Goal: Task Accomplishment & Management: Use online tool/utility

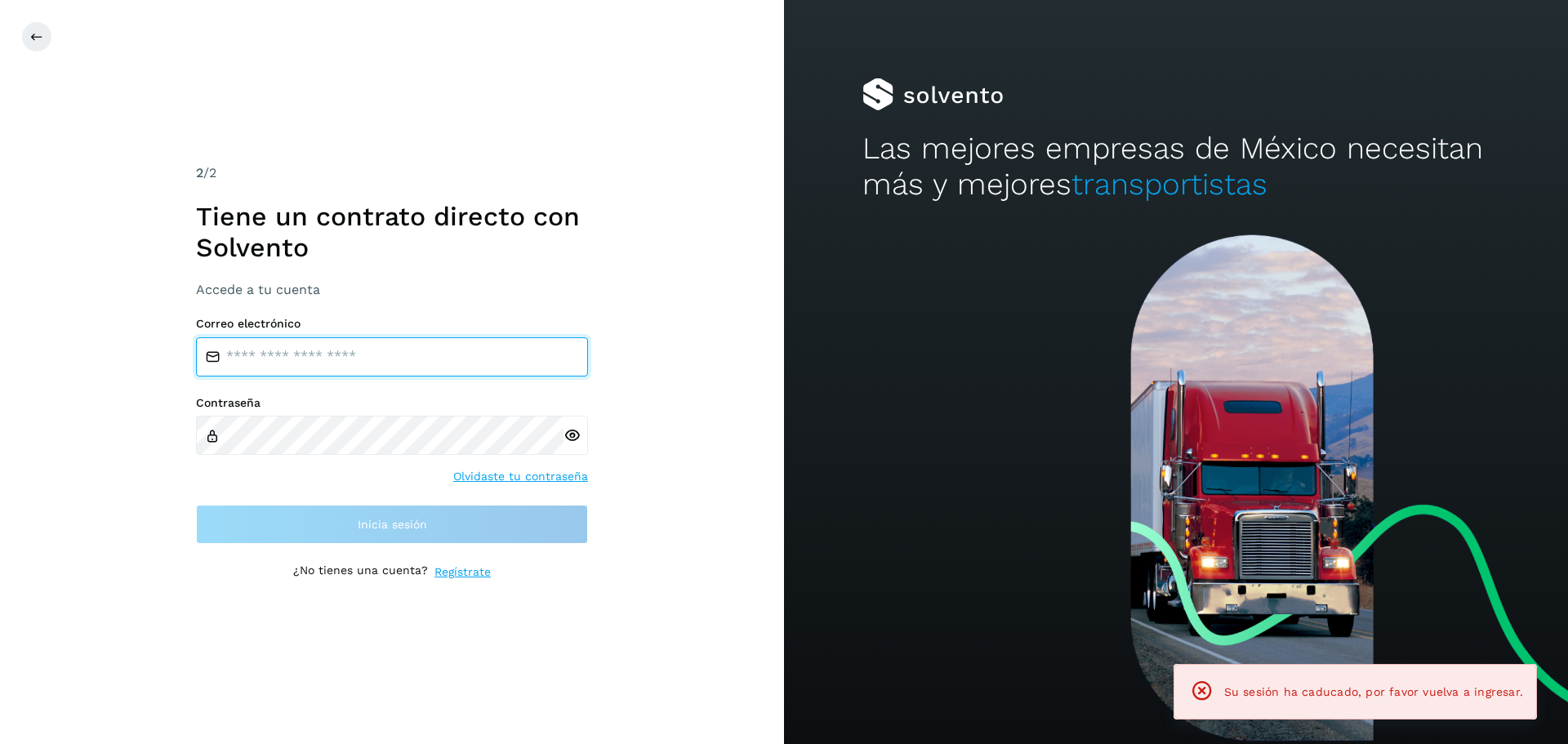
type input "**********"
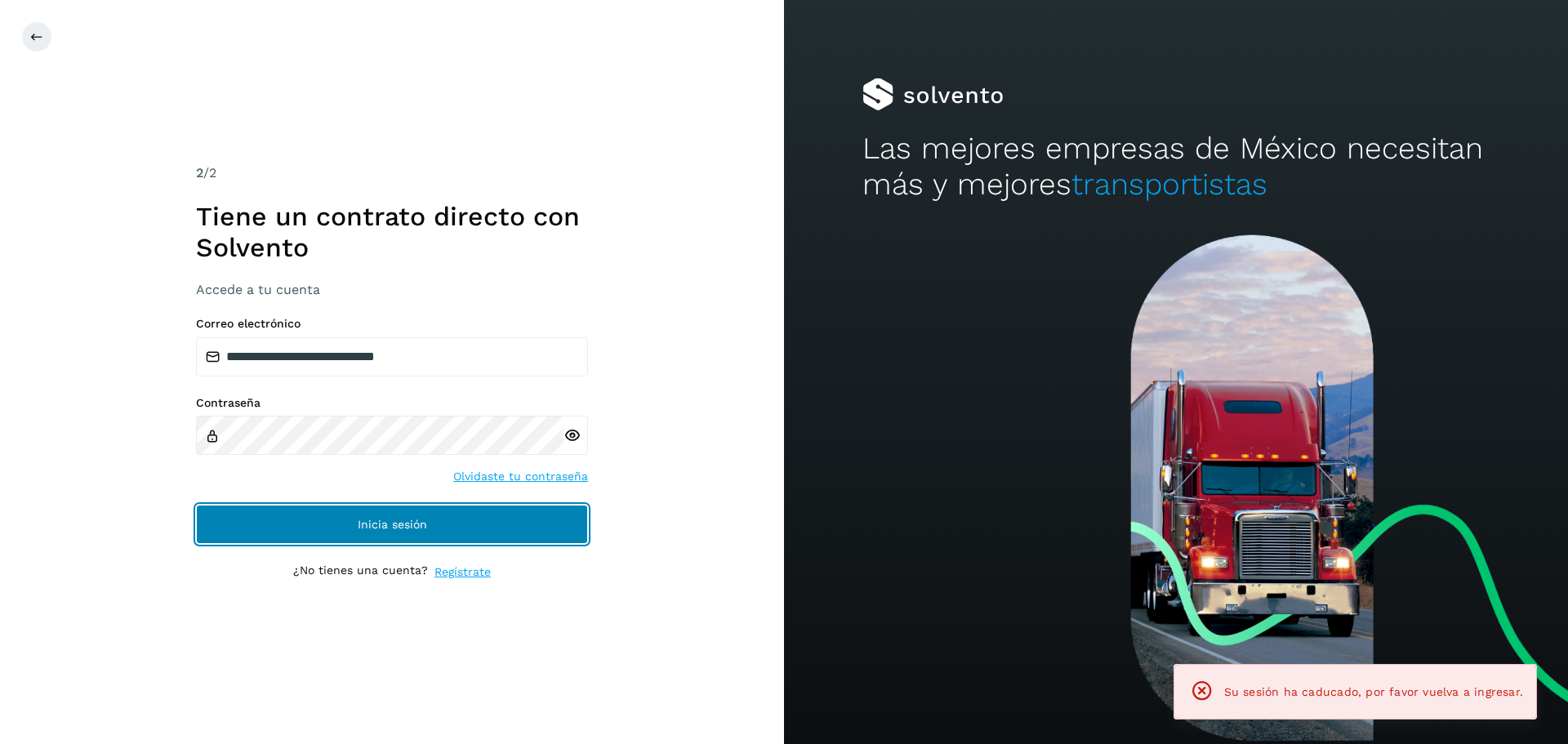
click at [237, 520] on button "Inicia sesión" at bounding box center [391, 524] width 392 height 39
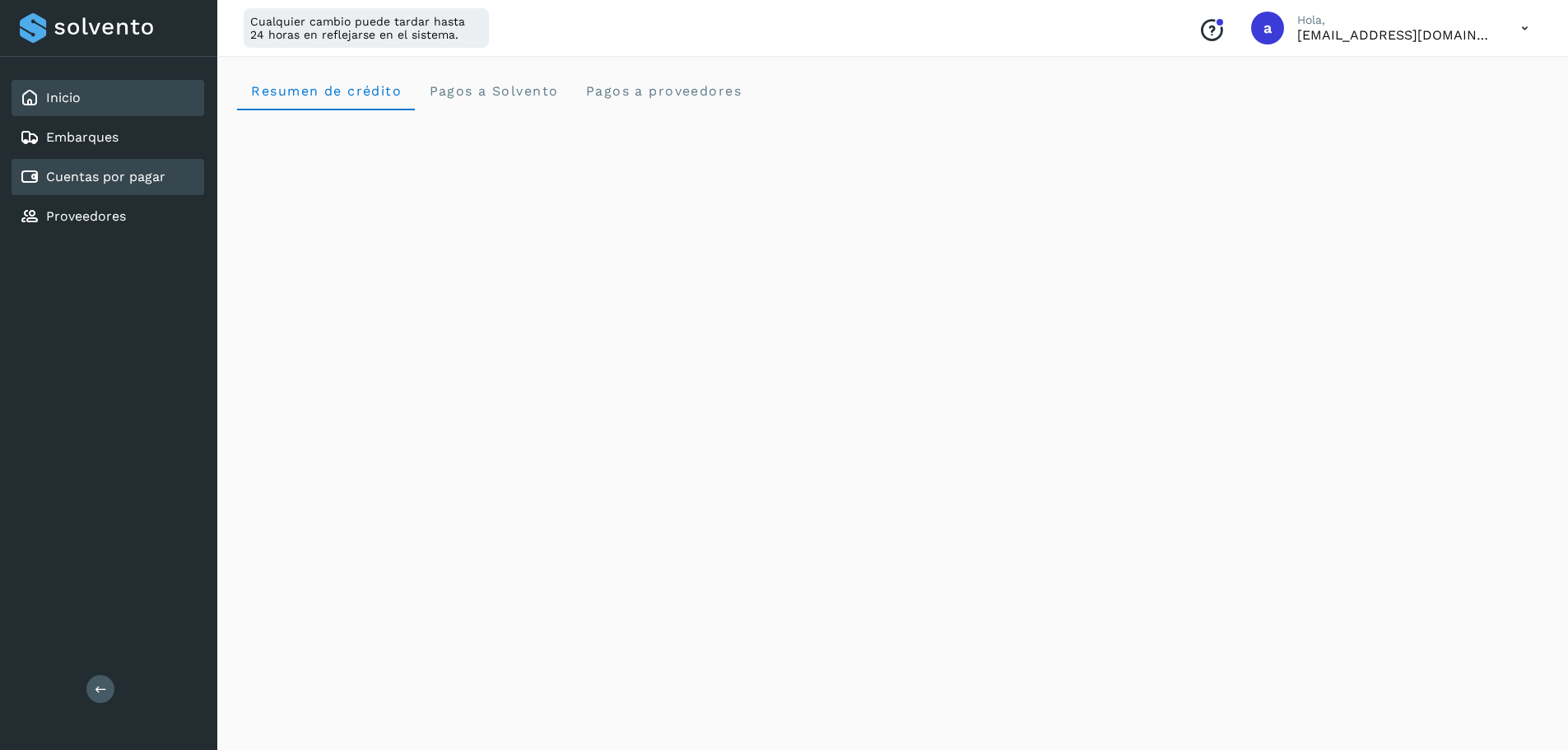
click at [128, 177] on link "Cuentas por pagar" at bounding box center [106, 177] width 119 height 16
click at [614, 84] on span "Pagos a proveedores" at bounding box center [663, 90] width 157 height 16
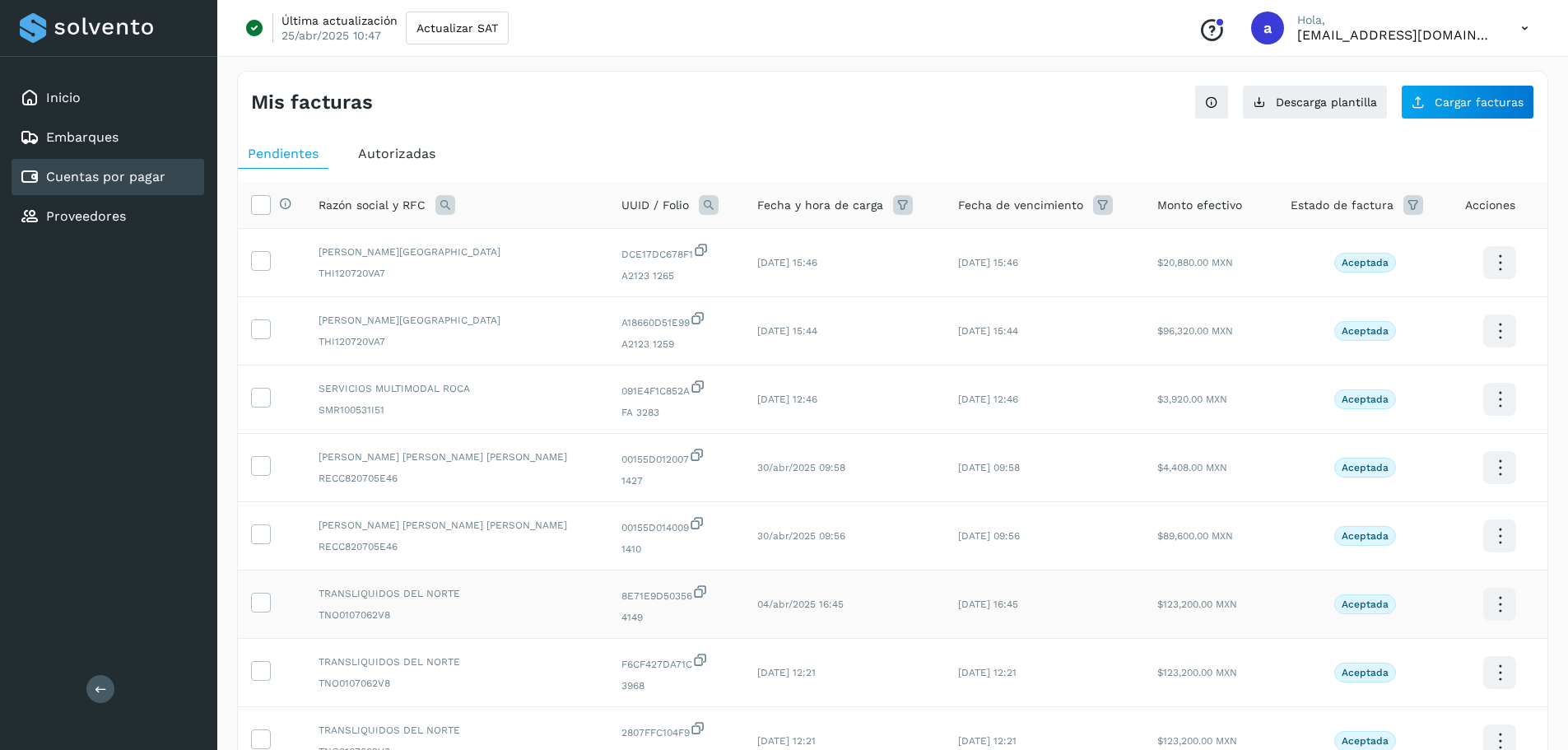
click at [485, 593] on span "TRANSLIQUIDOS DEL NORTE" at bounding box center [457, 593] width 277 height 15
click at [258, 609] on icon at bounding box center [260, 601] width 17 height 17
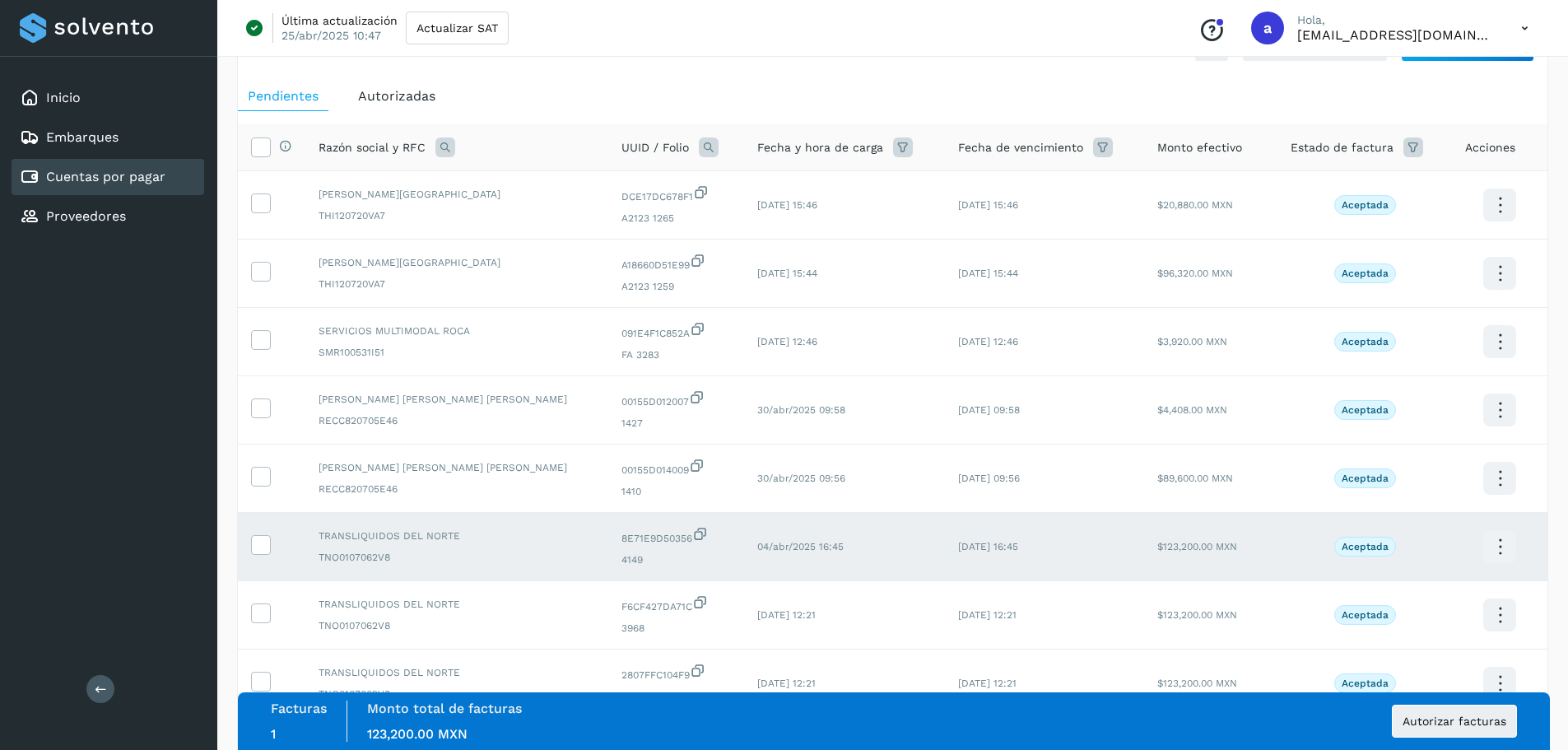
scroll to position [82, 0]
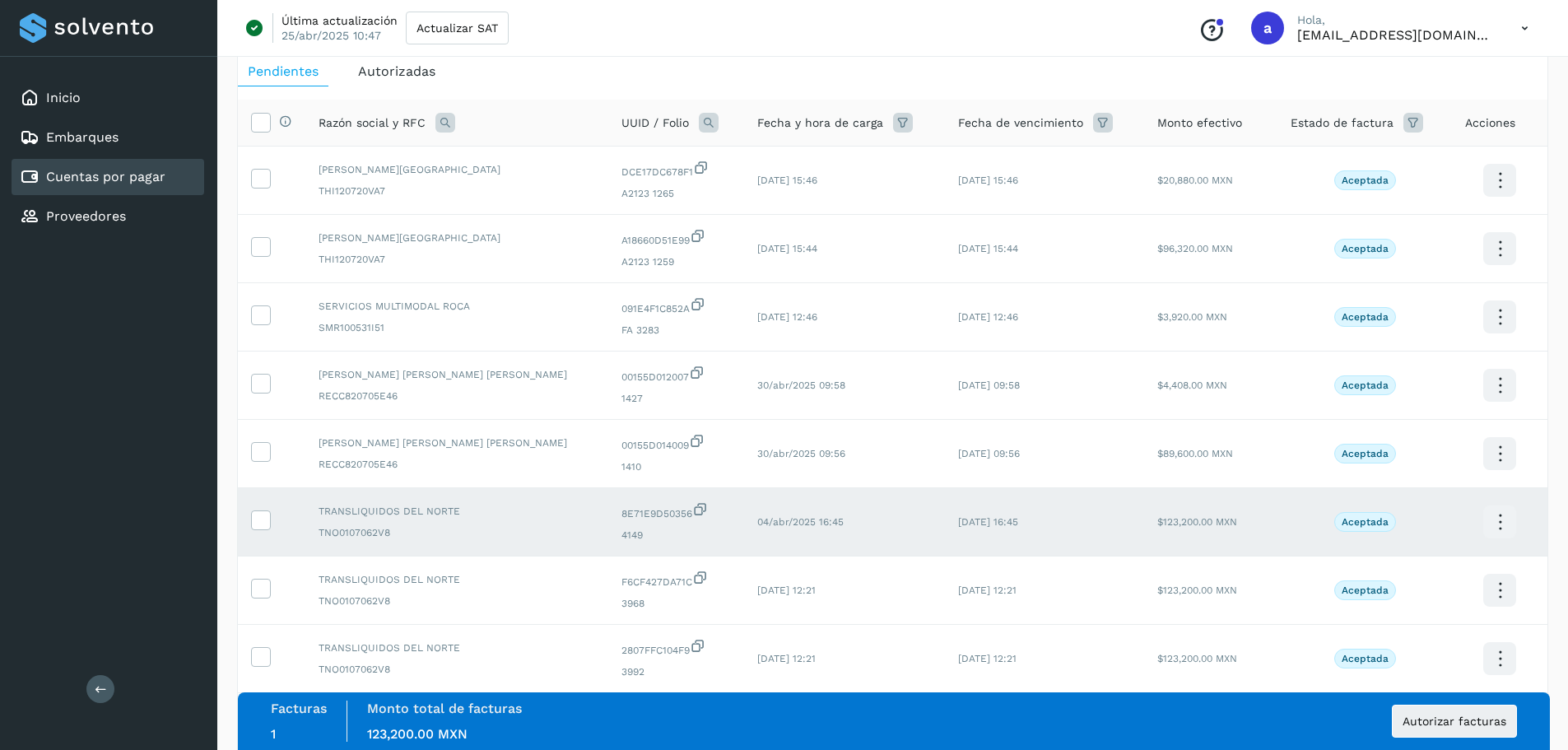
click at [1491, 519] on icon at bounding box center [1500, 522] width 39 height 39
click at [1474, 514] on button "Ver Detalle" at bounding box center [1417, 506] width 195 height 32
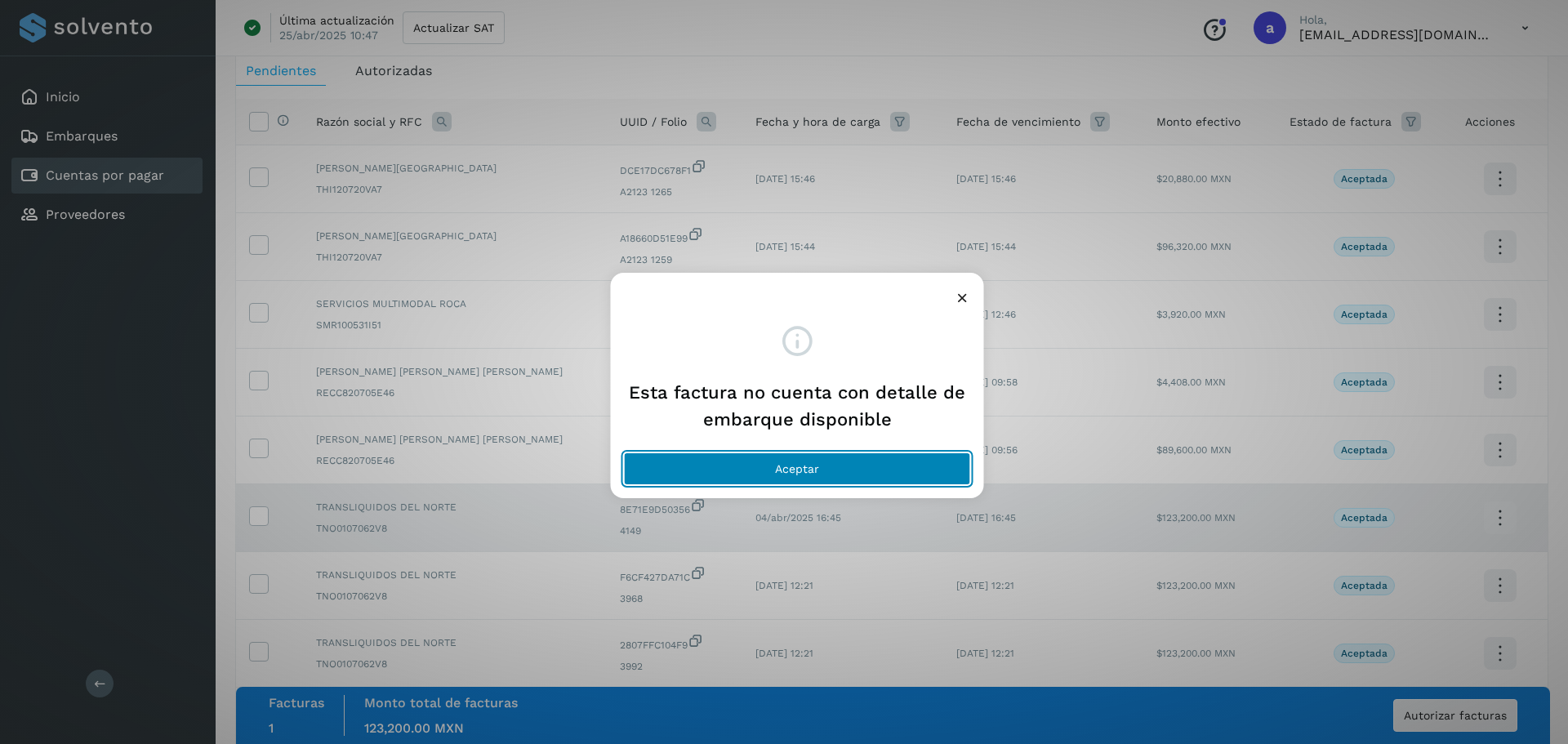
click at [871, 458] on button "Aceptar" at bounding box center [797, 469] width 347 height 33
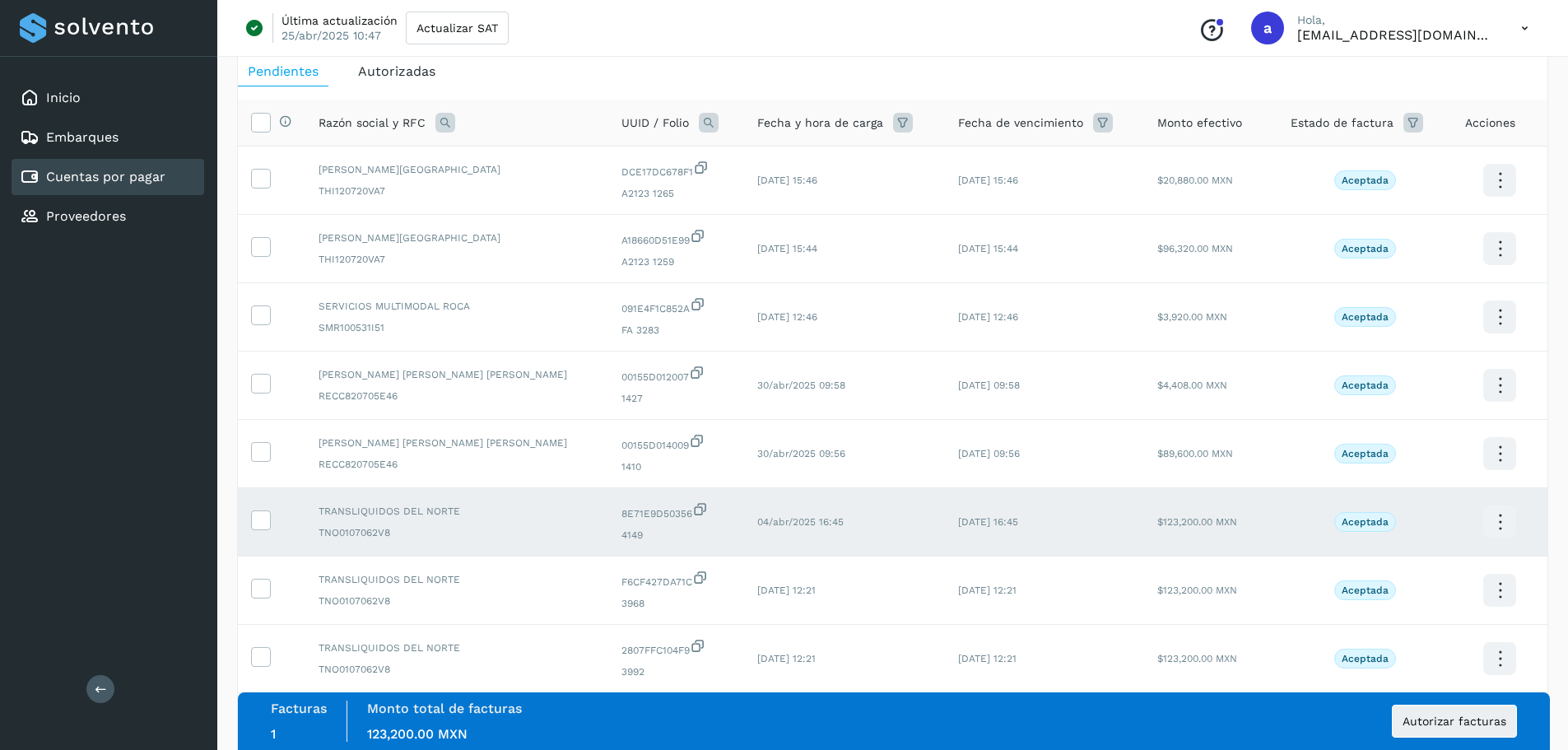
click at [1506, 522] on icon at bounding box center [1500, 522] width 39 height 39
click at [257, 529] on div at bounding box center [784, 375] width 1568 height 750
click at [257, 520] on icon at bounding box center [260, 519] width 17 height 17
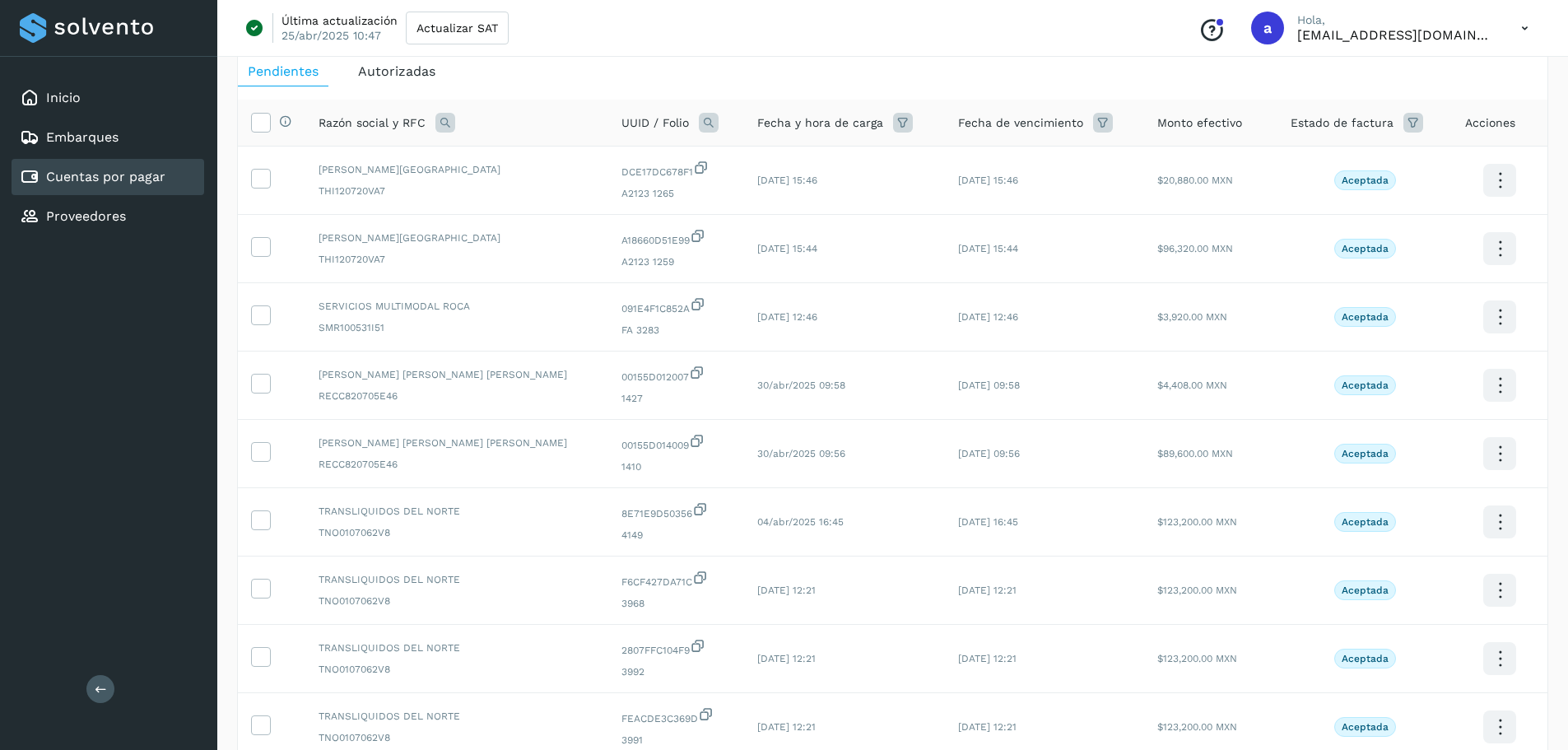
click at [1485, 524] on icon at bounding box center [1500, 522] width 39 height 39
click at [1418, 537] on button "Factura XML" at bounding box center [1417, 539] width 195 height 31
click at [407, 67] on span "Autorizadas" at bounding box center [396, 71] width 77 height 16
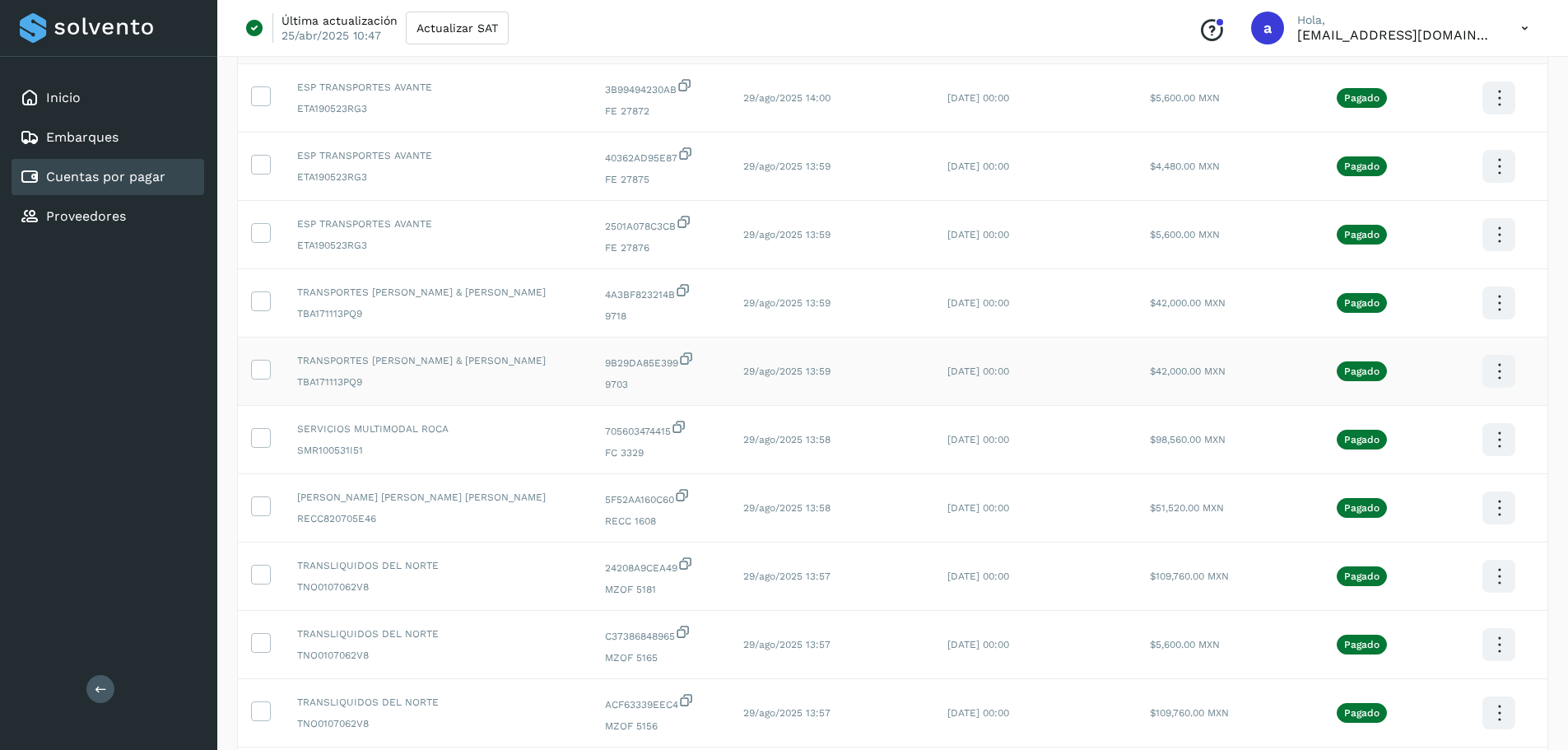
scroll to position [247, 0]
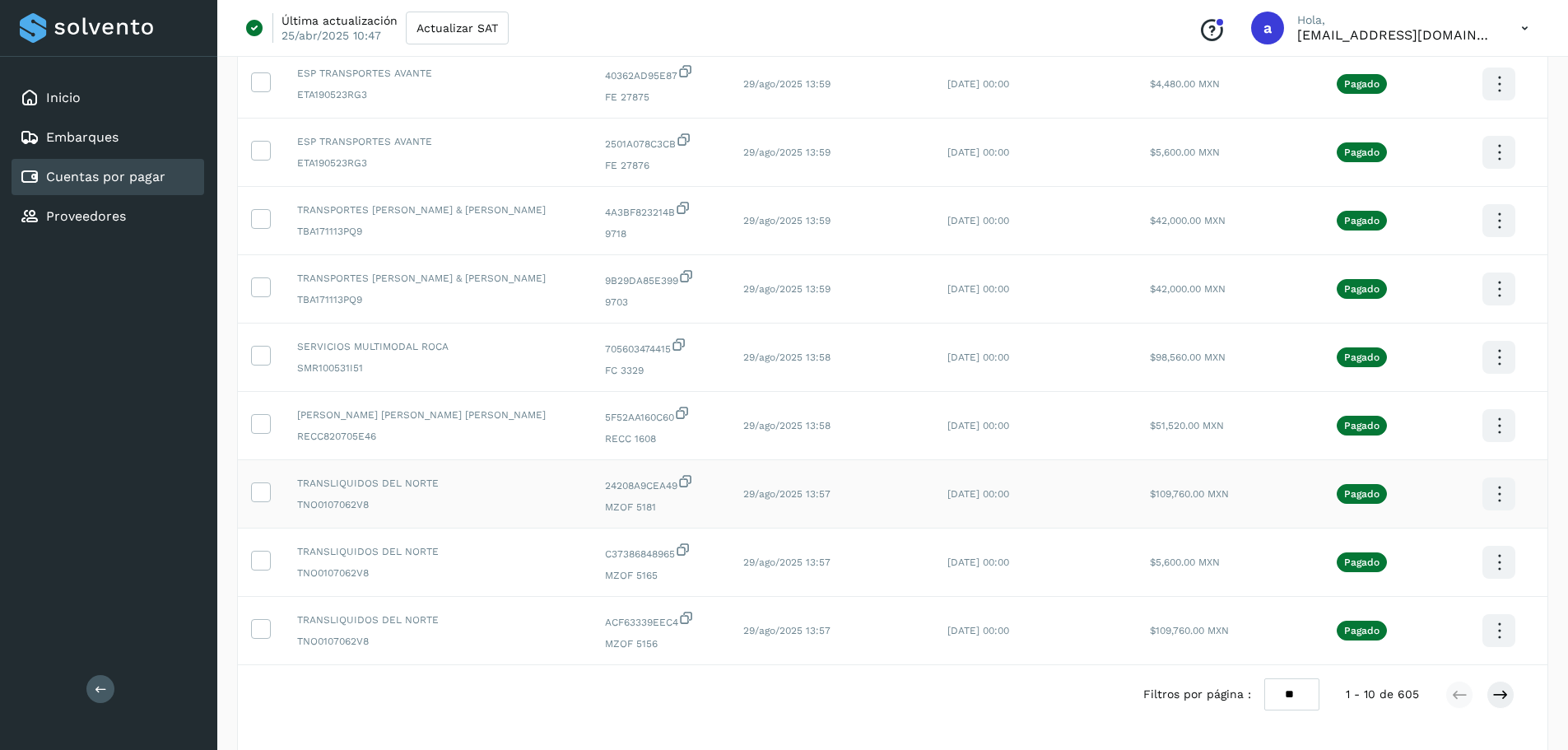
click at [1502, 496] on icon at bounding box center [1499, 494] width 39 height 39
click at [1395, 537] on button "CEP" at bounding box center [1416, 543] width 195 height 31
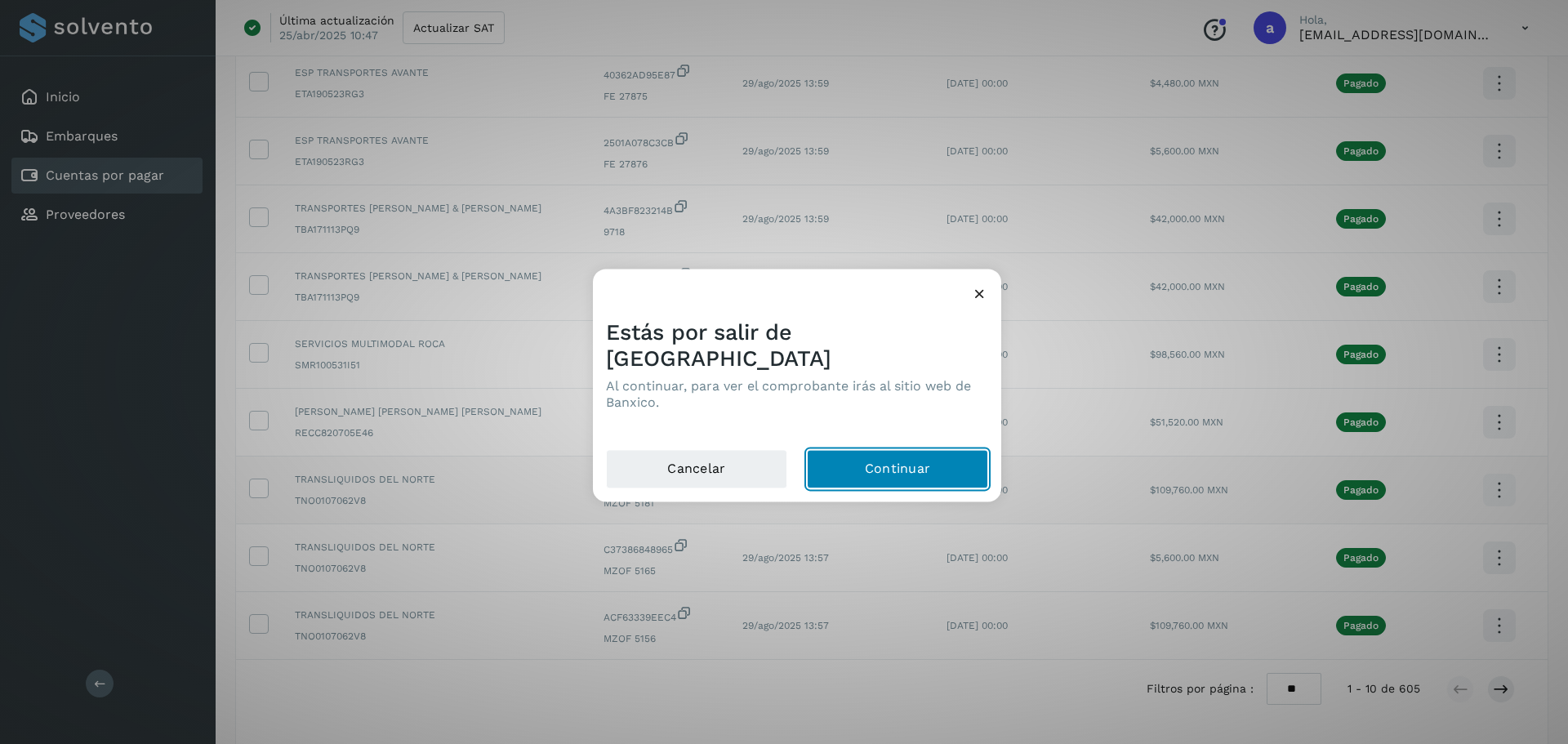
click at [948, 450] on button "Continuar" at bounding box center [897, 469] width 182 height 39
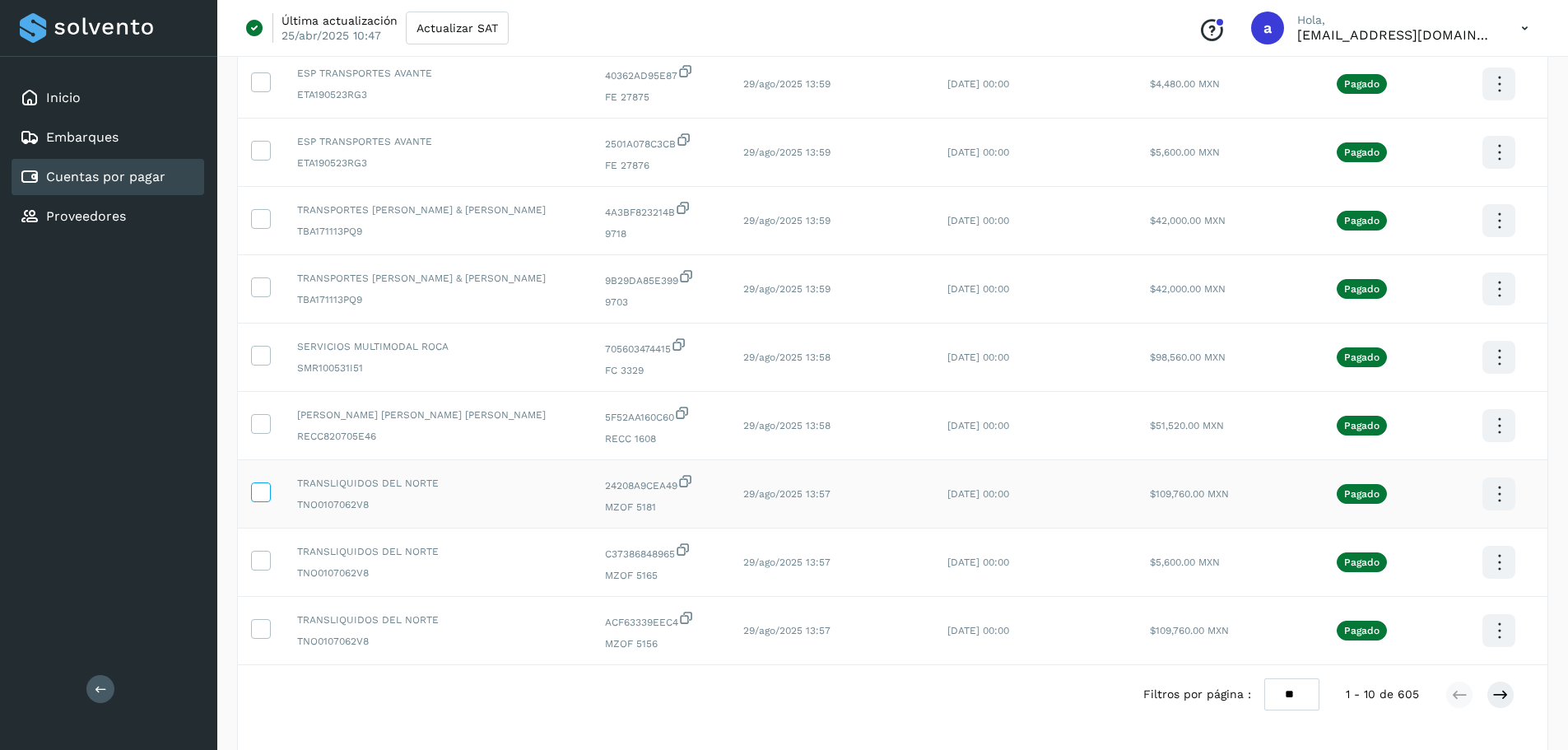
click at [264, 490] on icon at bounding box center [260, 491] width 17 height 17
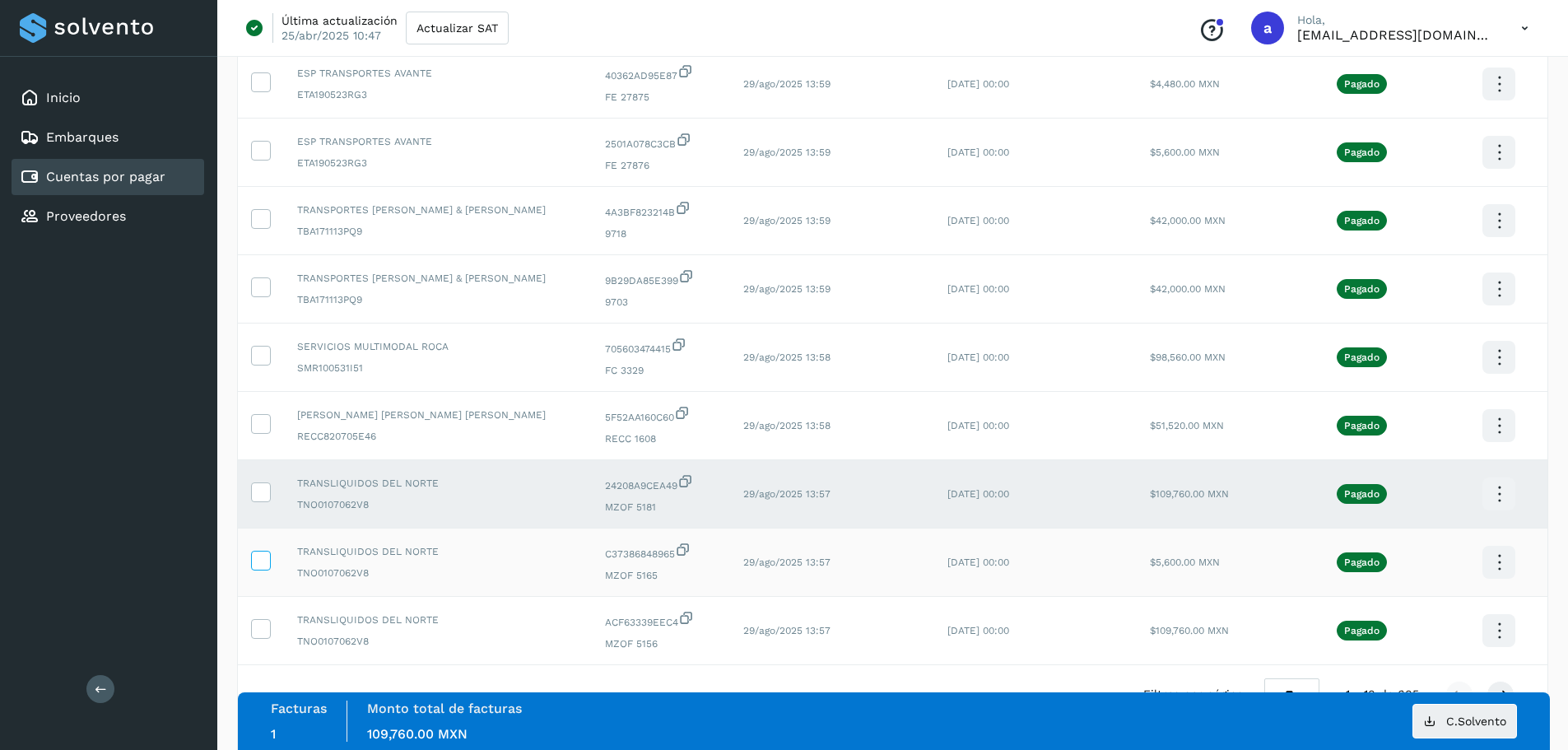
click at [259, 559] on icon at bounding box center [260, 559] width 17 height 17
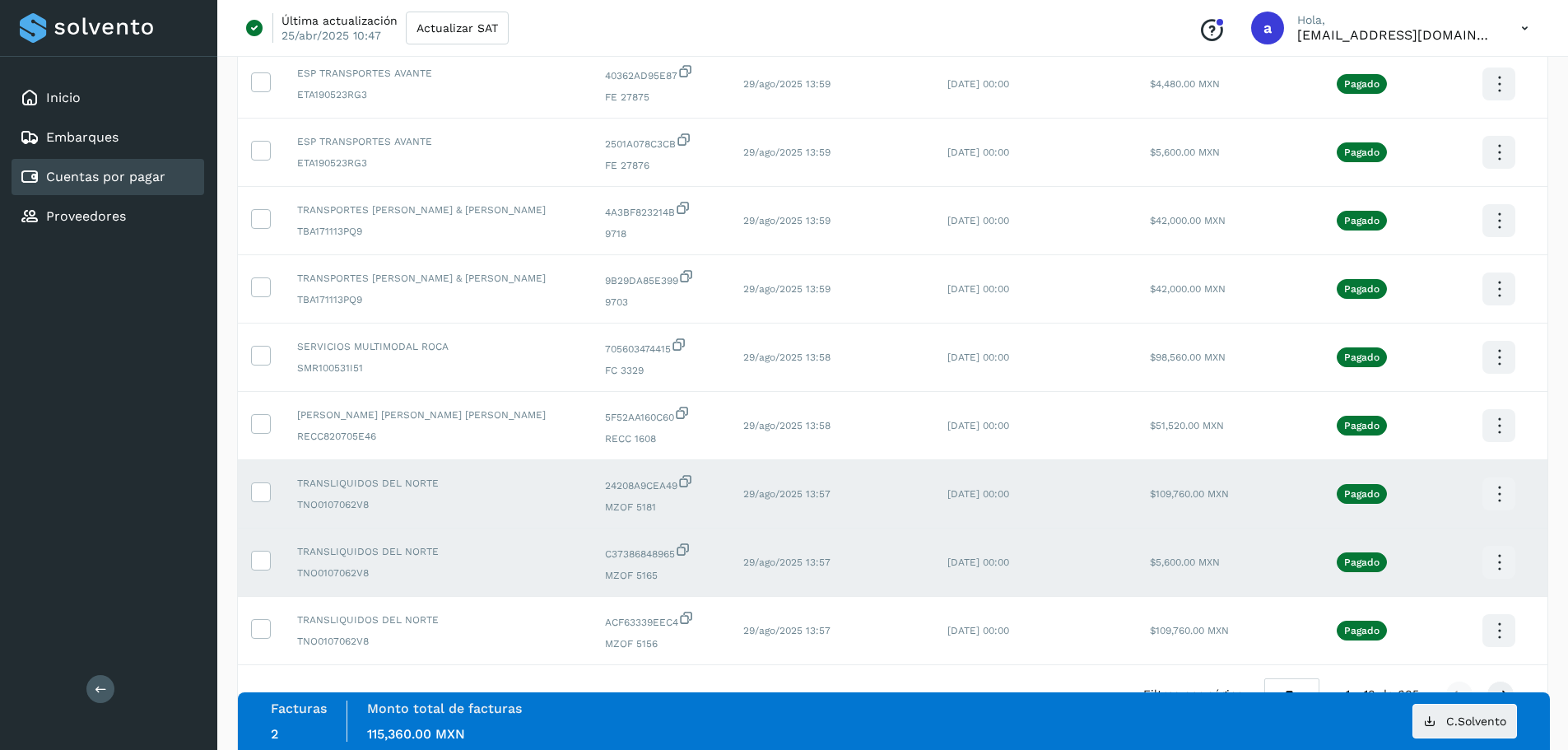
click at [1494, 552] on icon at bounding box center [1499, 563] width 39 height 39
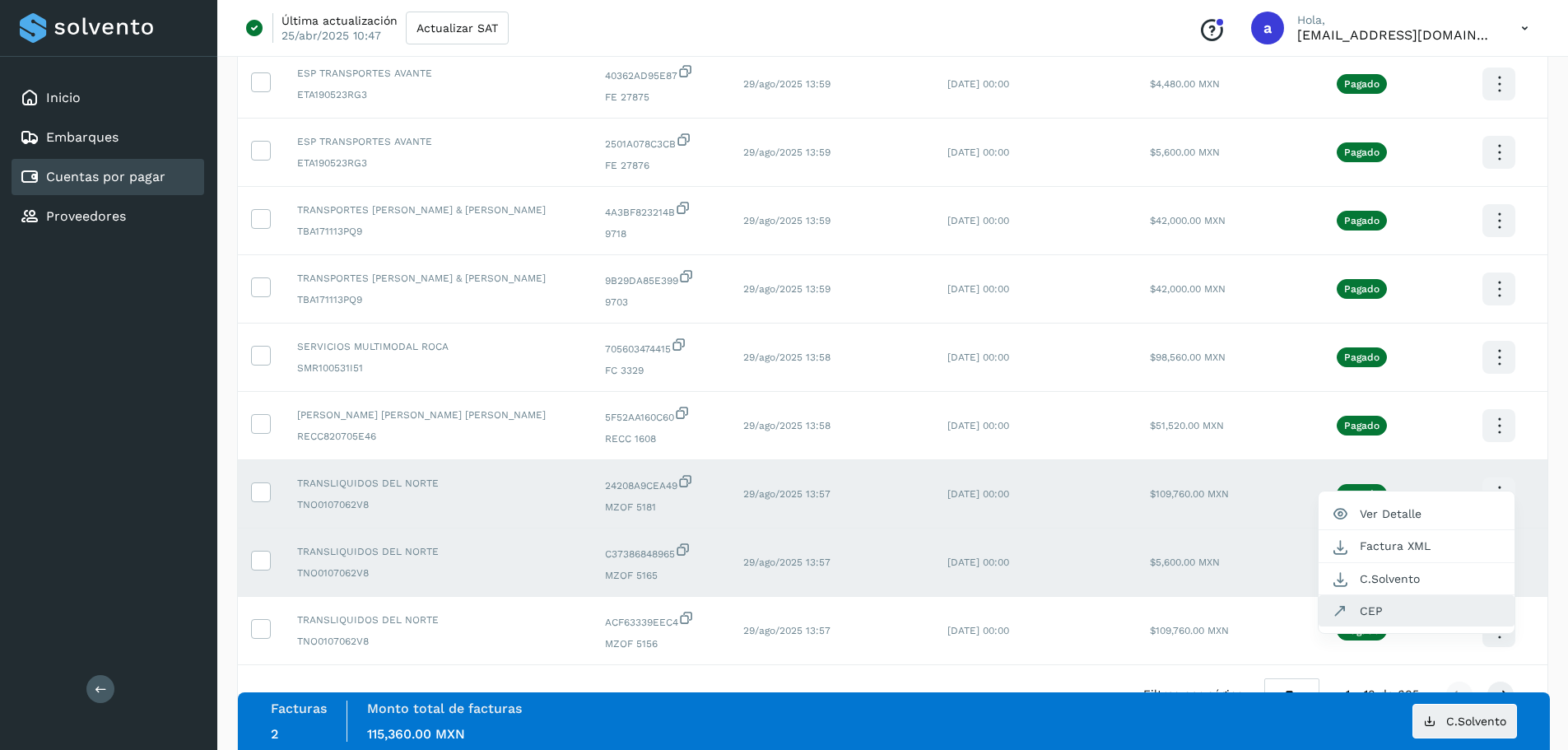
click at [1379, 612] on button "CEP" at bounding box center [1416, 611] width 195 height 31
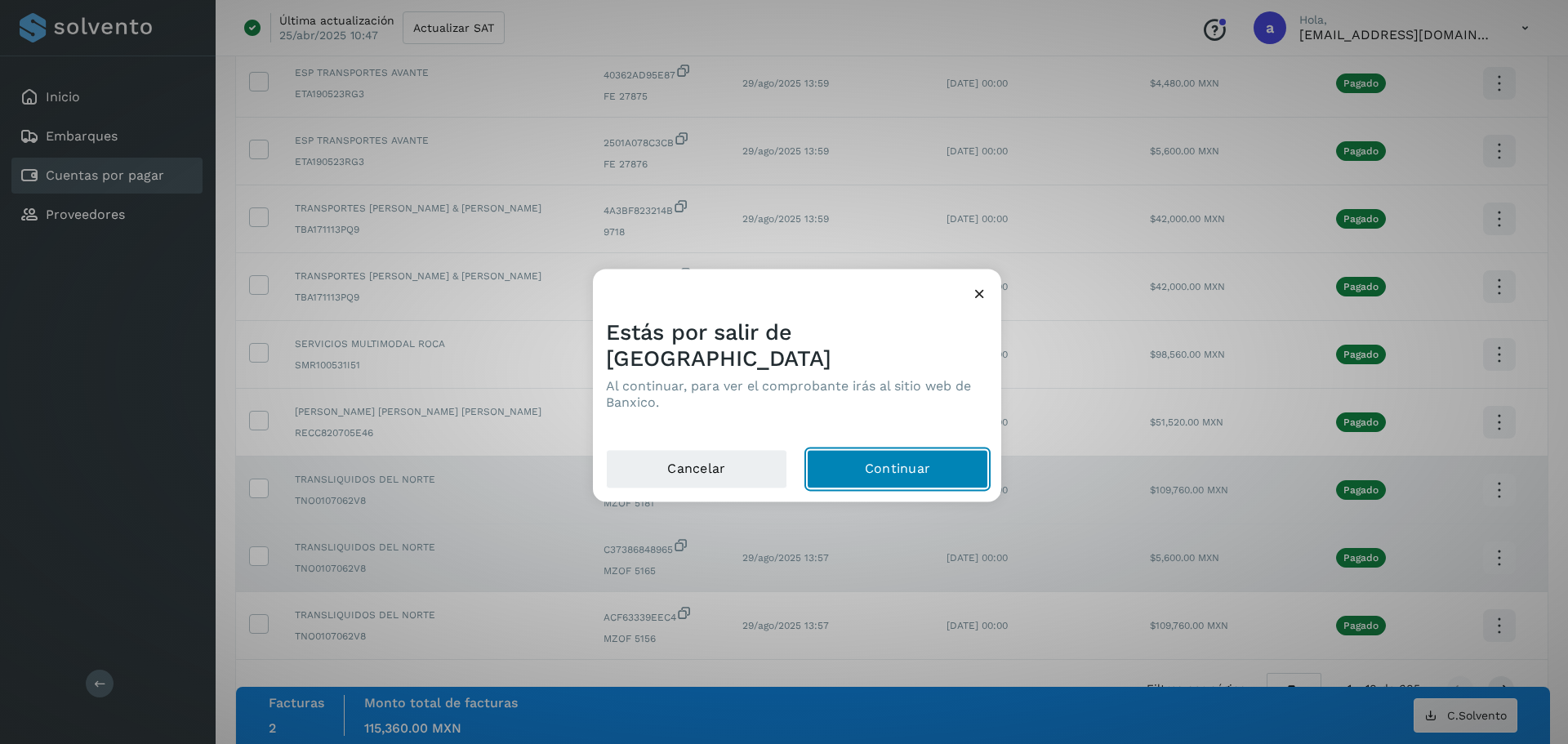
click at [860, 460] on button "Continuar" at bounding box center [897, 469] width 182 height 39
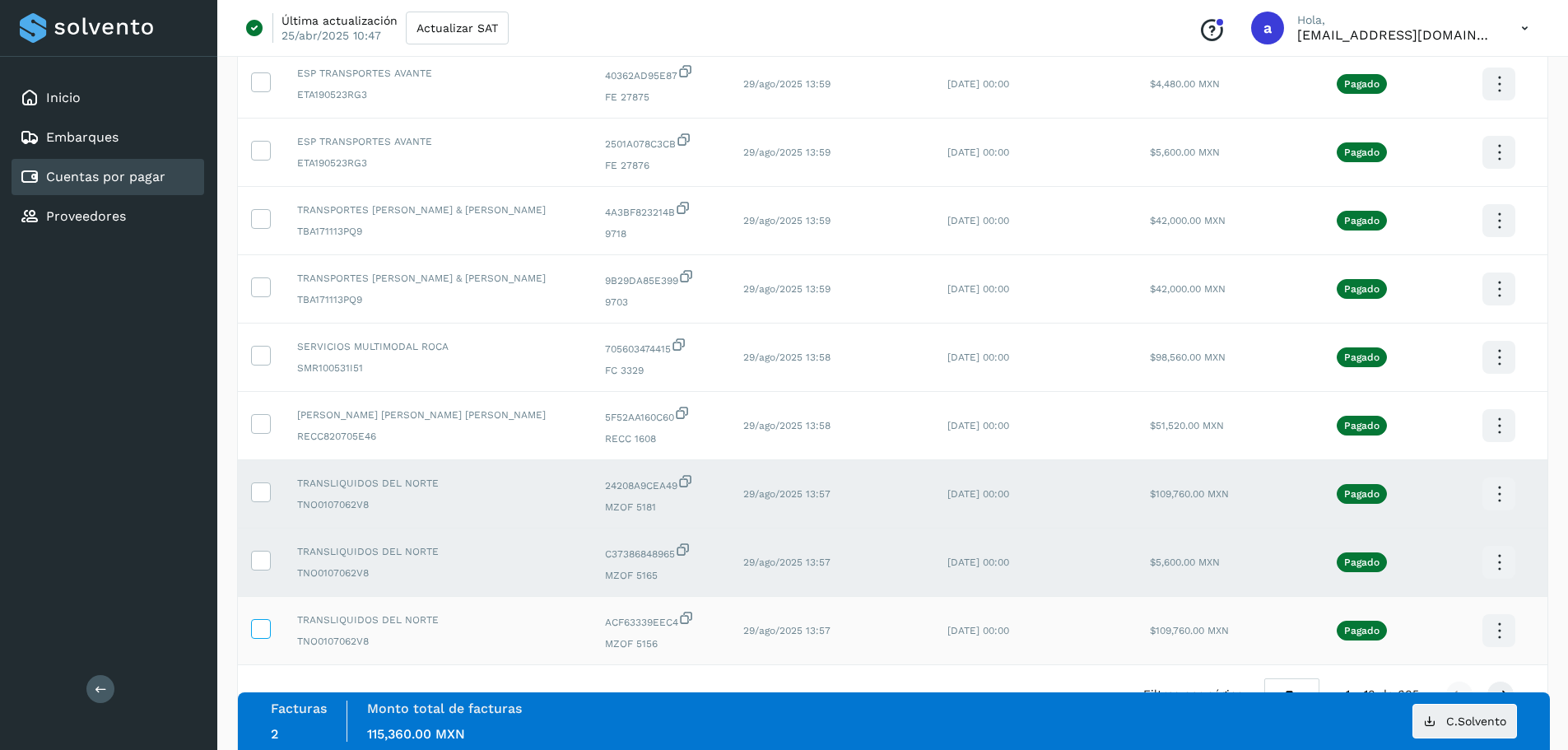
click at [252, 633] on icon at bounding box center [260, 627] width 17 height 17
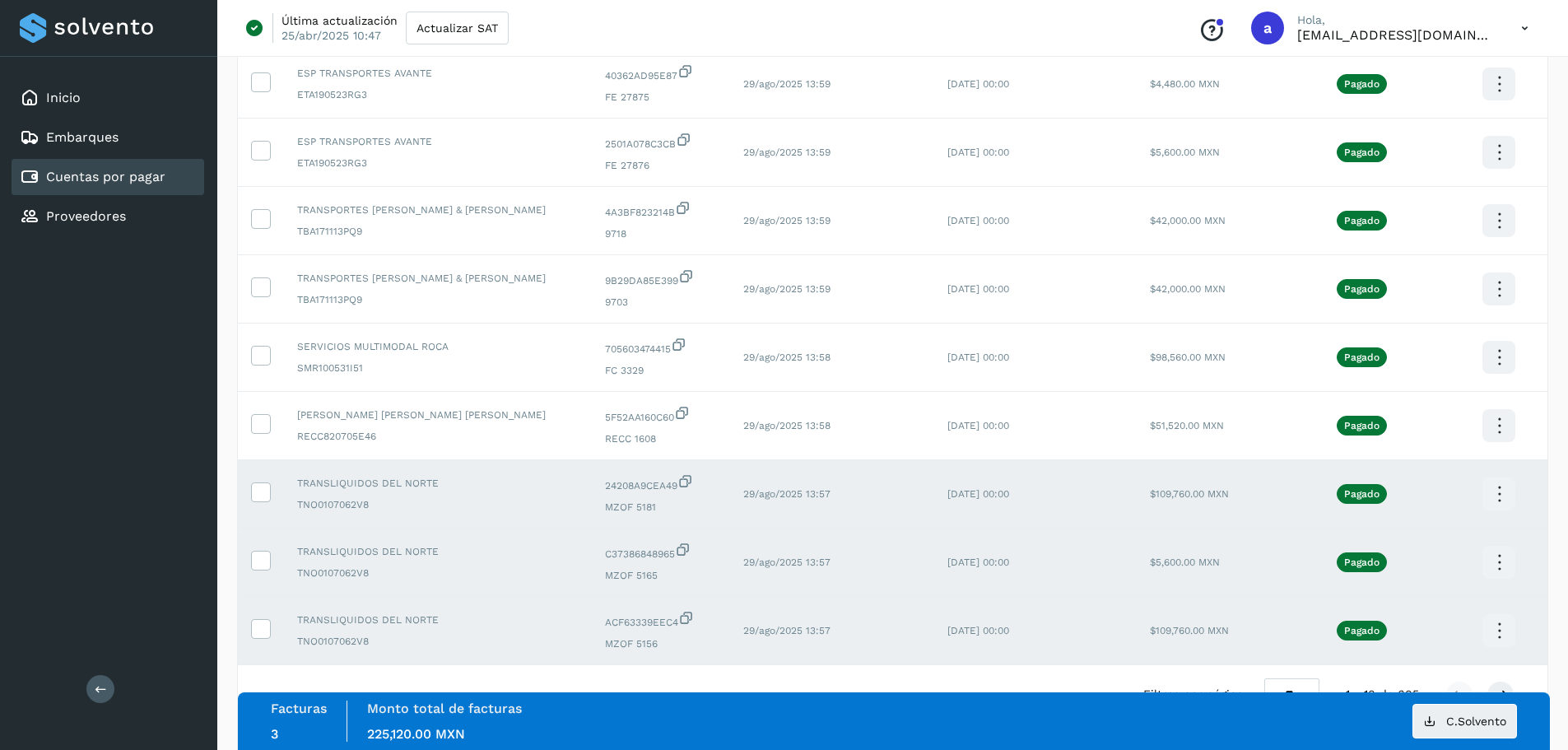
click at [1493, 632] on icon at bounding box center [1499, 631] width 39 height 39
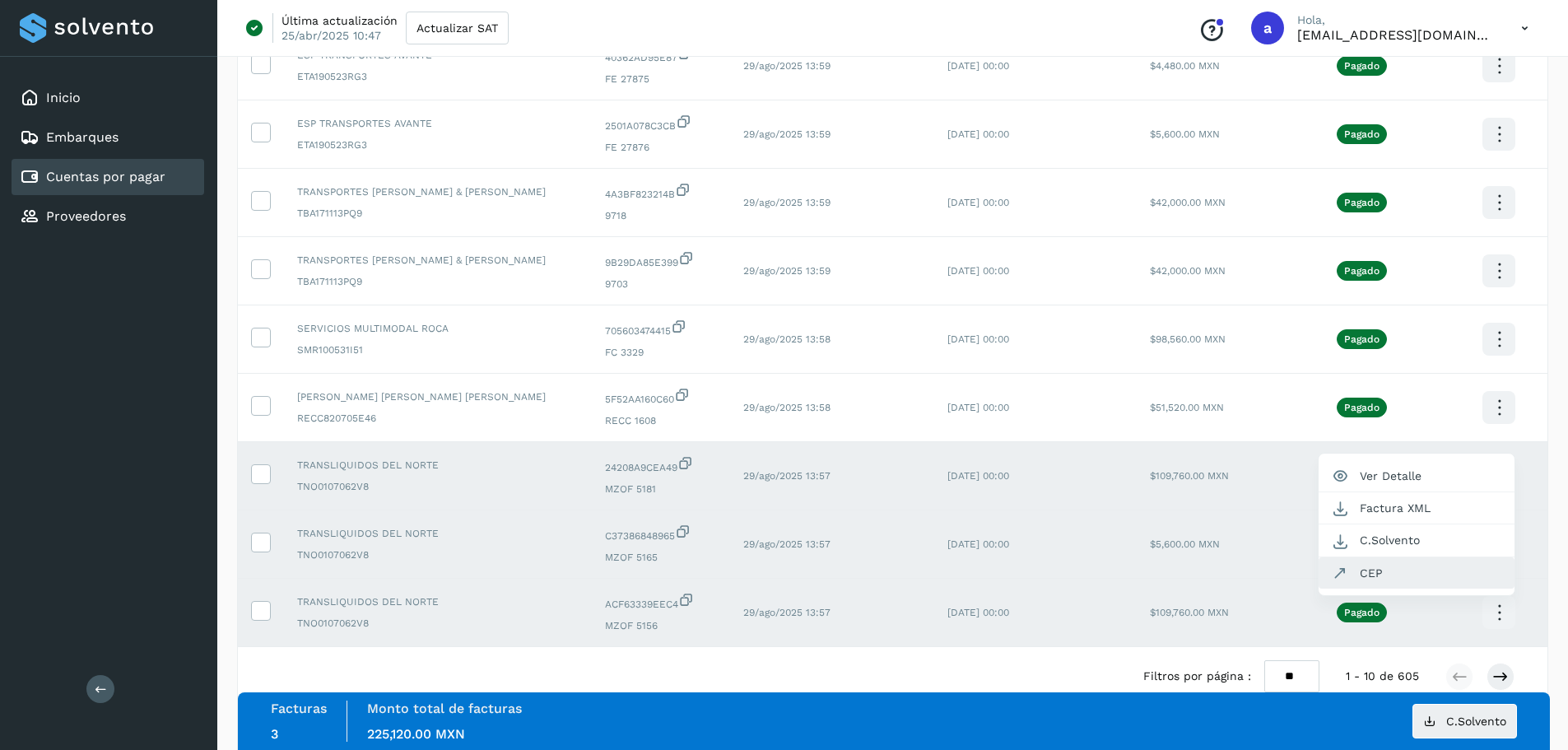
click at [1386, 562] on button "CEP" at bounding box center [1416, 573] width 195 height 31
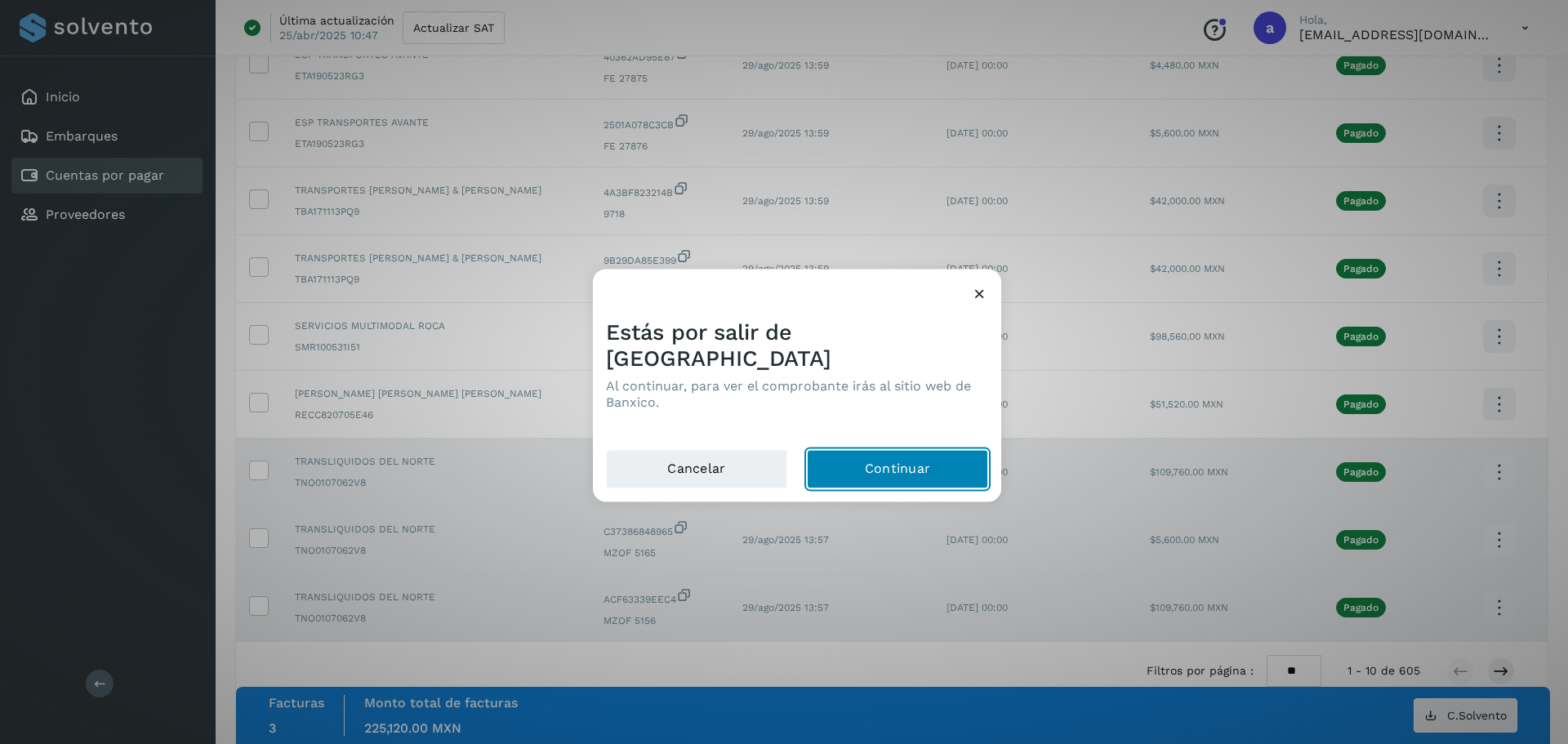
click at [877, 450] on button "Continuar" at bounding box center [897, 469] width 182 height 39
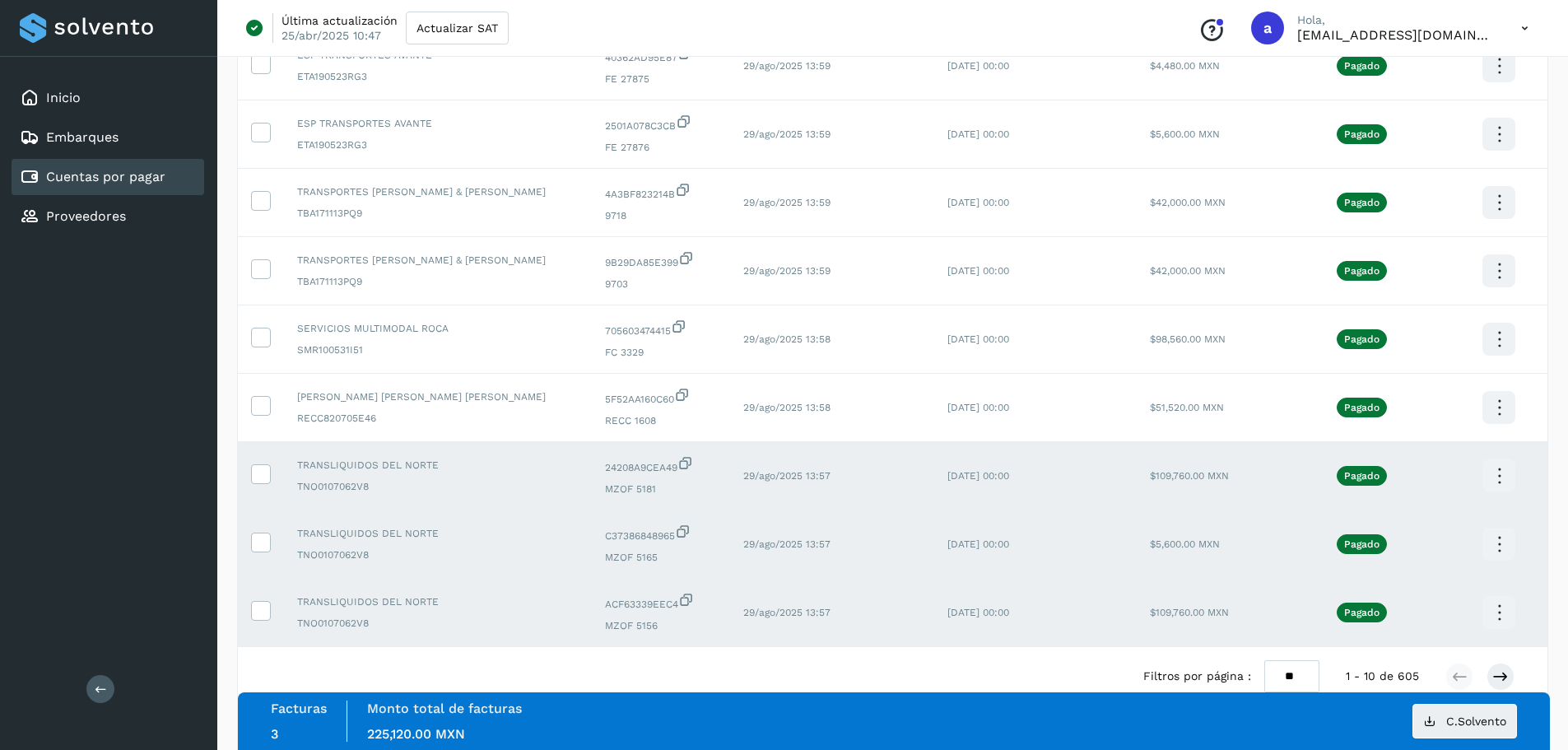
click at [1501, 610] on icon at bounding box center [1499, 612] width 39 height 39
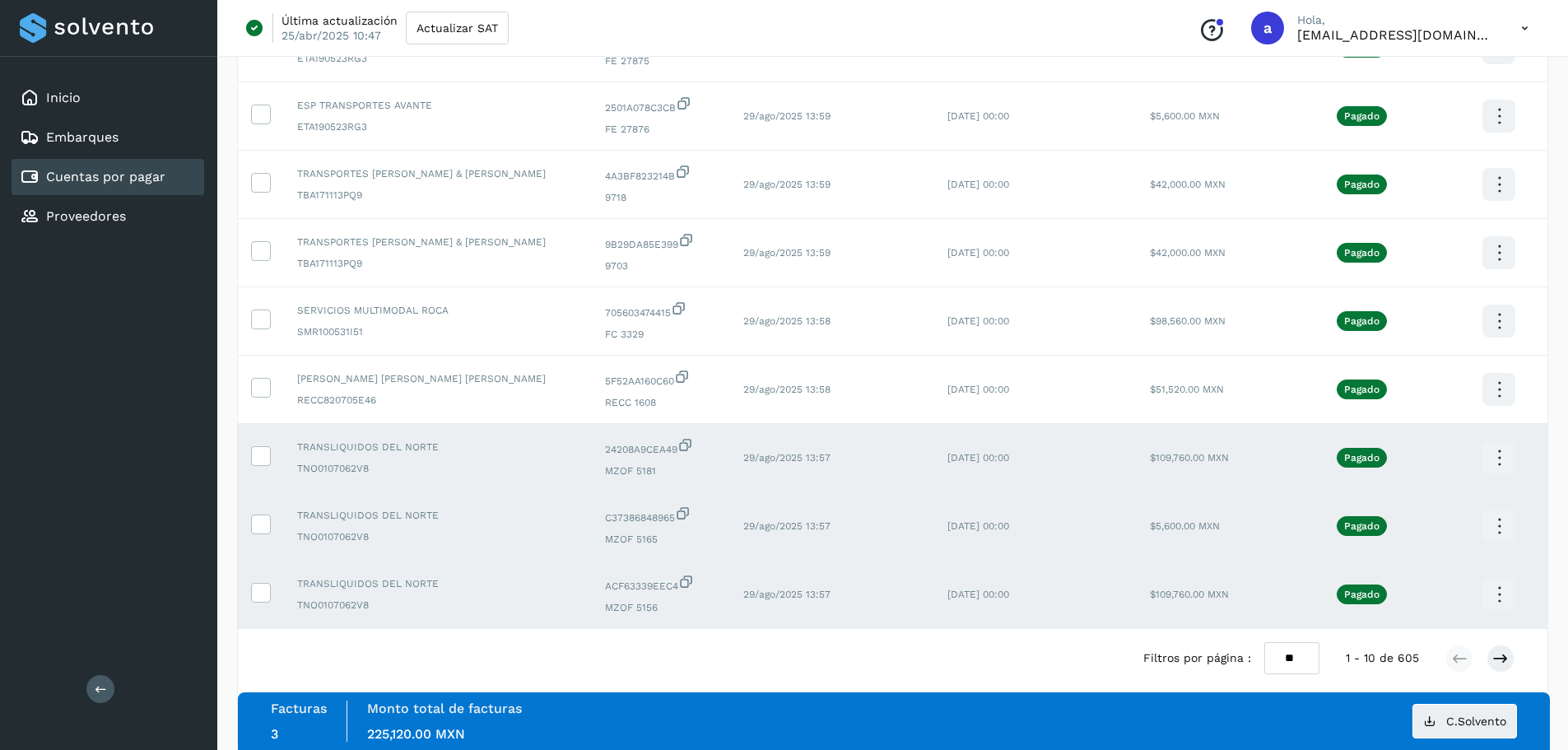
scroll to position [0, 0]
click at [1376, 562] on button "CEP" at bounding box center [1416, 555] width 195 height 31
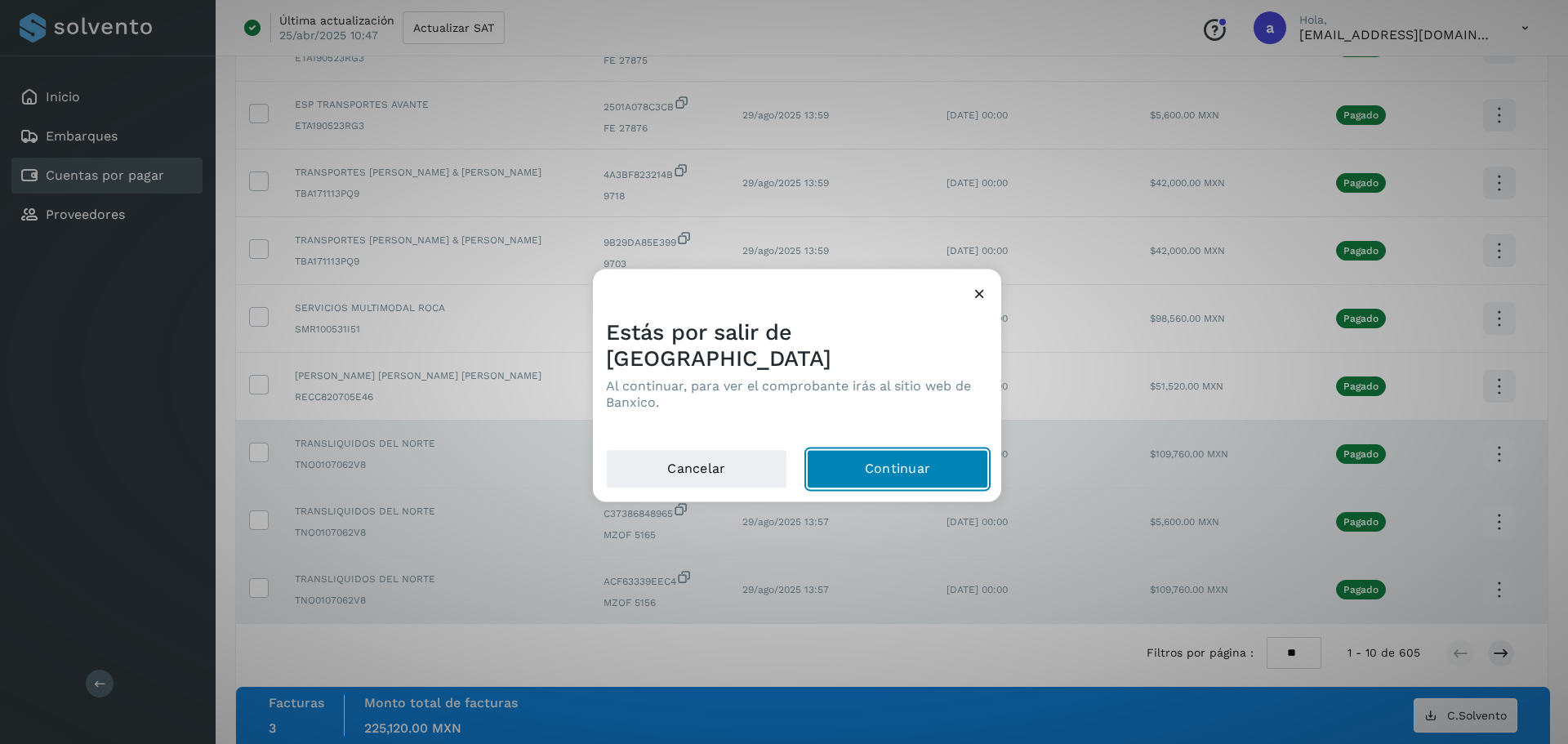
click at [874, 463] on button "Continuar" at bounding box center [897, 469] width 182 height 39
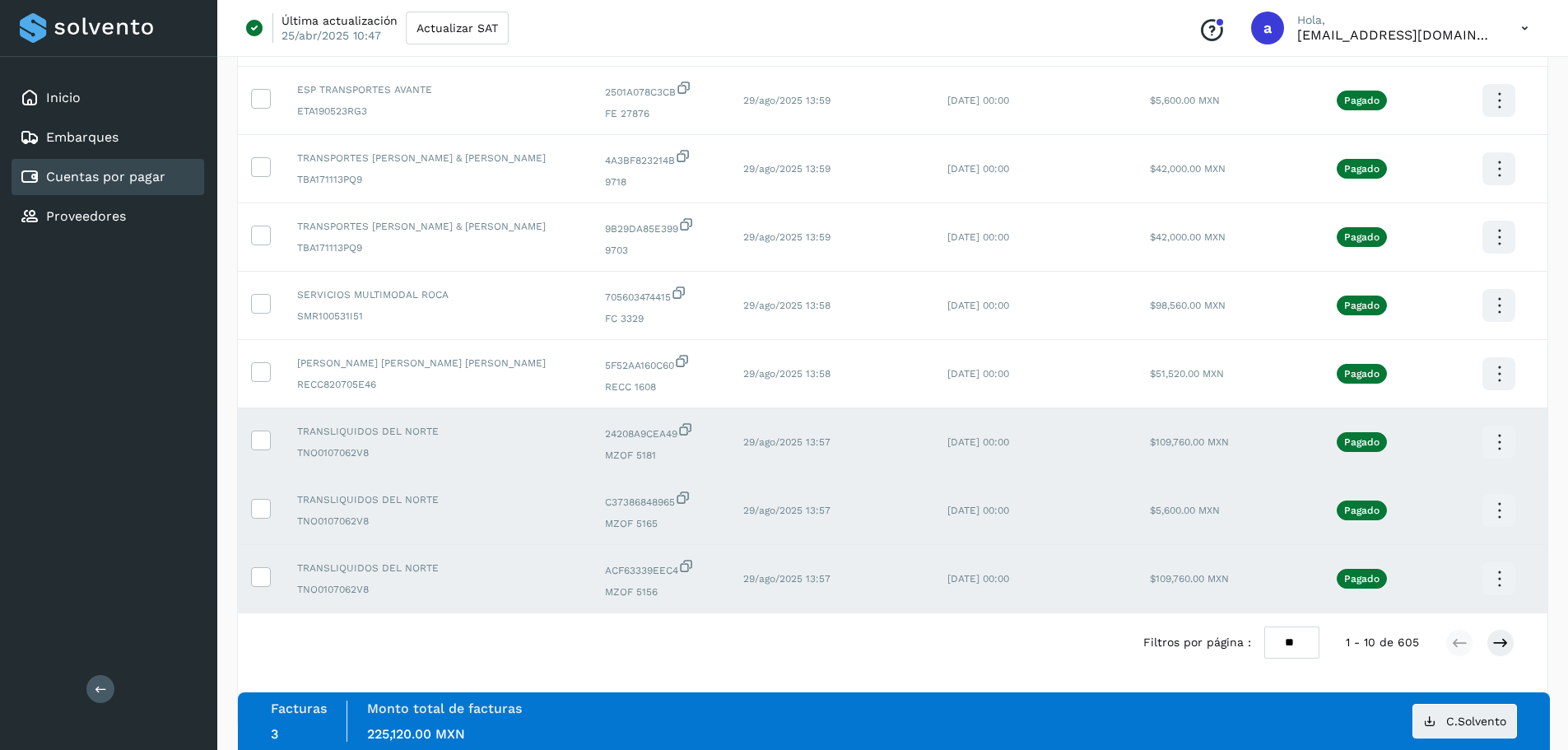
scroll to position [302, 0]
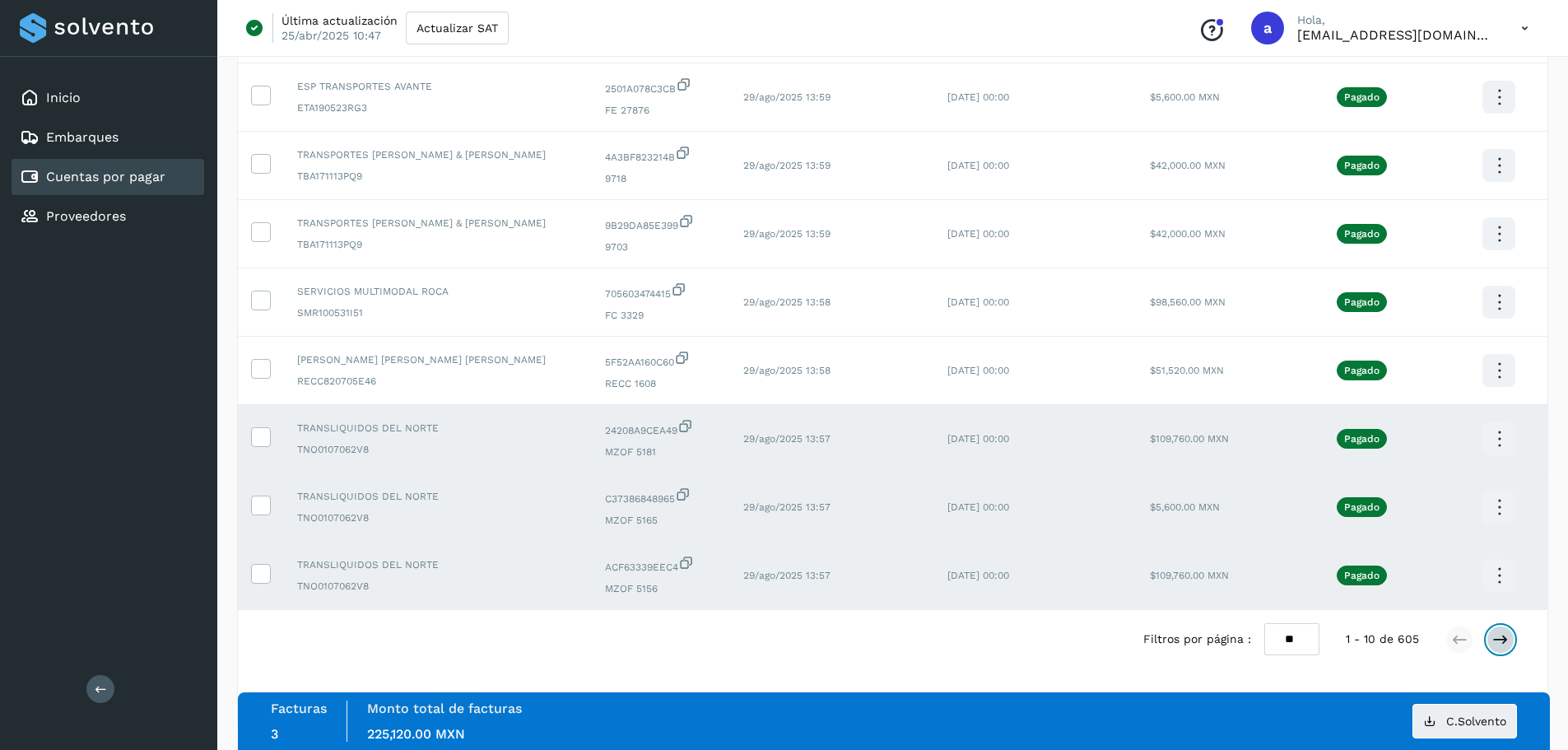
click at [1502, 632] on icon at bounding box center [1500, 640] width 17 height 17
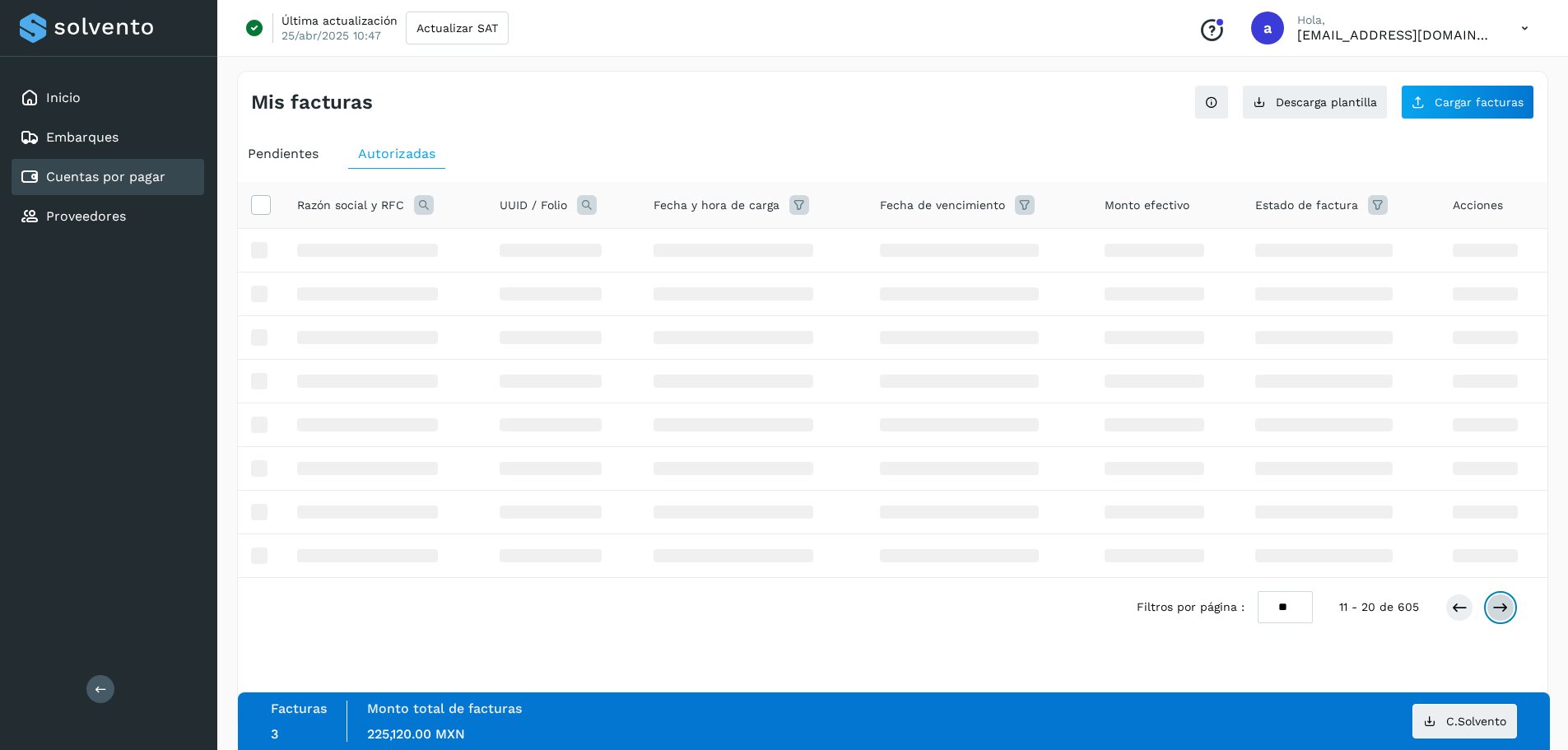
scroll to position [0, 0]
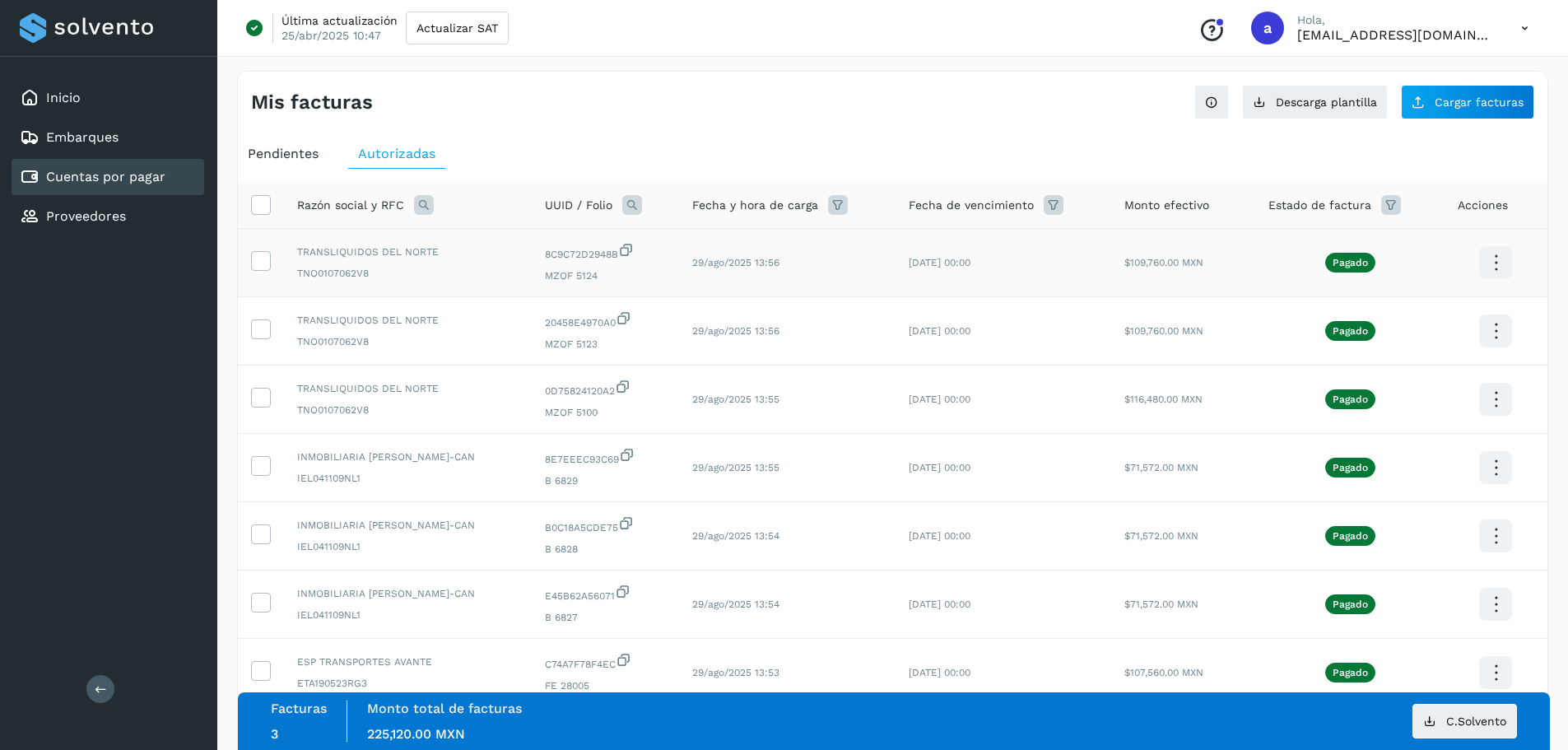
click at [248, 256] on td at bounding box center [261, 263] width 46 height 68
click at [258, 259] on icon at bounding box center [260, 259] width 17 height 17
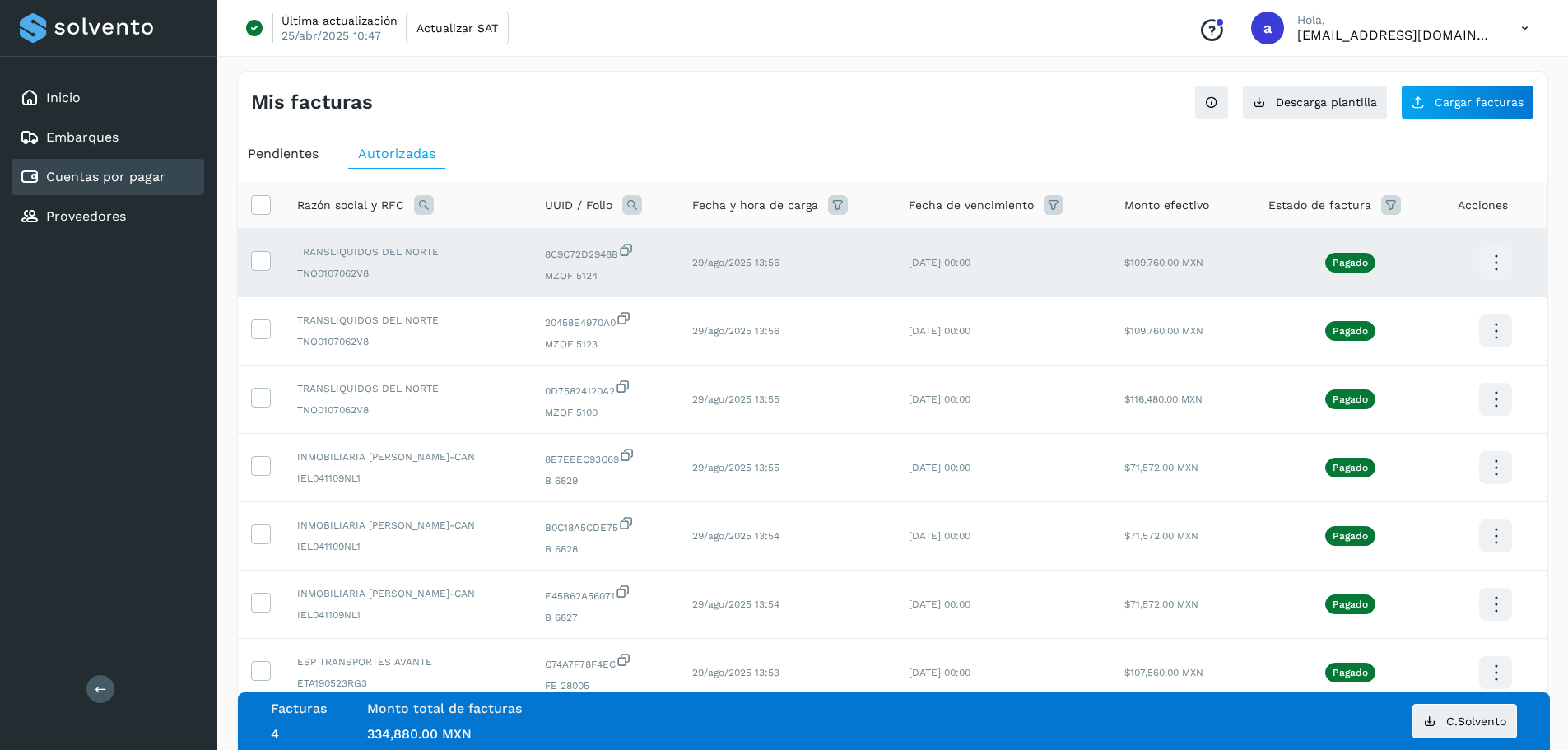
click at [1517, 258] on td at bounding box center [1496, 263] width 103 height 68
click at [1506, 258] on icon at bounding box center [1496, 263] width 39 height 39
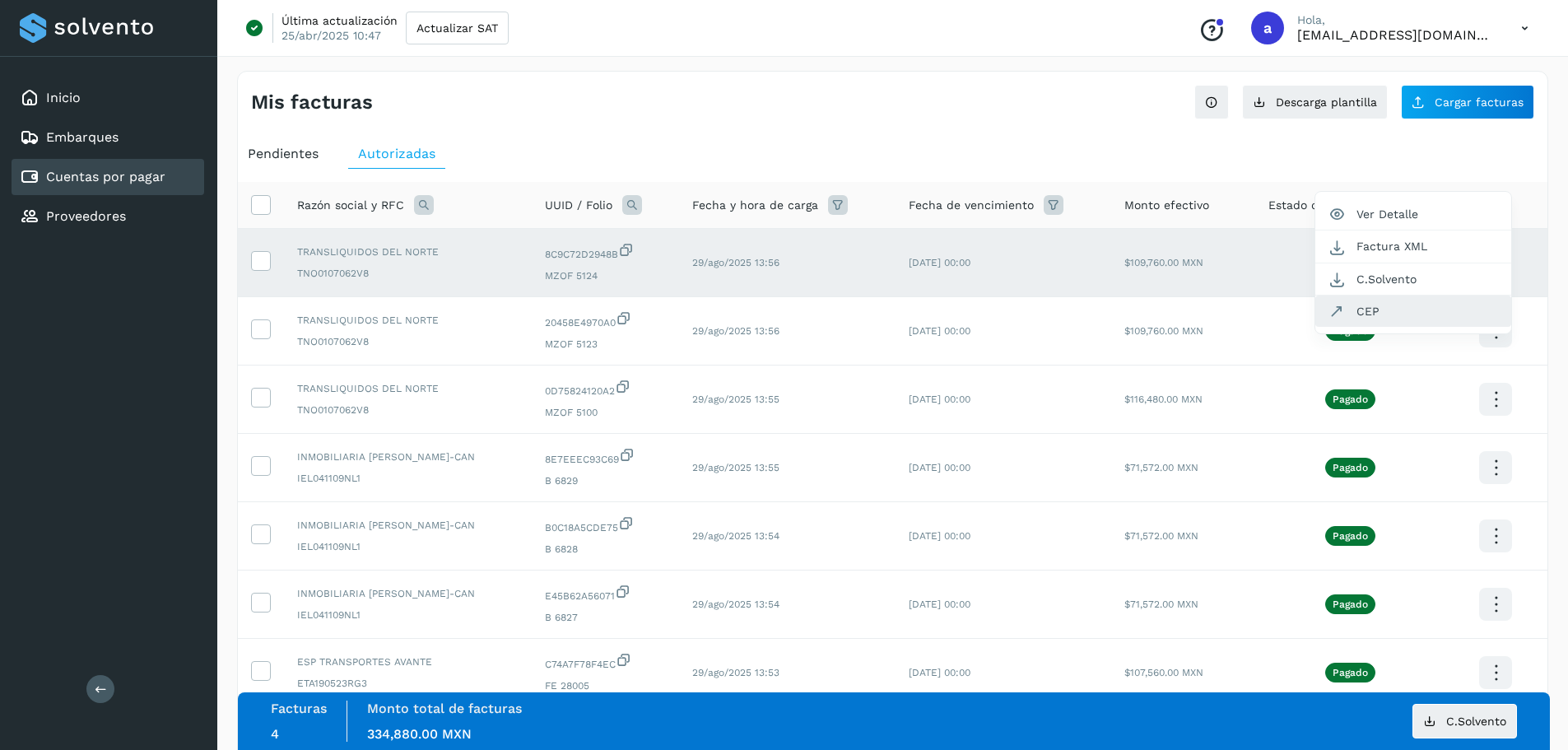
click at [1387, 315] on button "CEP" at bounding box center [1413, 312] width 195 height 31
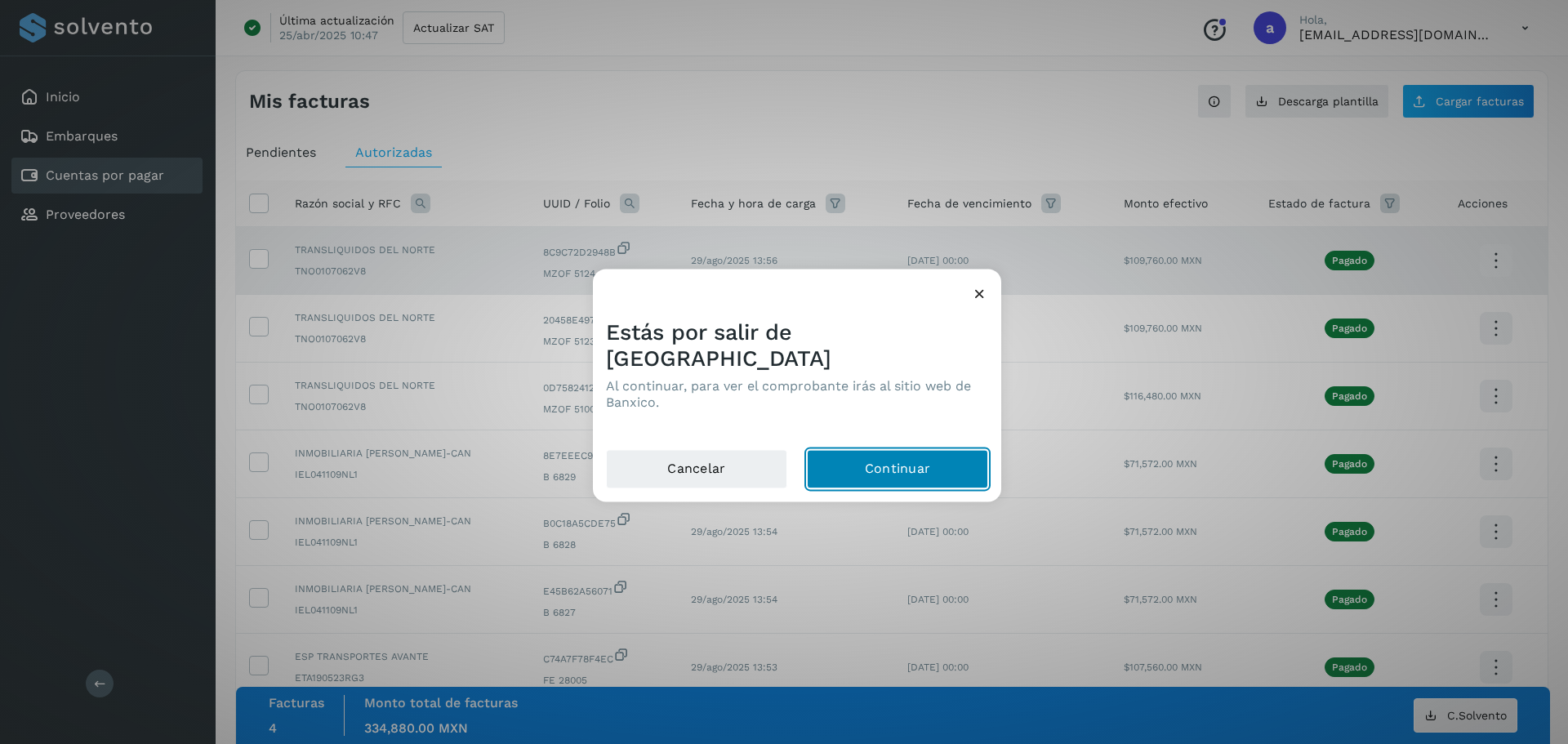
click at [842, 454] on button "Continuar" at bounding box center [897, 469] width 182 height 39
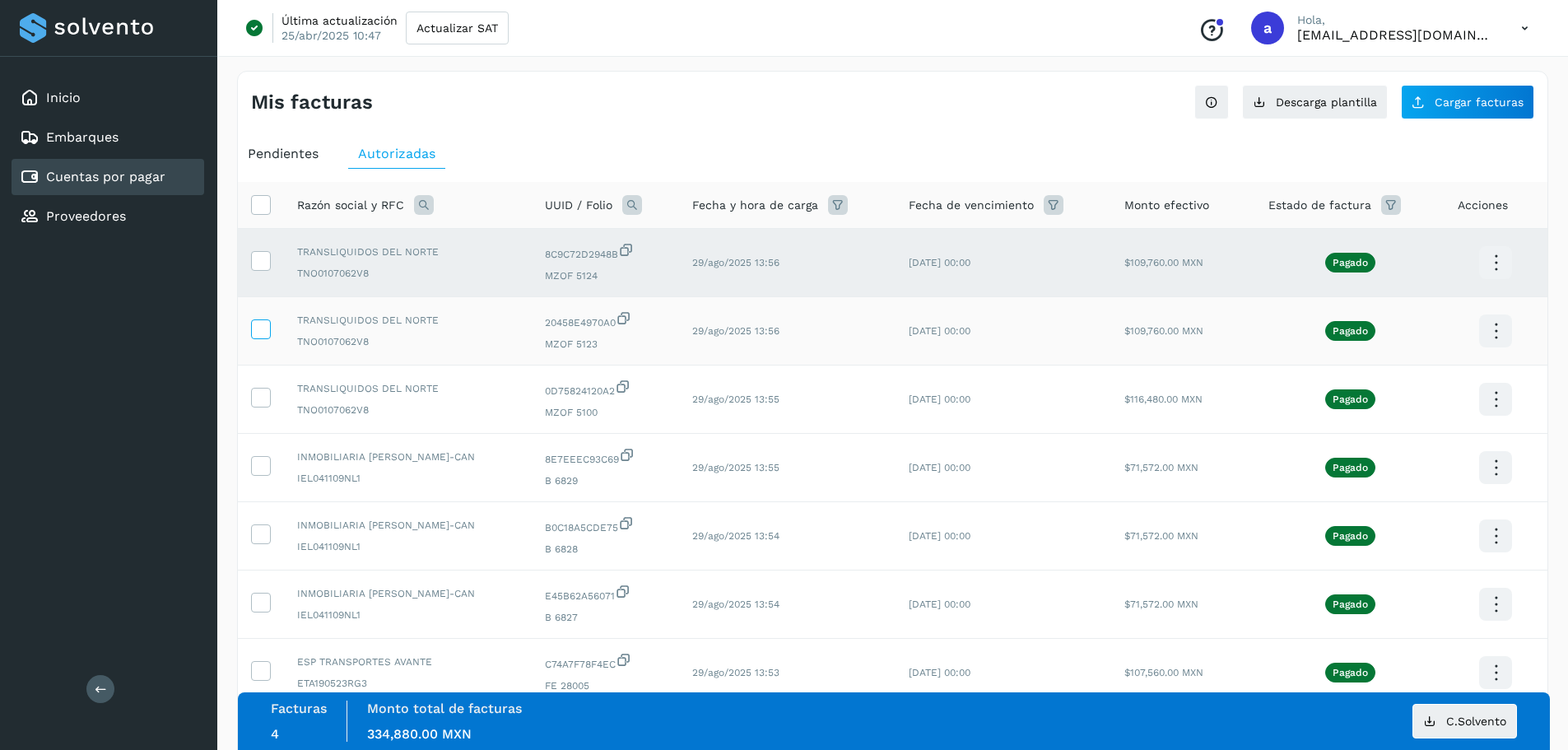
click at [252, 323] on icon at bounding box center [260, 328] width 17 height 17
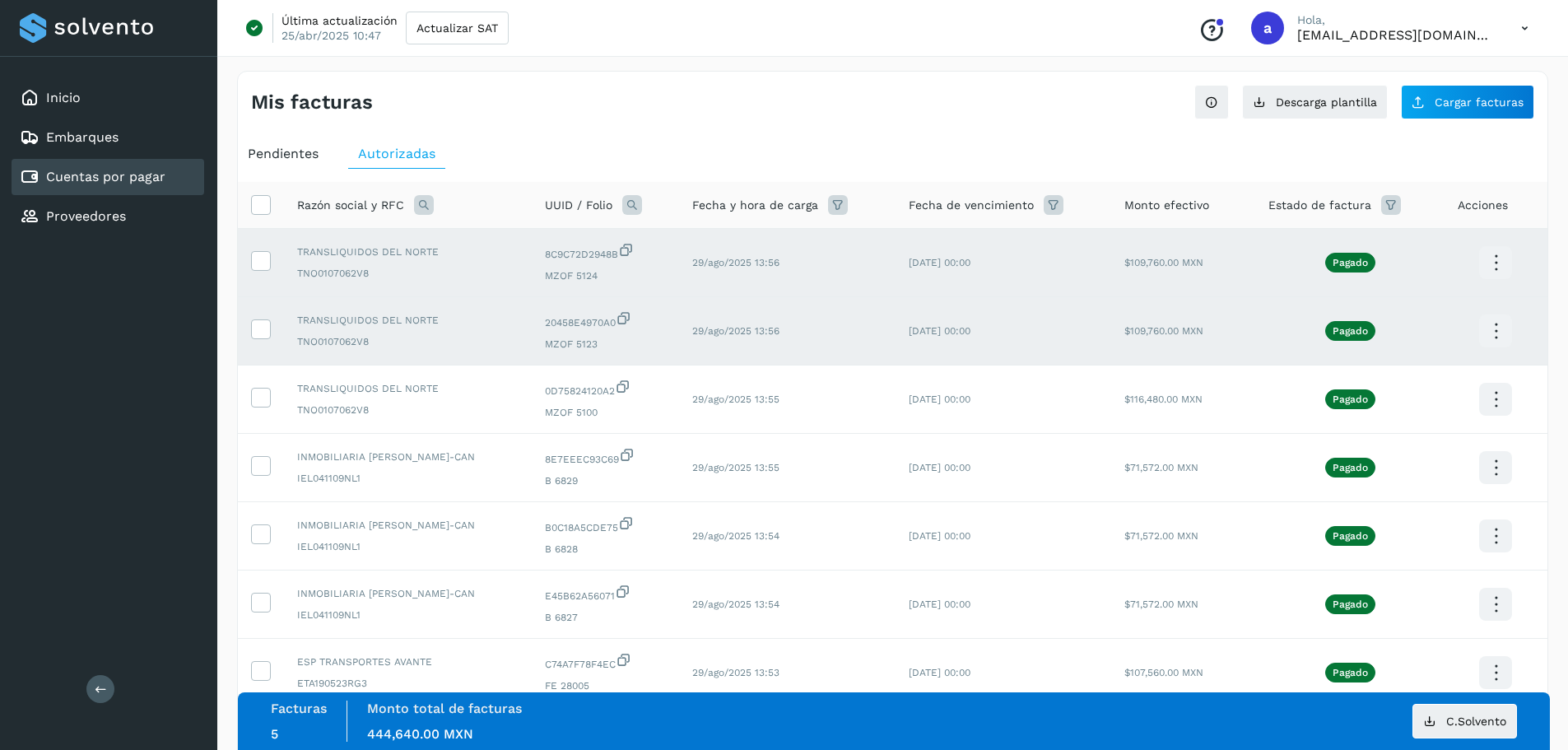
click at [1503, 323] on icon at bounding box center [1496, 331] width 39 height 39
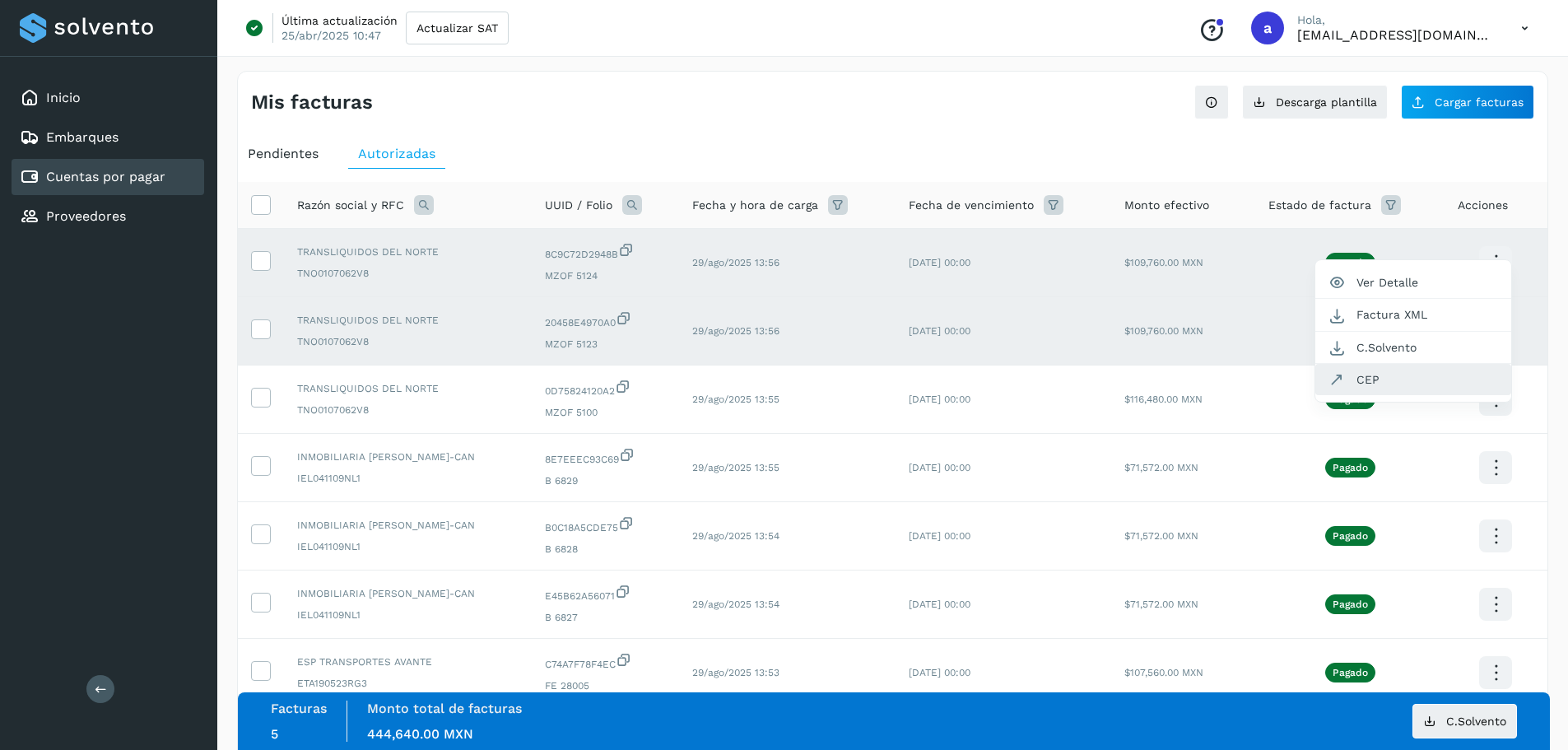
click at [1420, 374] on button "CEP" at bounding box center [1413, 380] width 195 height 31
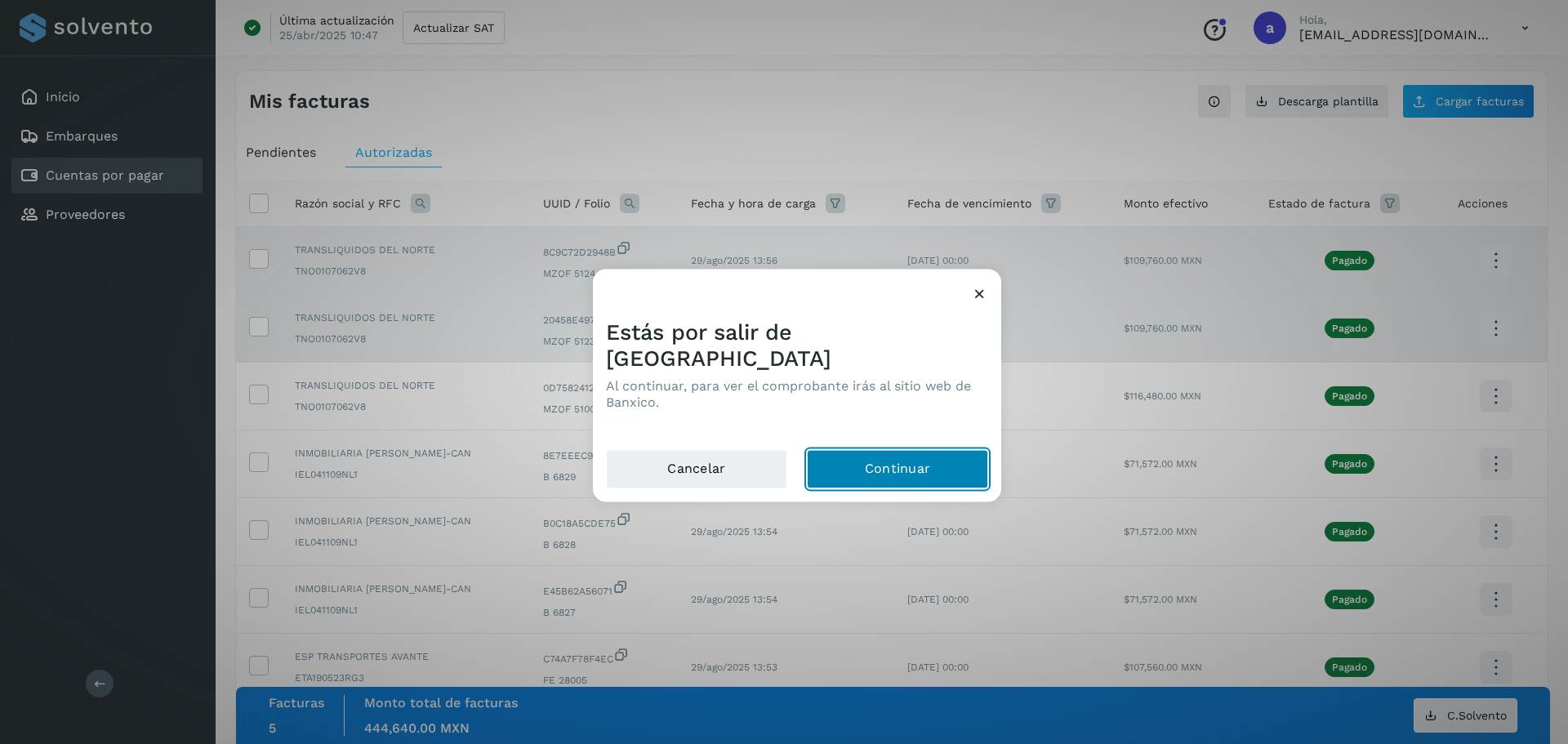
click at [925, 450] on button "Continuar" at bounding box center [897, 469] width 182 height 39
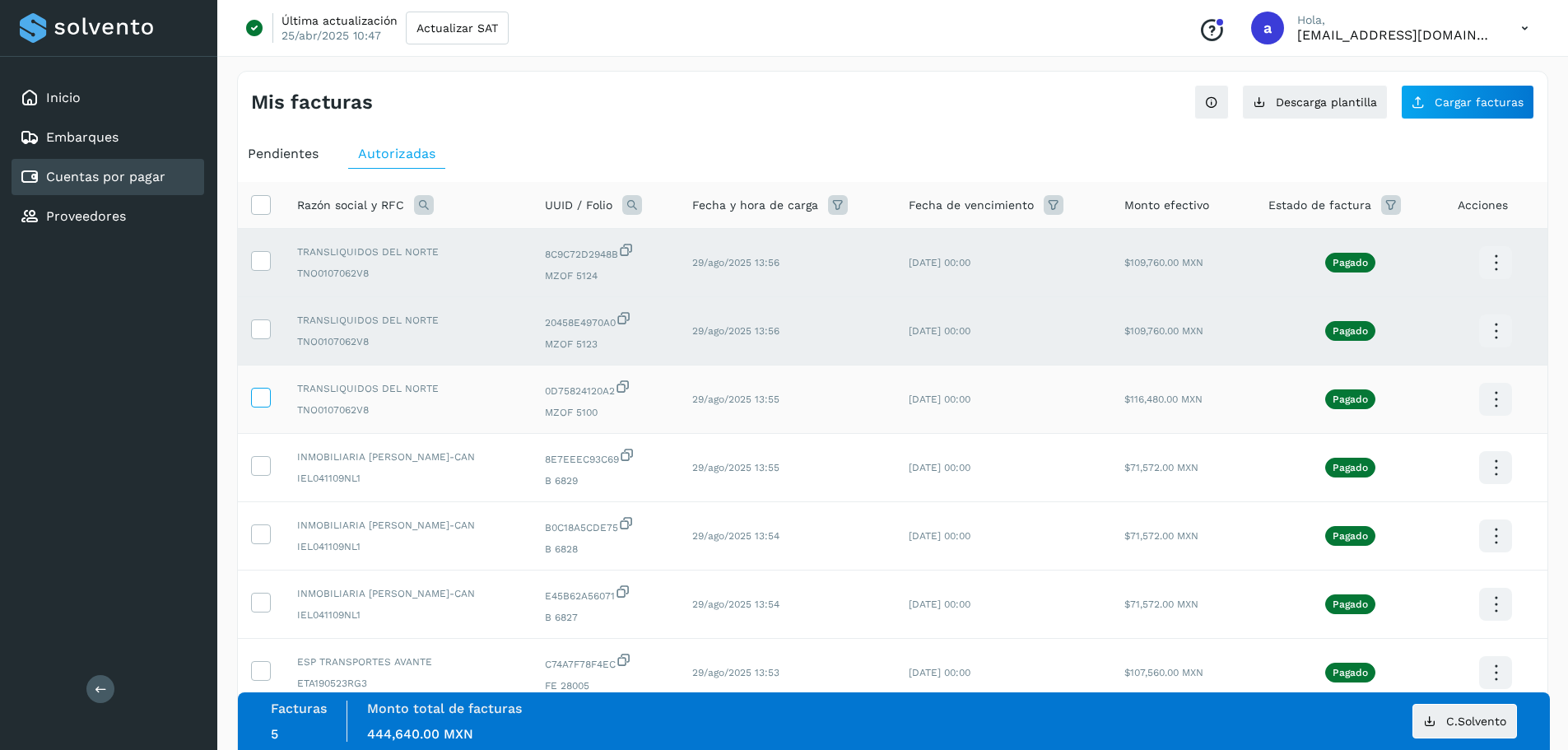
click at [259, 394] on icon at bounding box center [260, 396] width 17 height 17
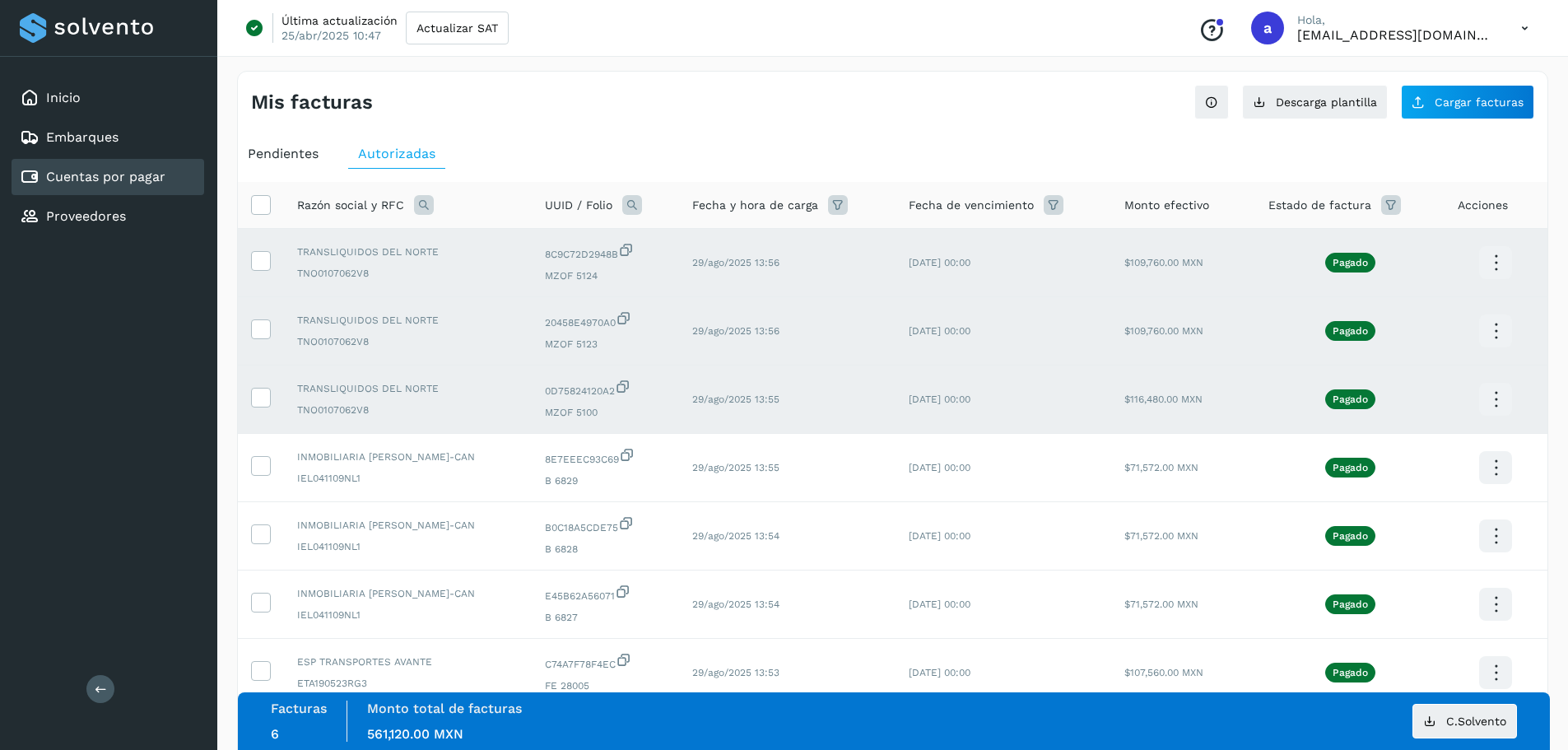
click at [1490, 400] on icon at bounding box center [1496, 399] width 39 height 39
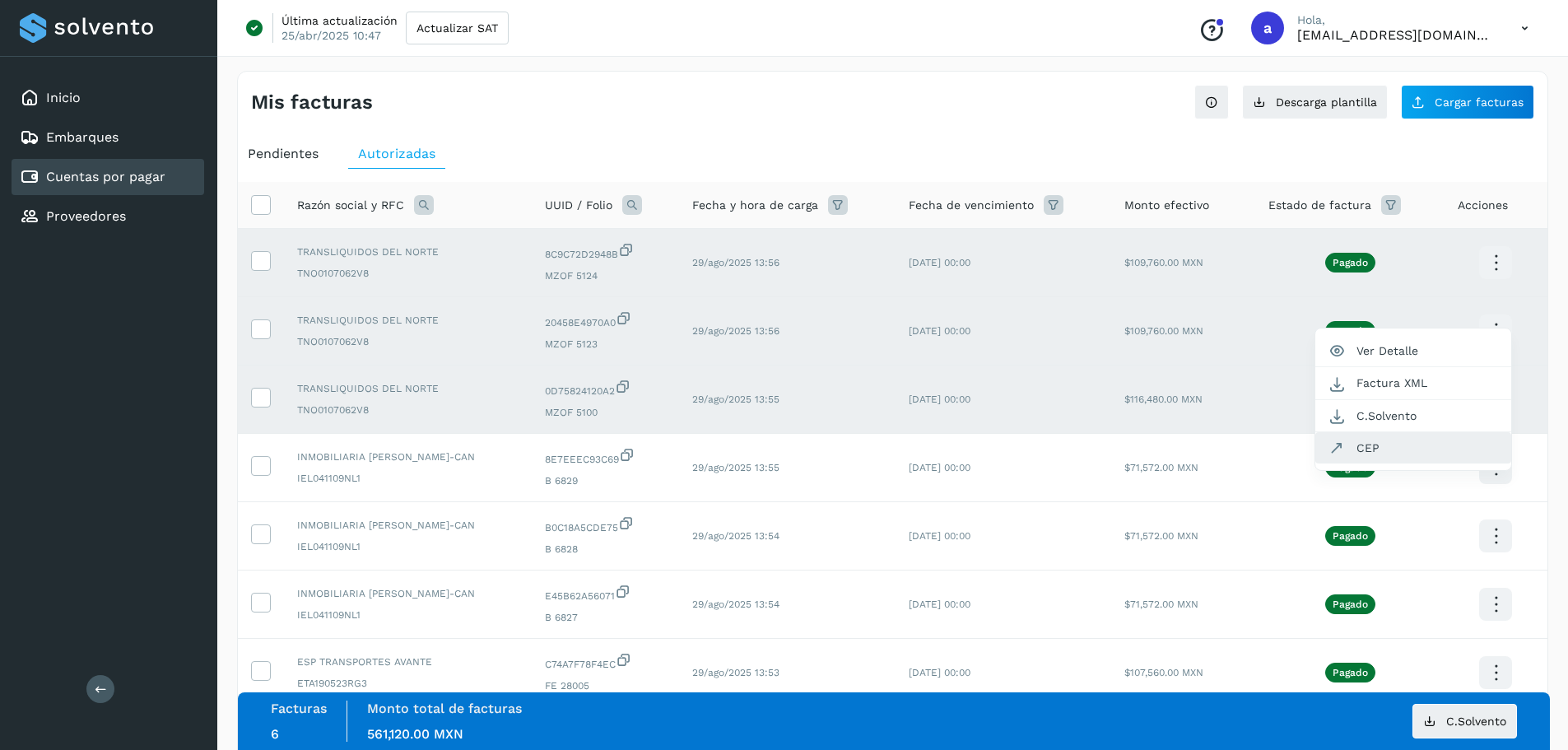
click at [1396, 439] on button "CEP" at bounding box center [1413, 448] width 195 height 31
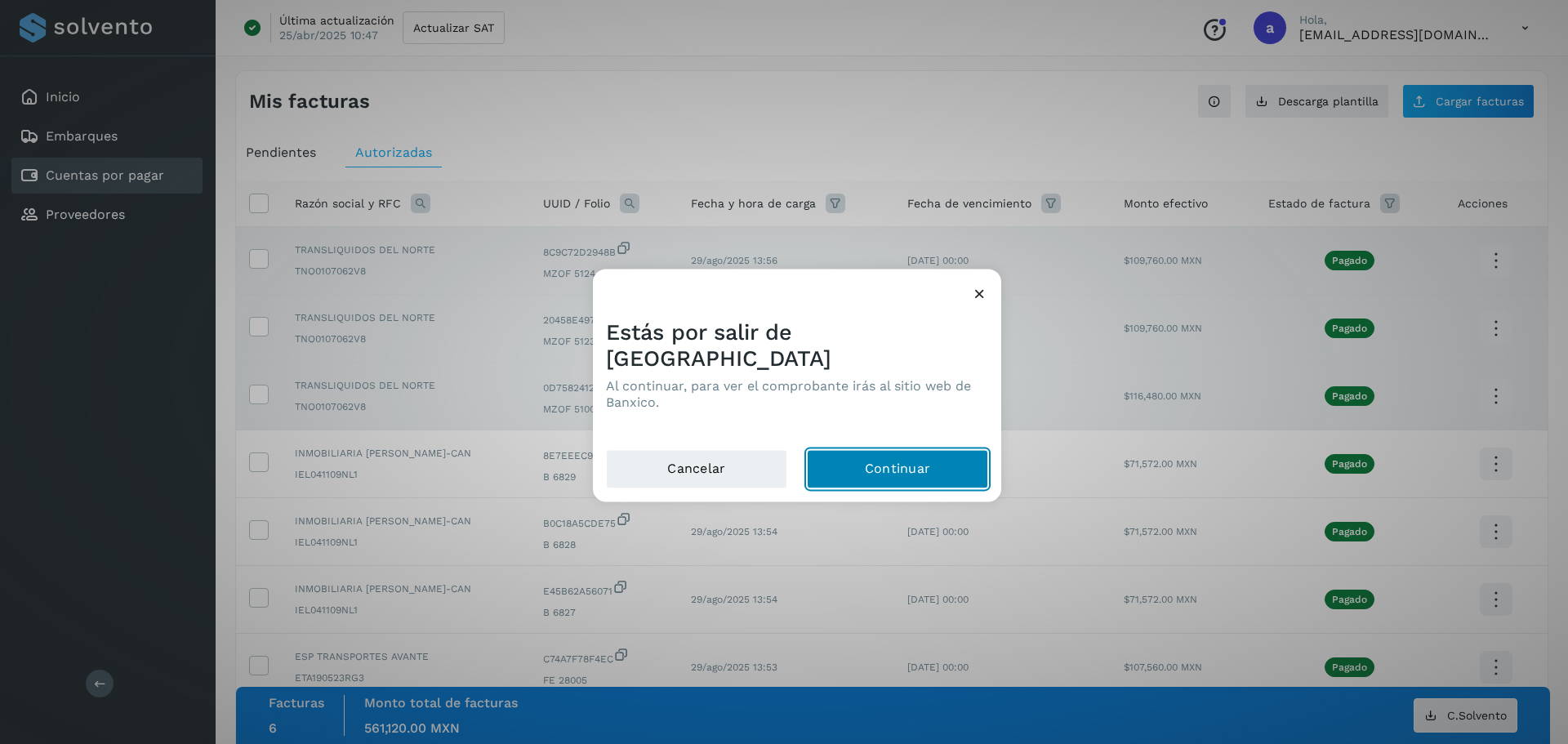
click at [883, 450] on button "Continuar" at bounding box center [897, 469] width 182 height 39
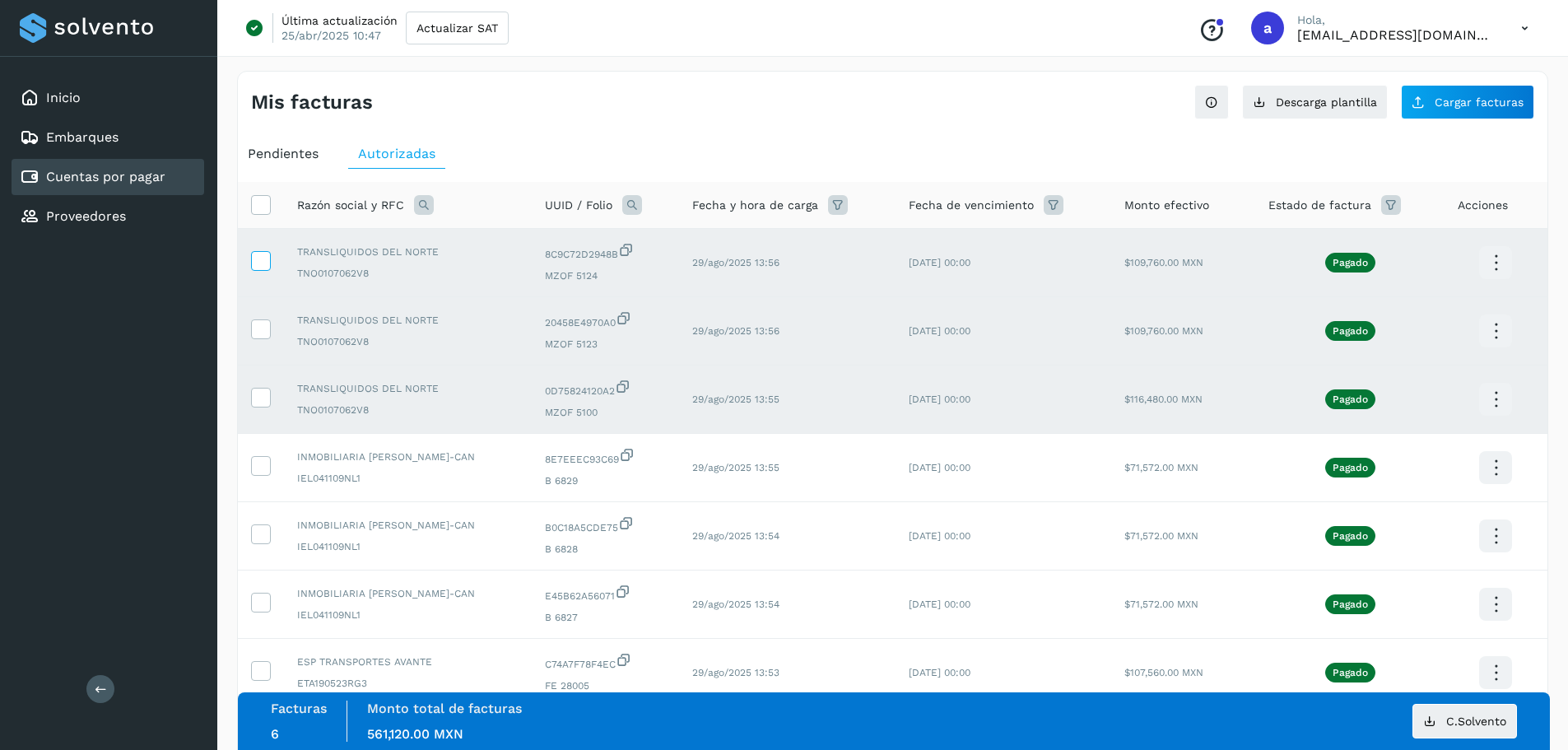
click at [261, 258] on icon at bounding box center [260, 259] width 17 height 17
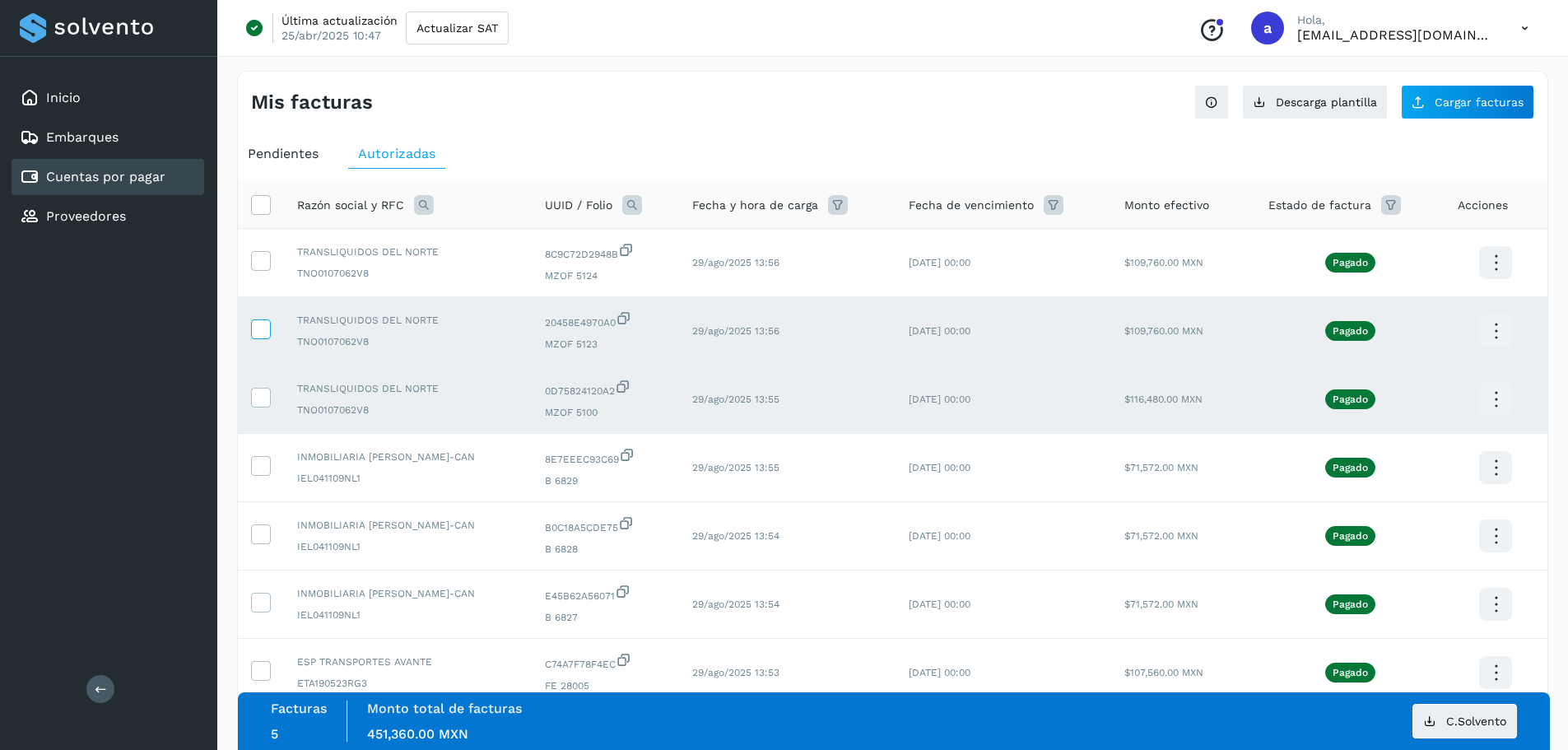
click at [261, 320] on icon at bounding box center [260, 328] width 17 height 17
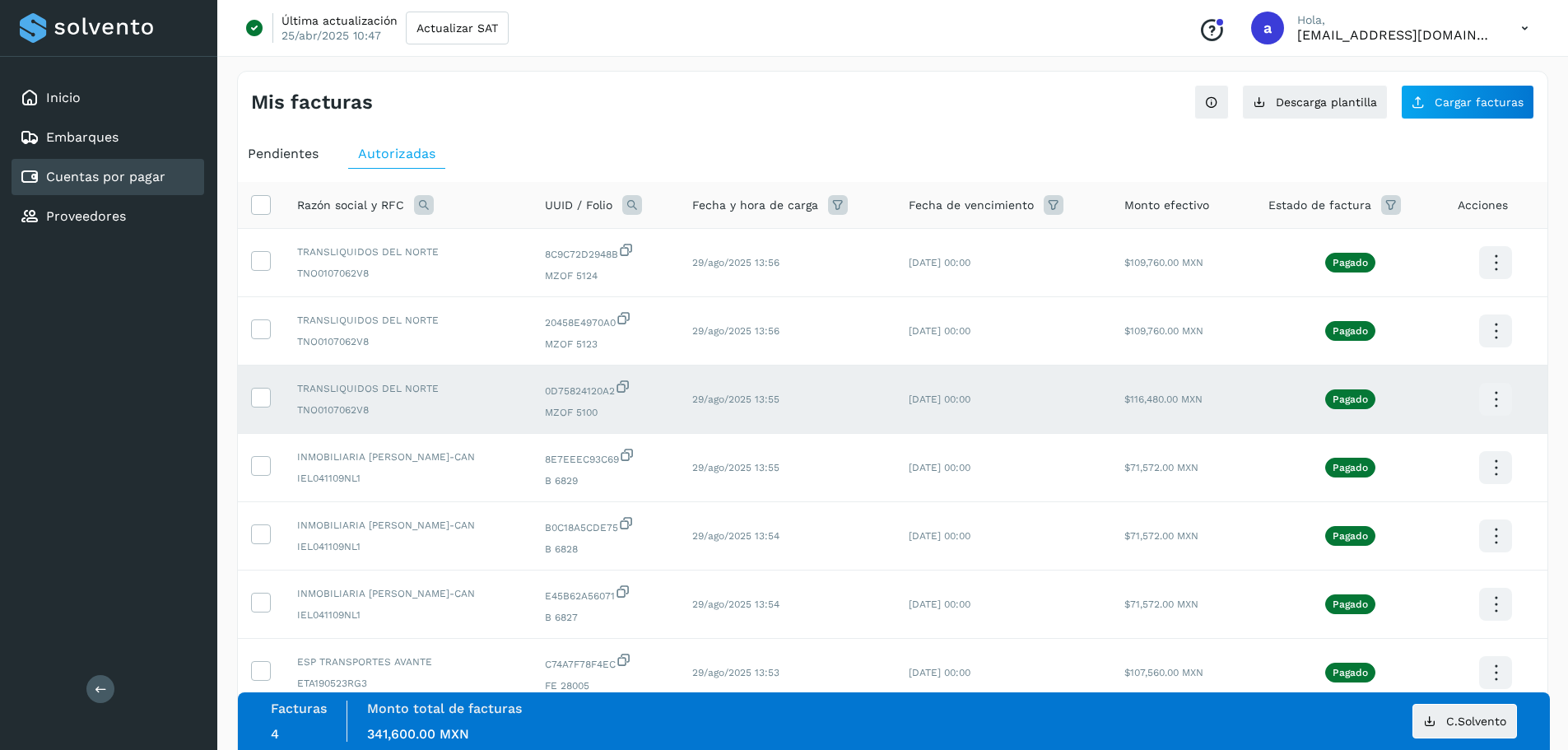
click at [261, 382] on td at bounding box center [261, 399] width 46 height 68
click at [261, 398] on icon at bounding box center [260, 396] width 17 height 17
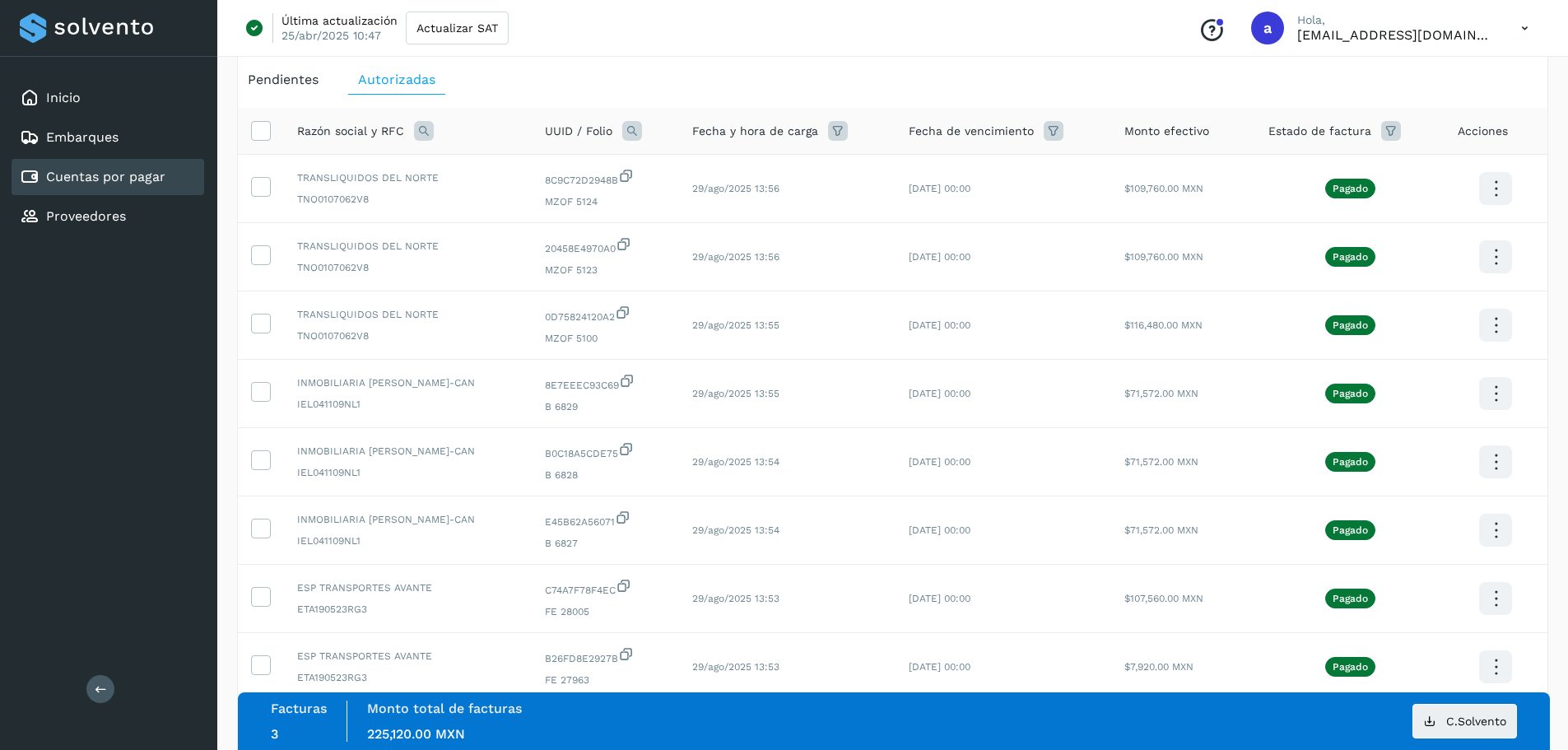
scroll to position [302, 0]
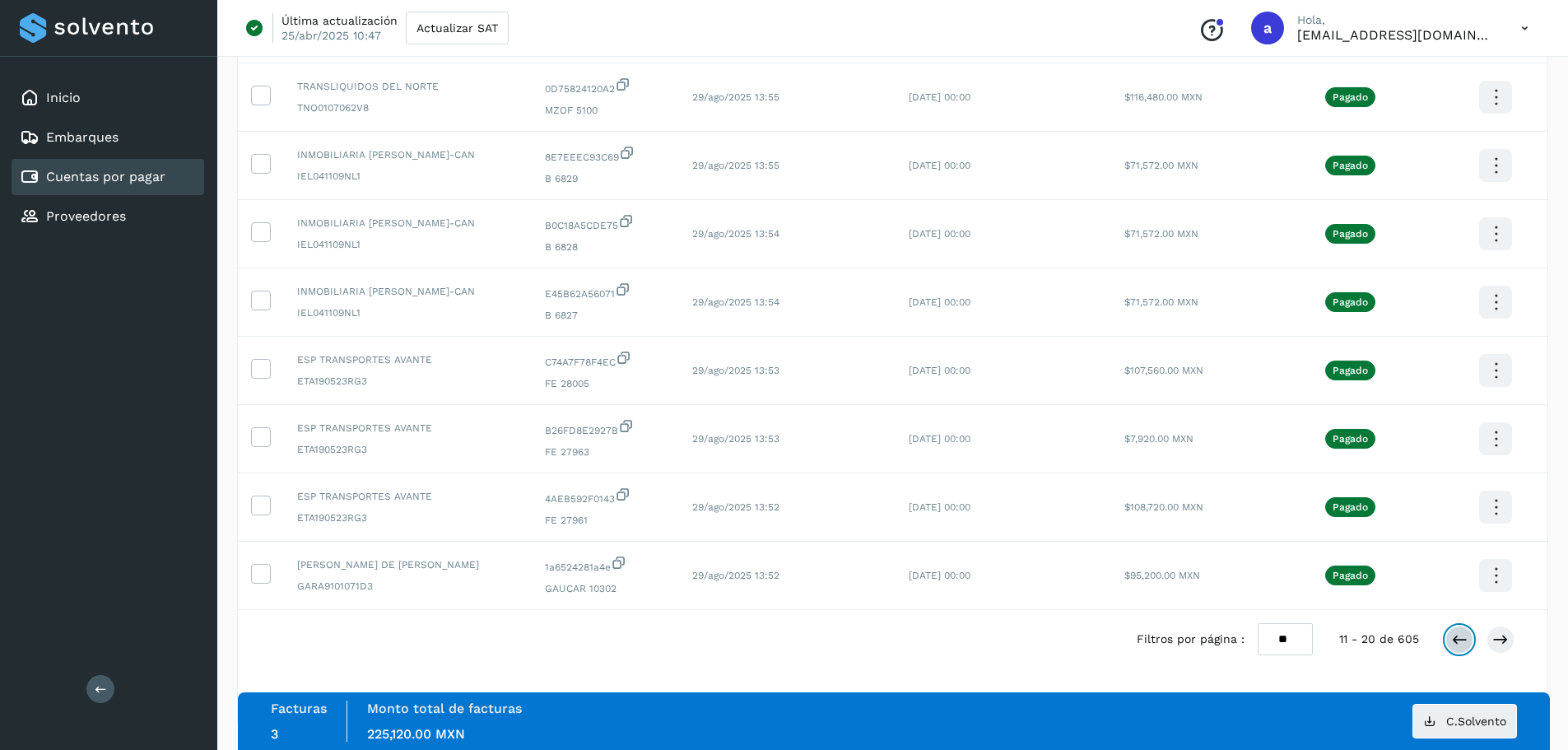
click at [1454, 643] on icon at bounding box center [1459, 640] width 17 height 17
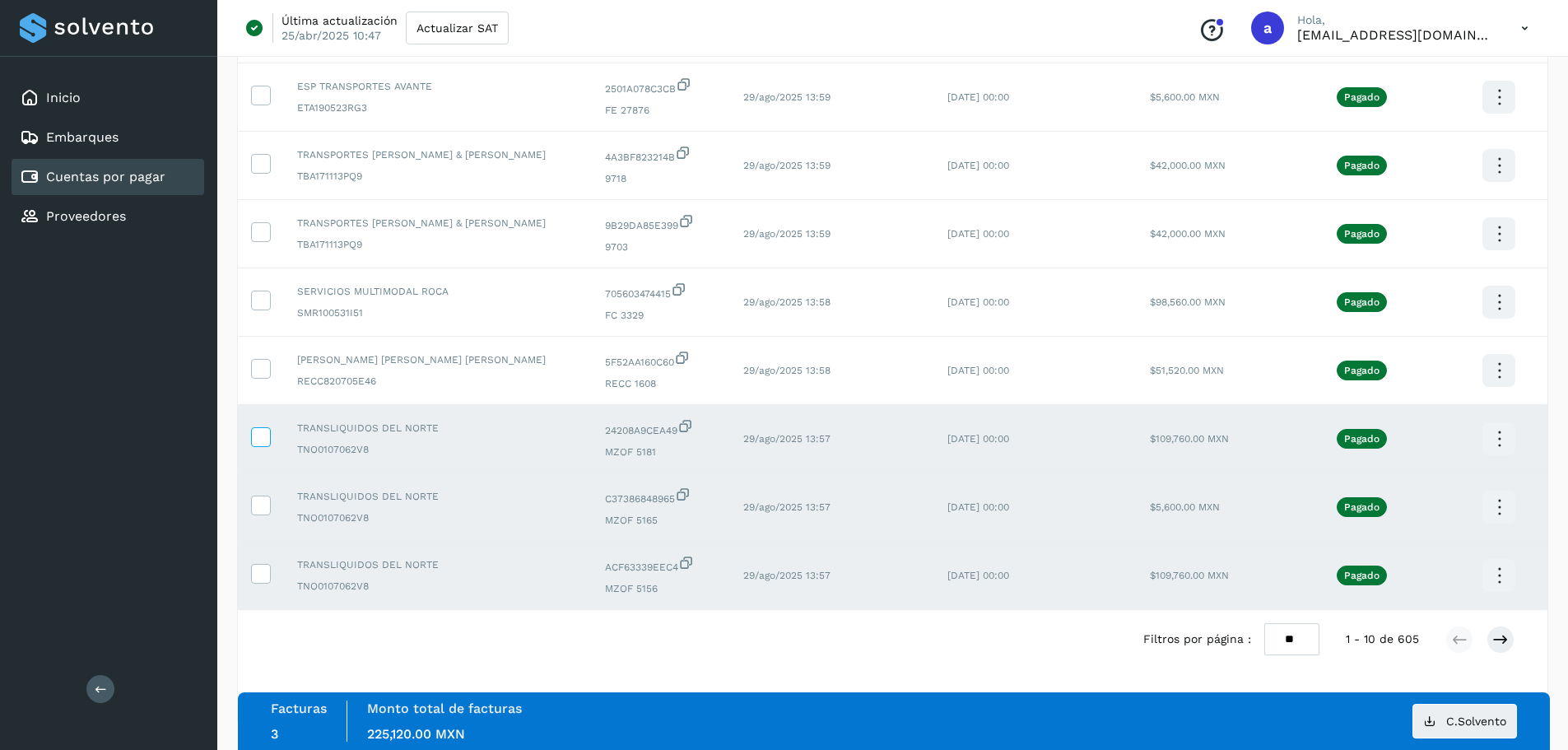
click at [253, 438] on icon at bounding box center [260, 436] width 17 height 17
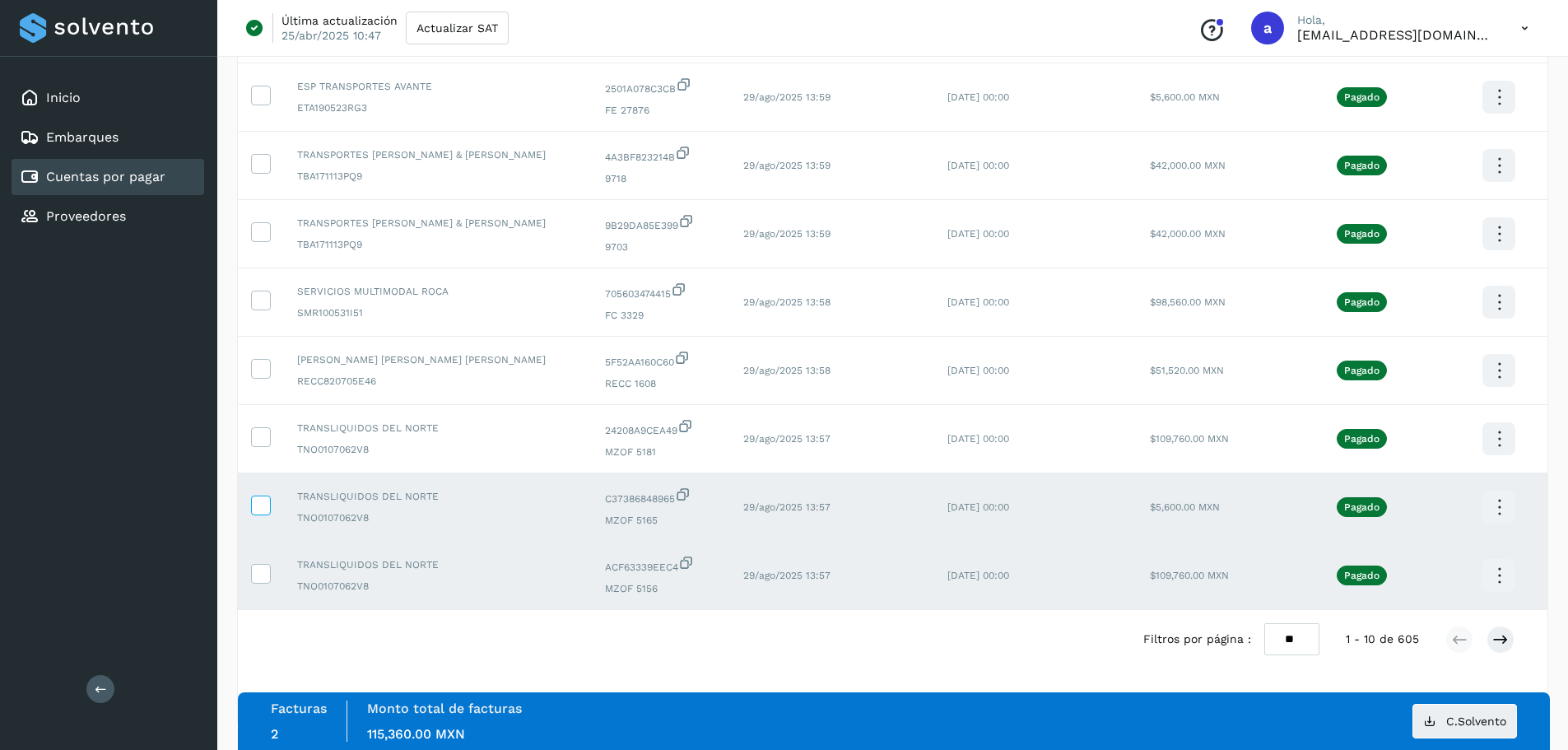
click at [255, 506] on icon at bounding box center [260, 504] width 17 height 17
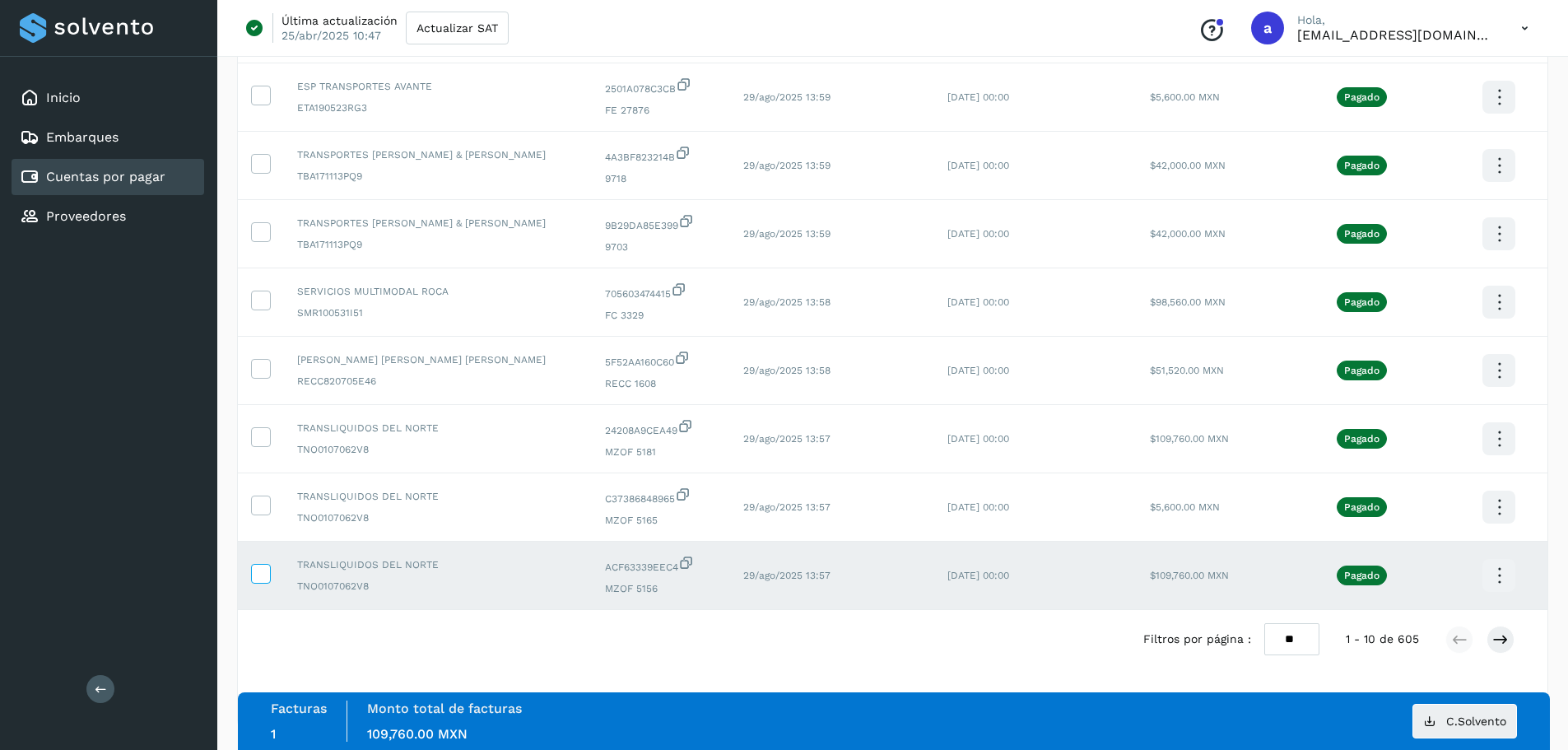
click at [258, 577] on icon at bounding box center [260, 573] width 17 height 17
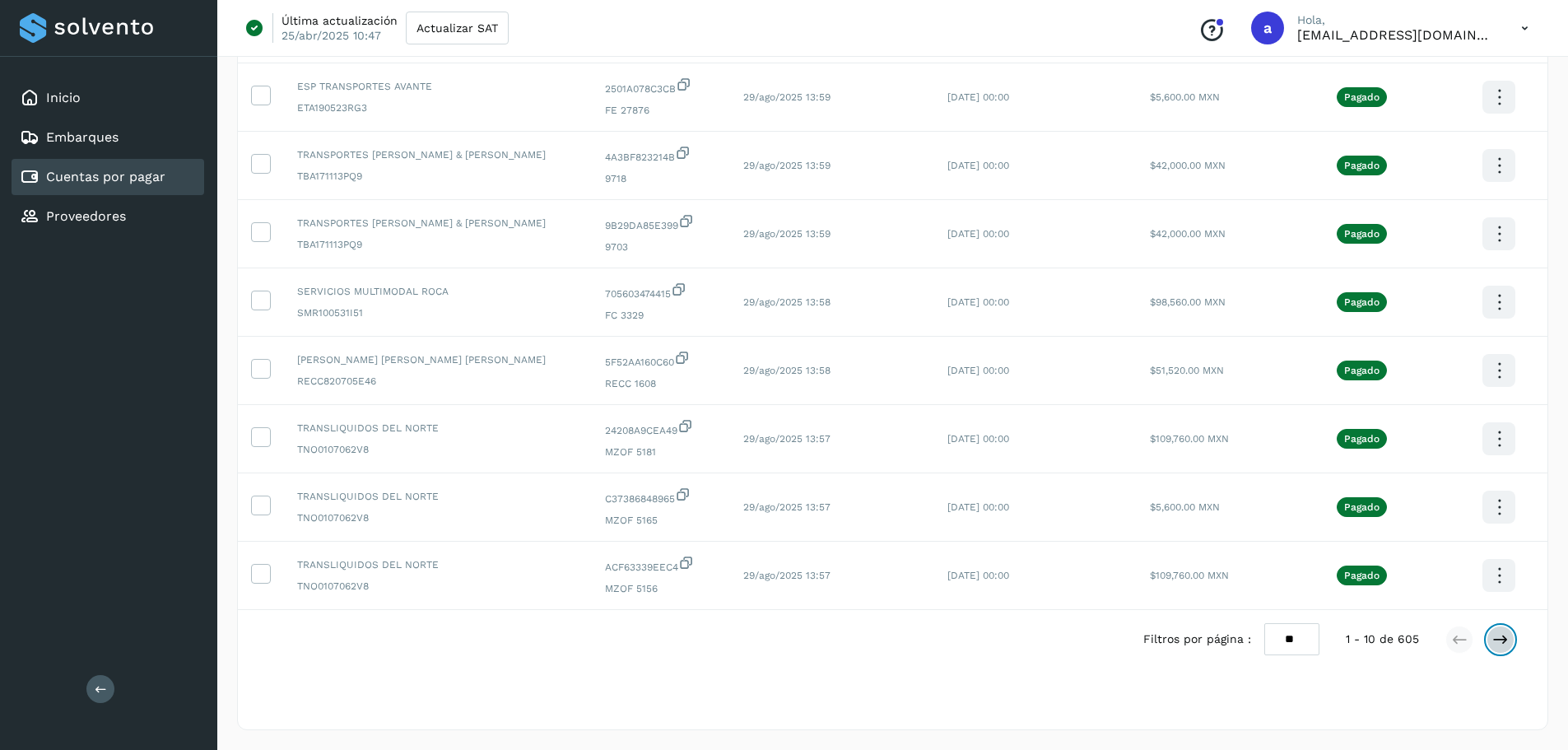
click at [1493, 631] on button at bounding box center [1501, 640] width 28 height 28
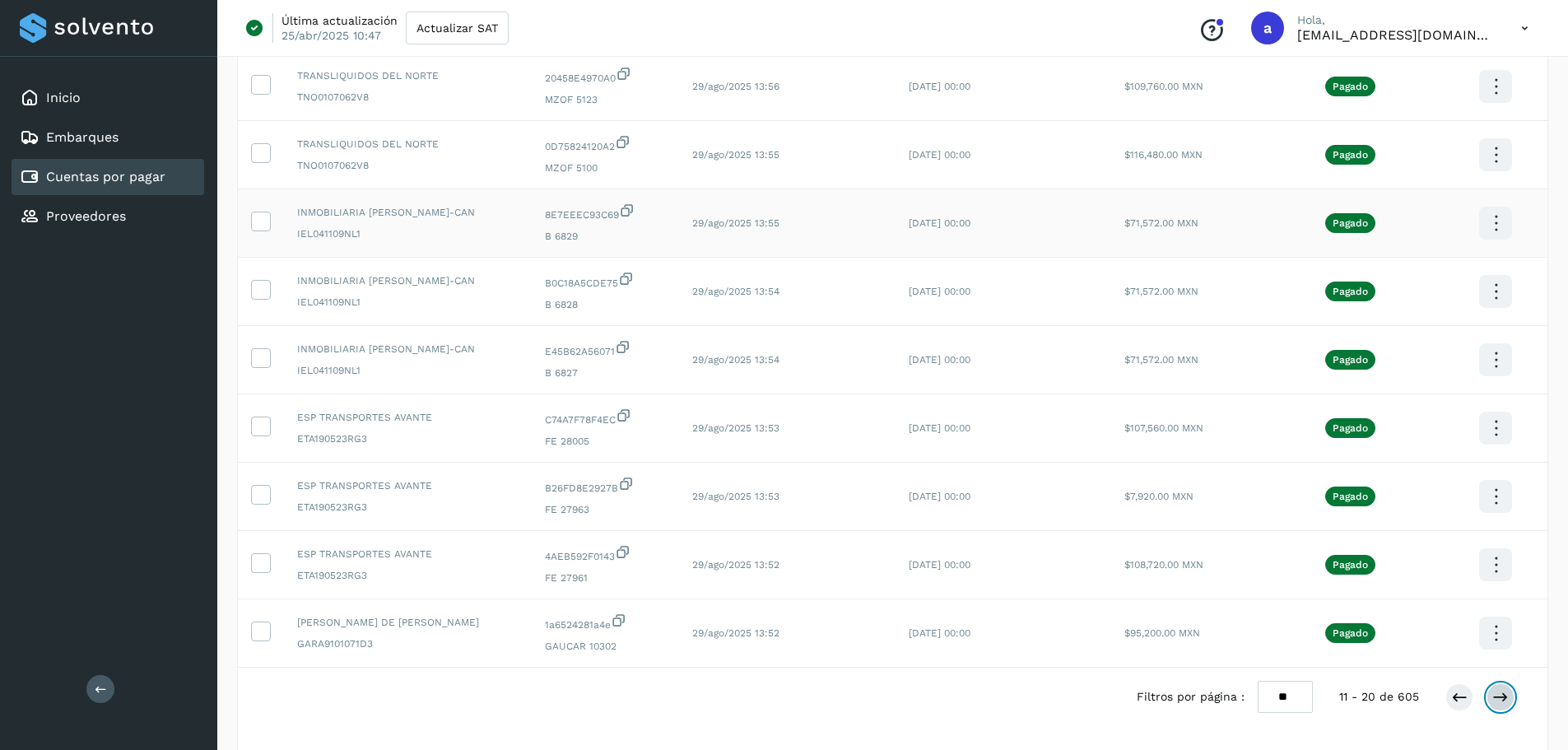
scroll to position [247, 0]
click at [1507, 694] on icon at bounding box center [1500, 695] width 17 height 17
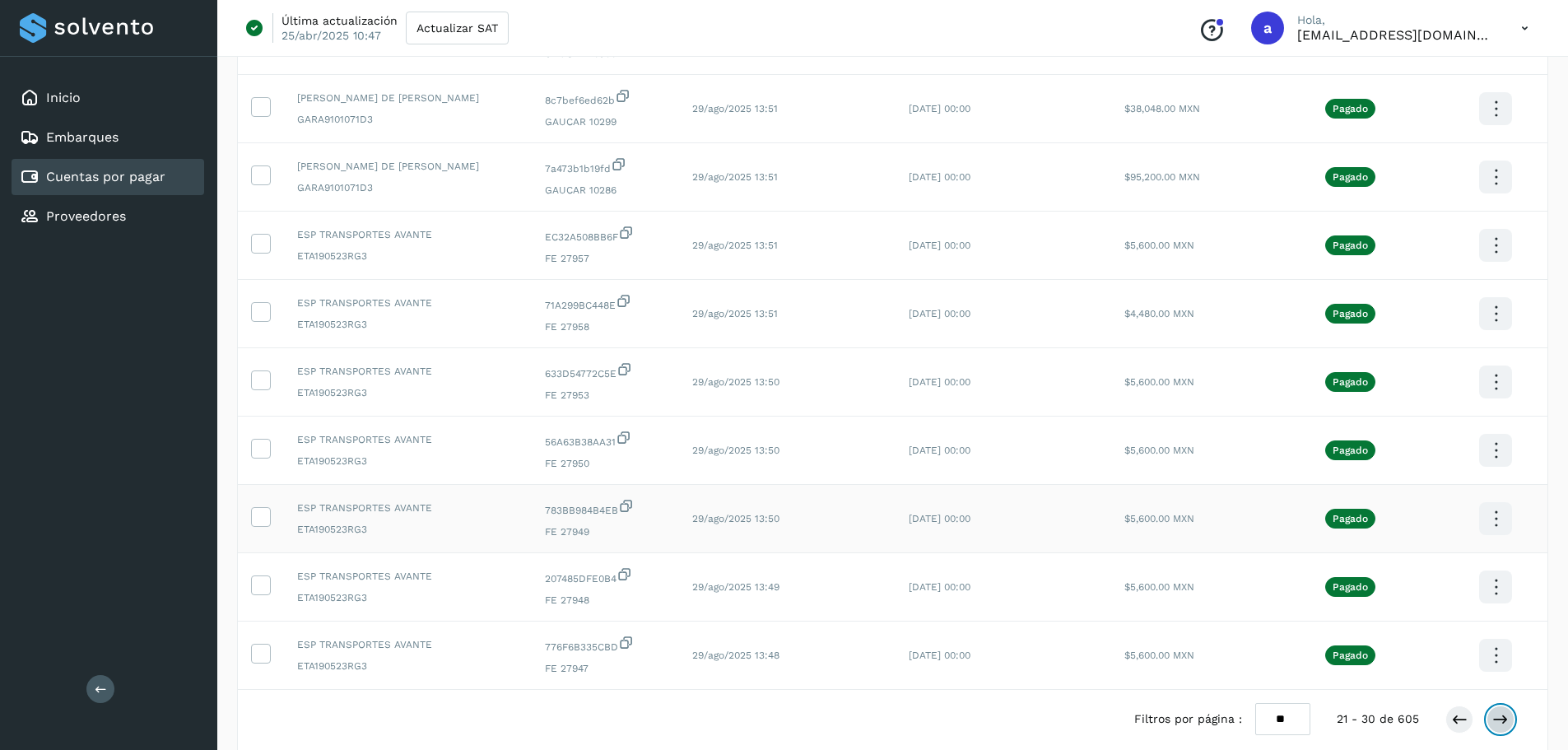
scroll to position [302, 0]
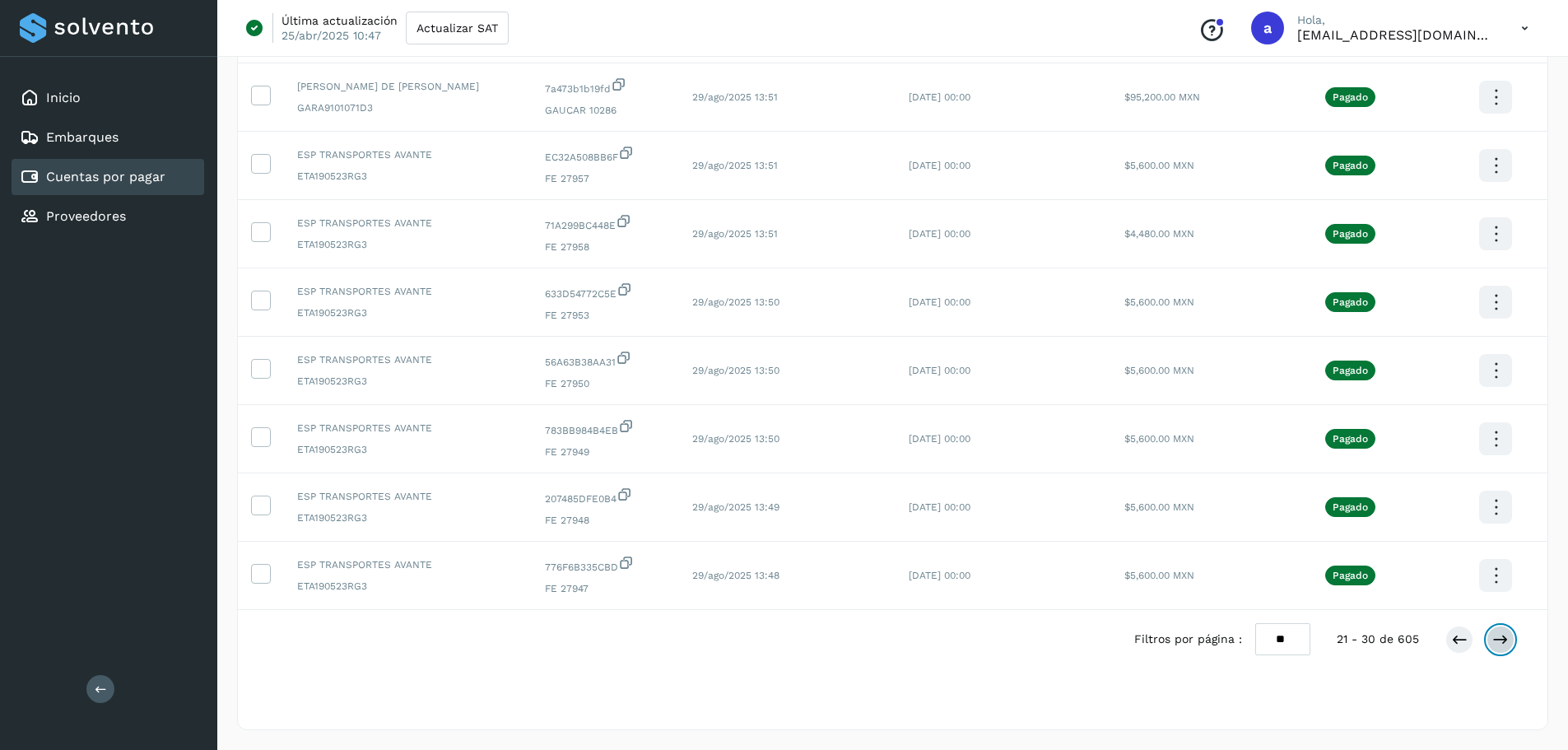
click at [1497, 633] on icon at bounding box center [1500, 640] width 17 height 17
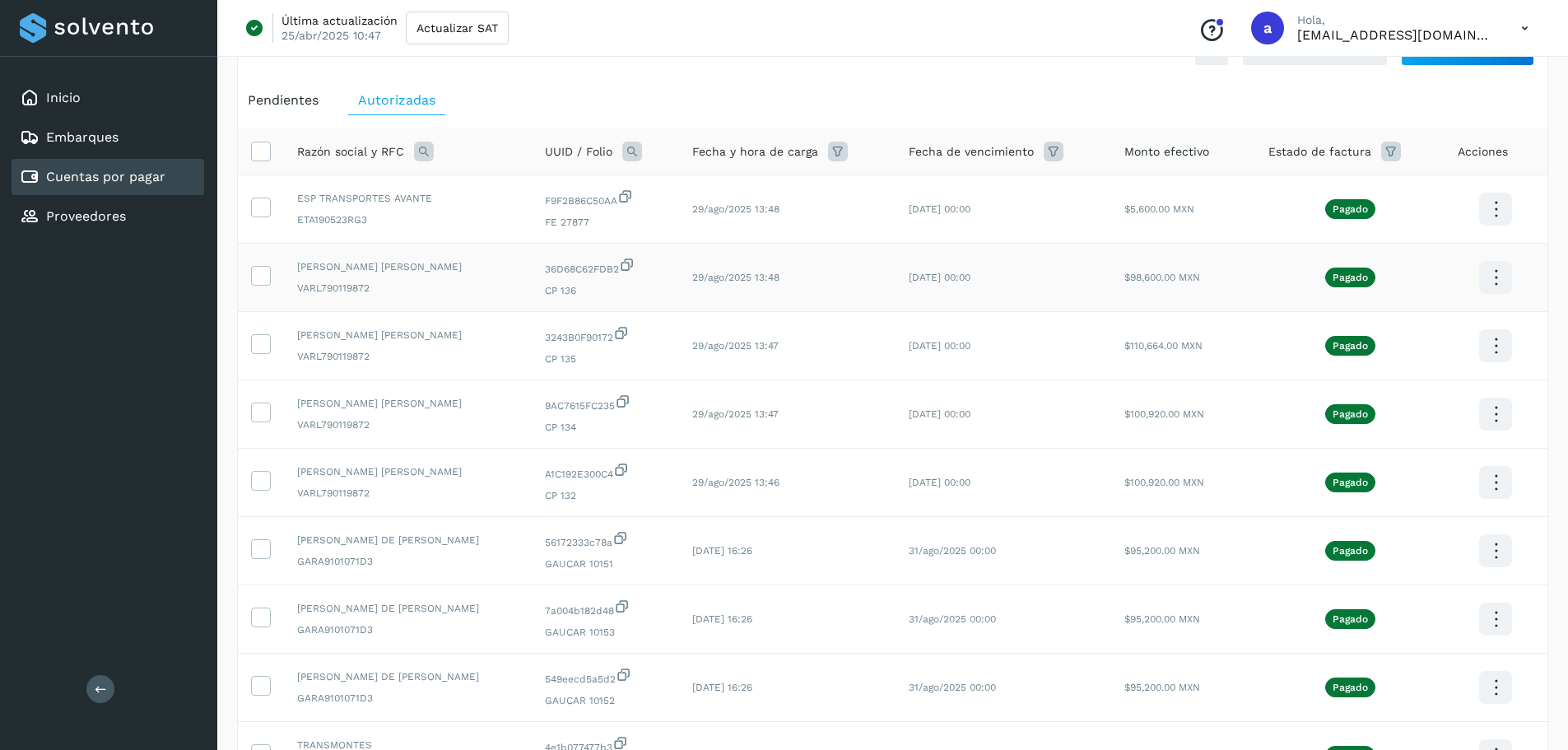
scroll to position [82, 0]
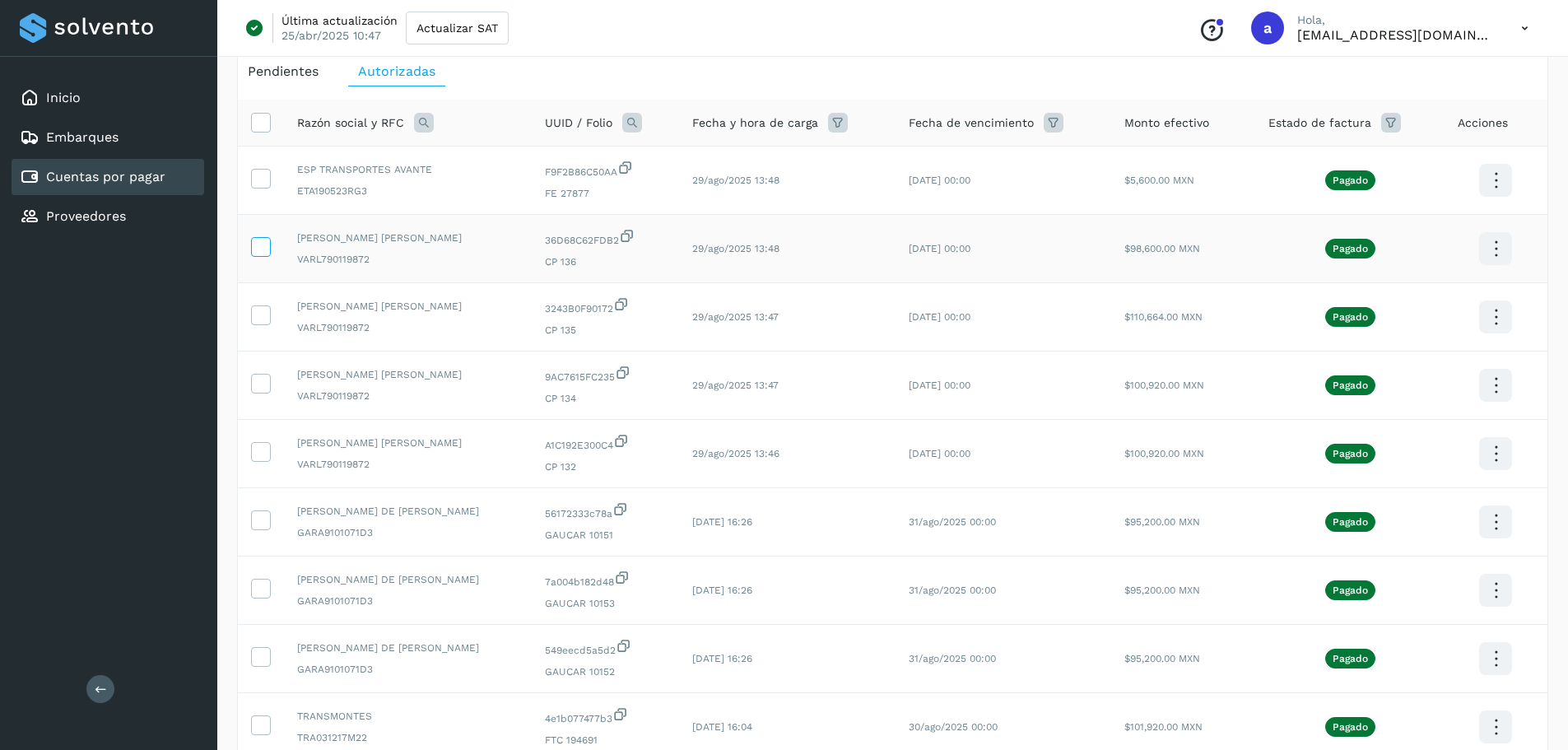
click at [255, 245] on icon at bounding box center [260, 245] width 17 height 17
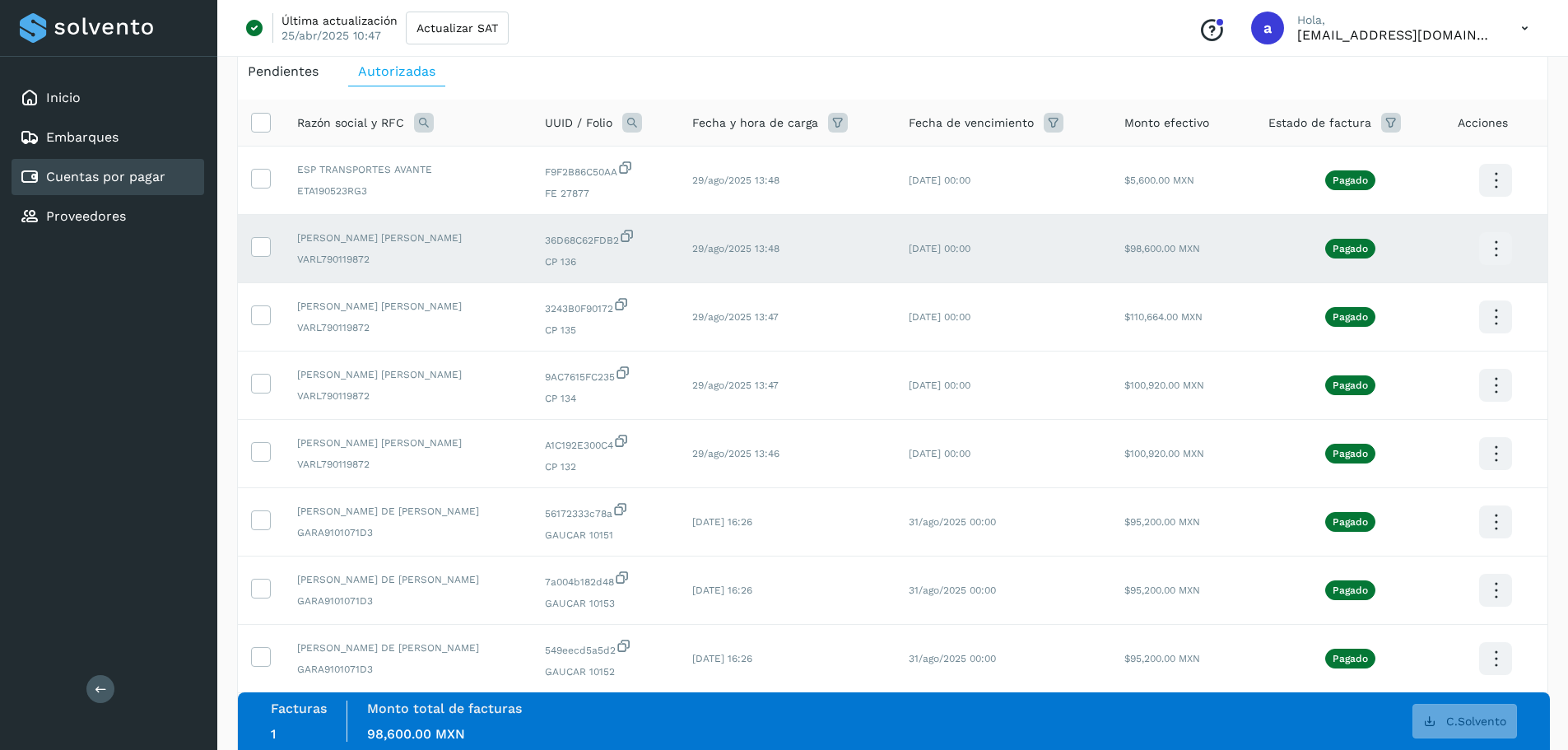
click at [1501, 252] on icon at bounding box center [1496, 249] width 39 height 39
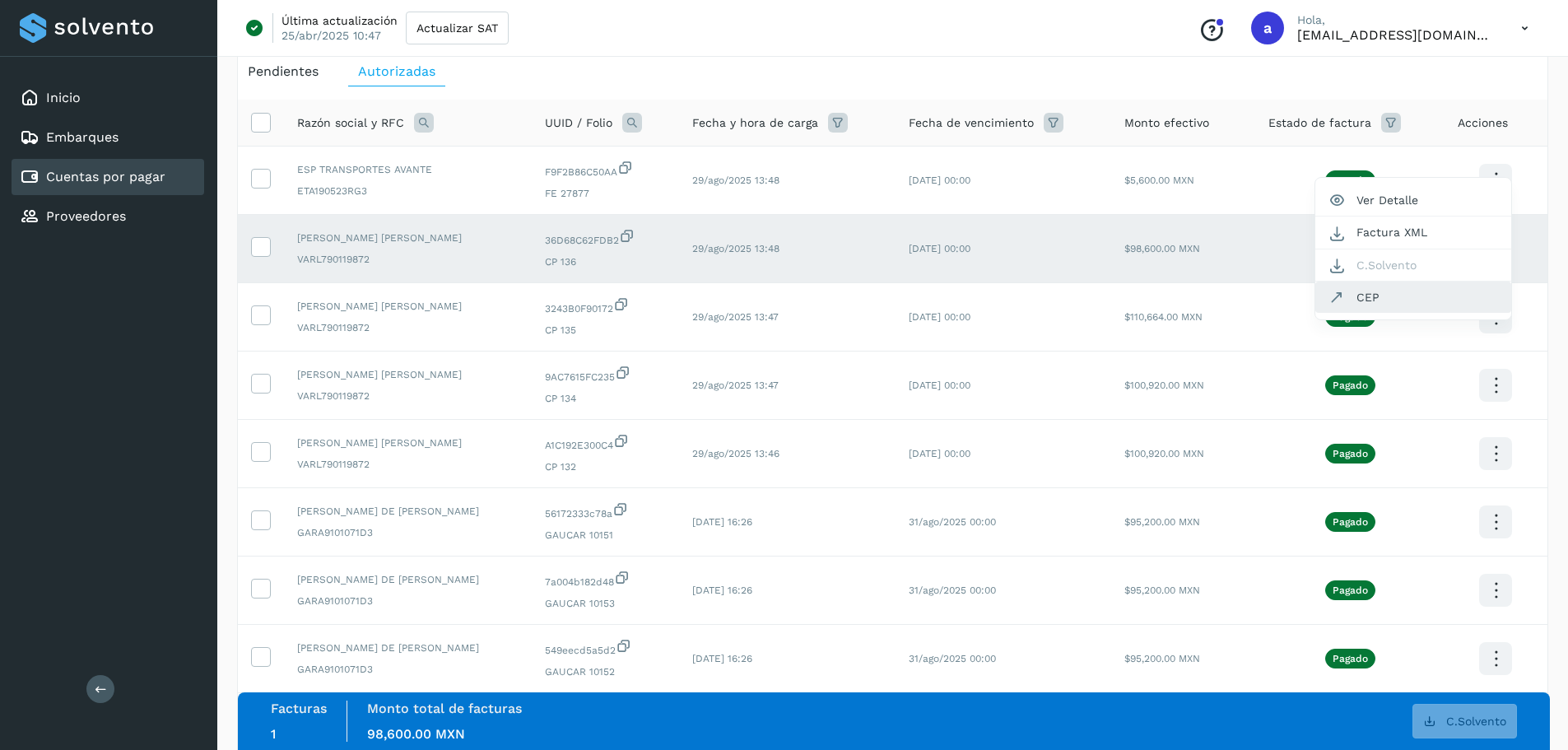
click at [1396, 301] on button "CEP" at bounding box center [1413, 298] width 195 height 31
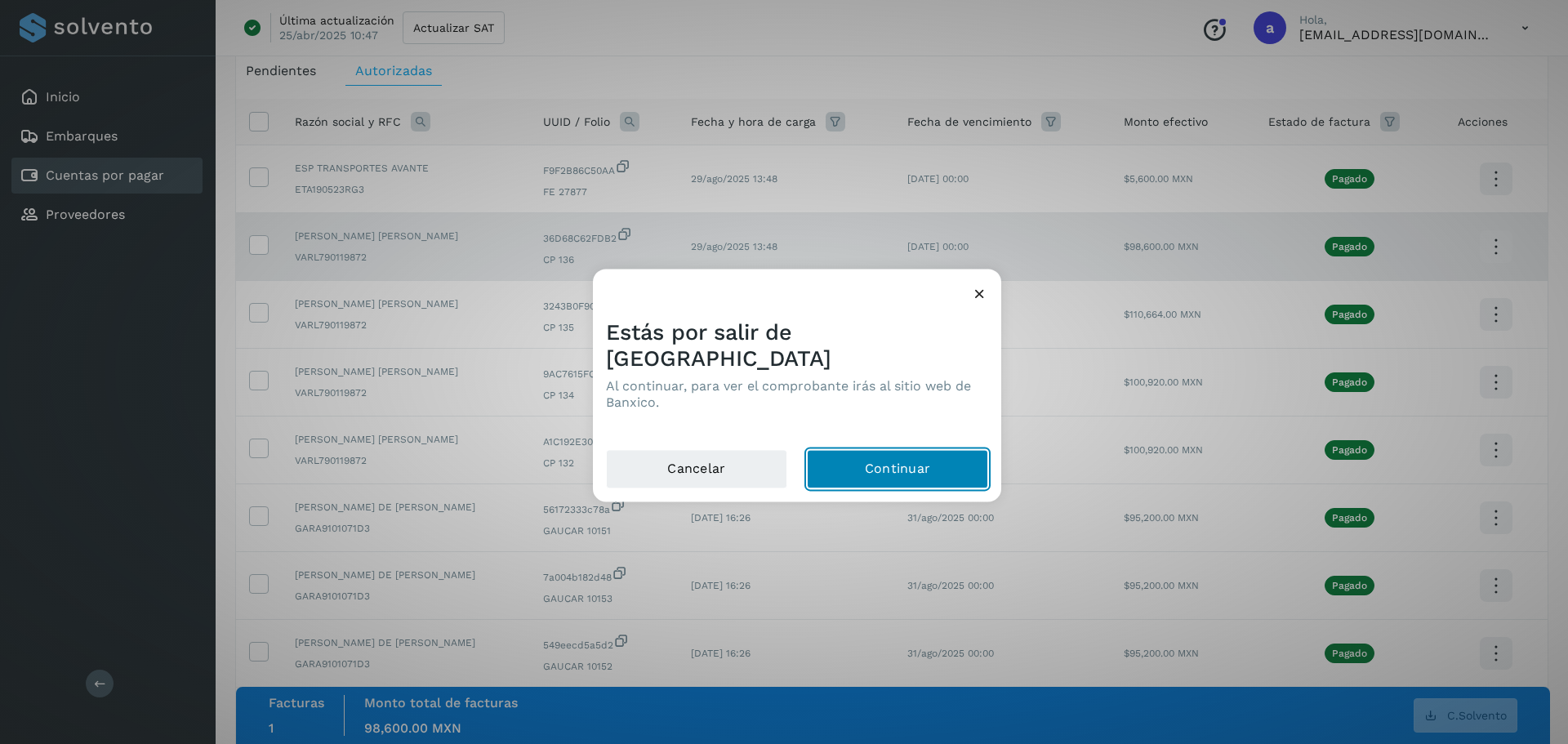
click at [916, 450] on button "Continuar" at bounding box center [897, 469] width 182 height 39
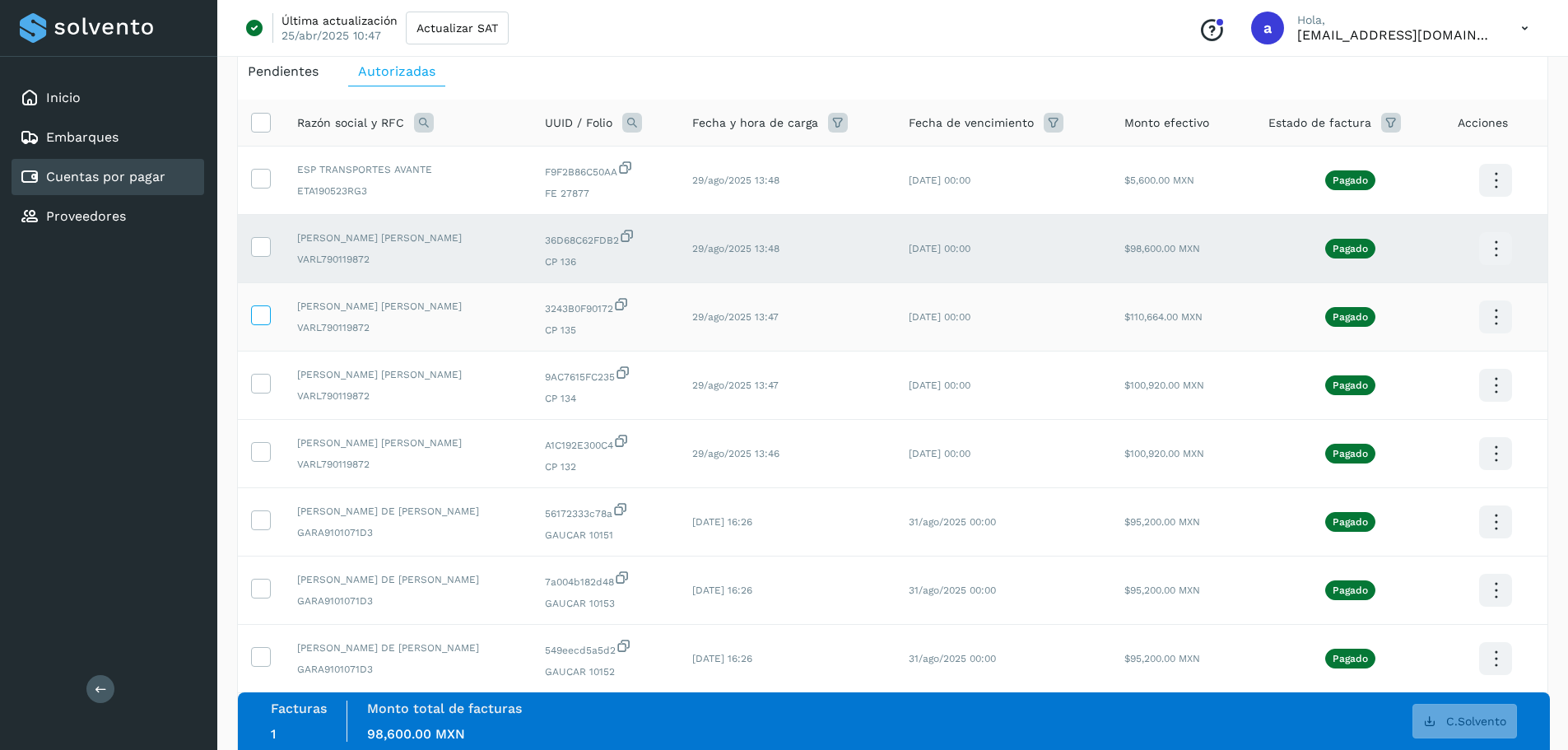
click at [260, 320] on icon at bounding box center [260, 314] width 17 height 17
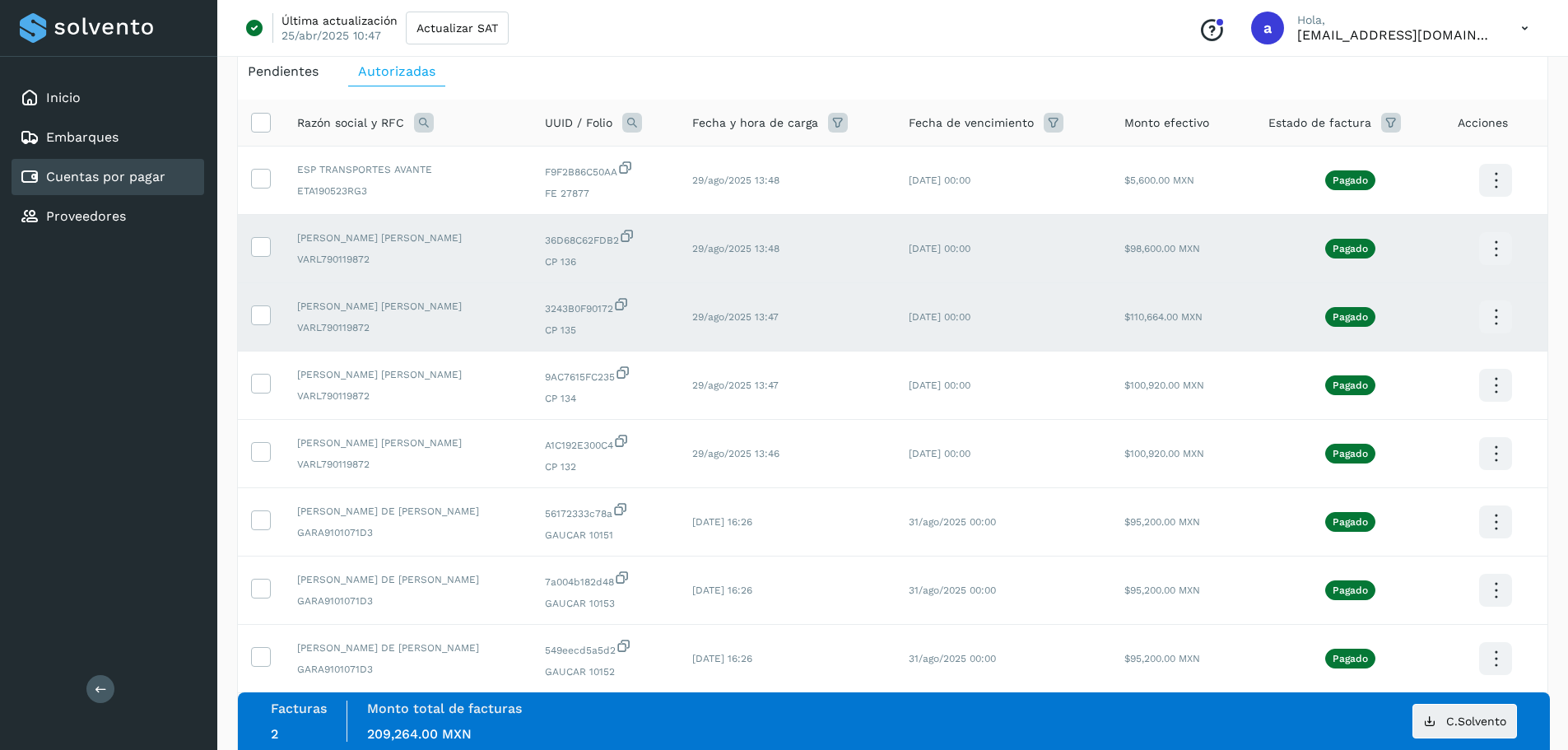
click at [1491, 312] on icon at bounding box center [1496, 317] width 39 height 39
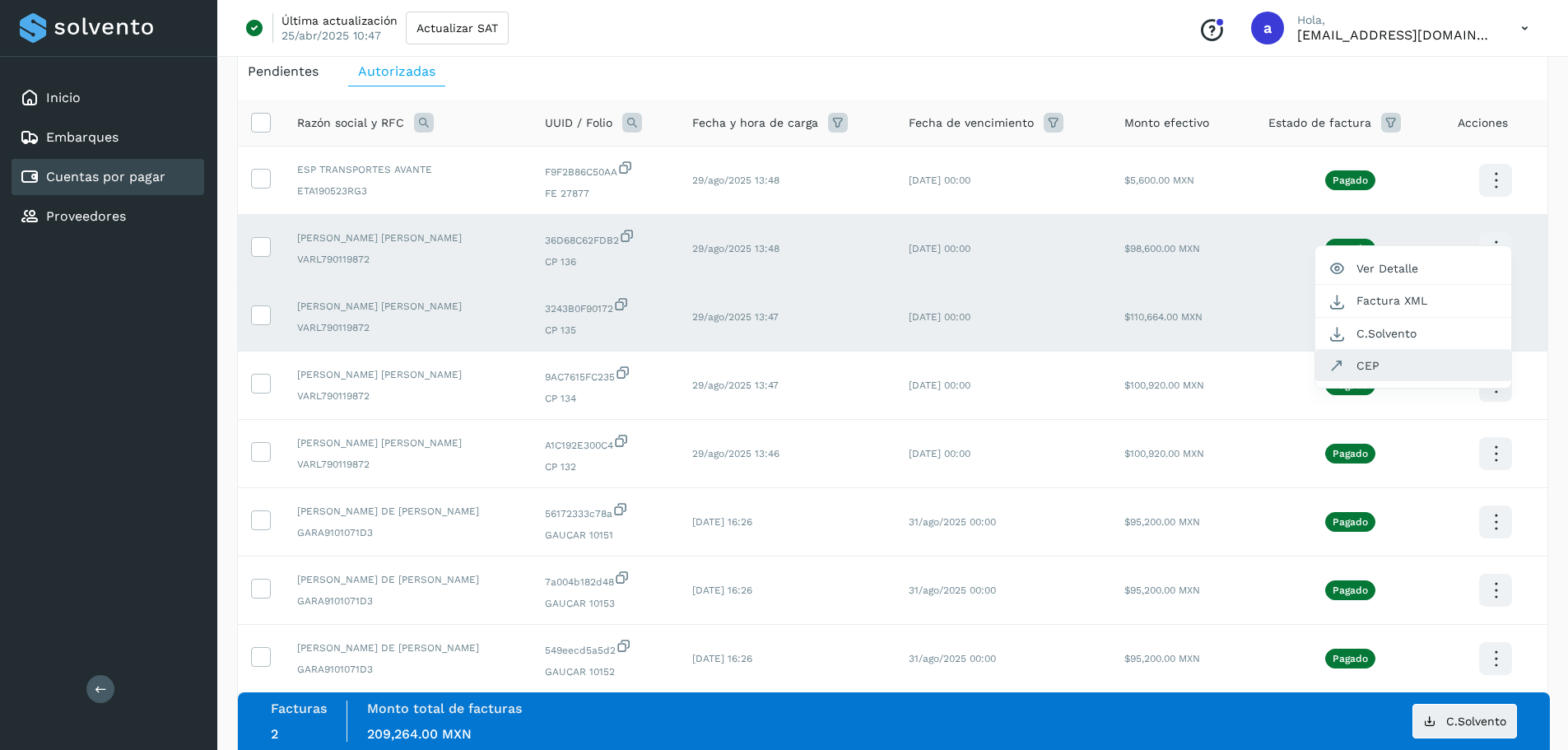
click at [1385, 352] on button "CEP" at bounding box center [1413, 365] width 195 height 31
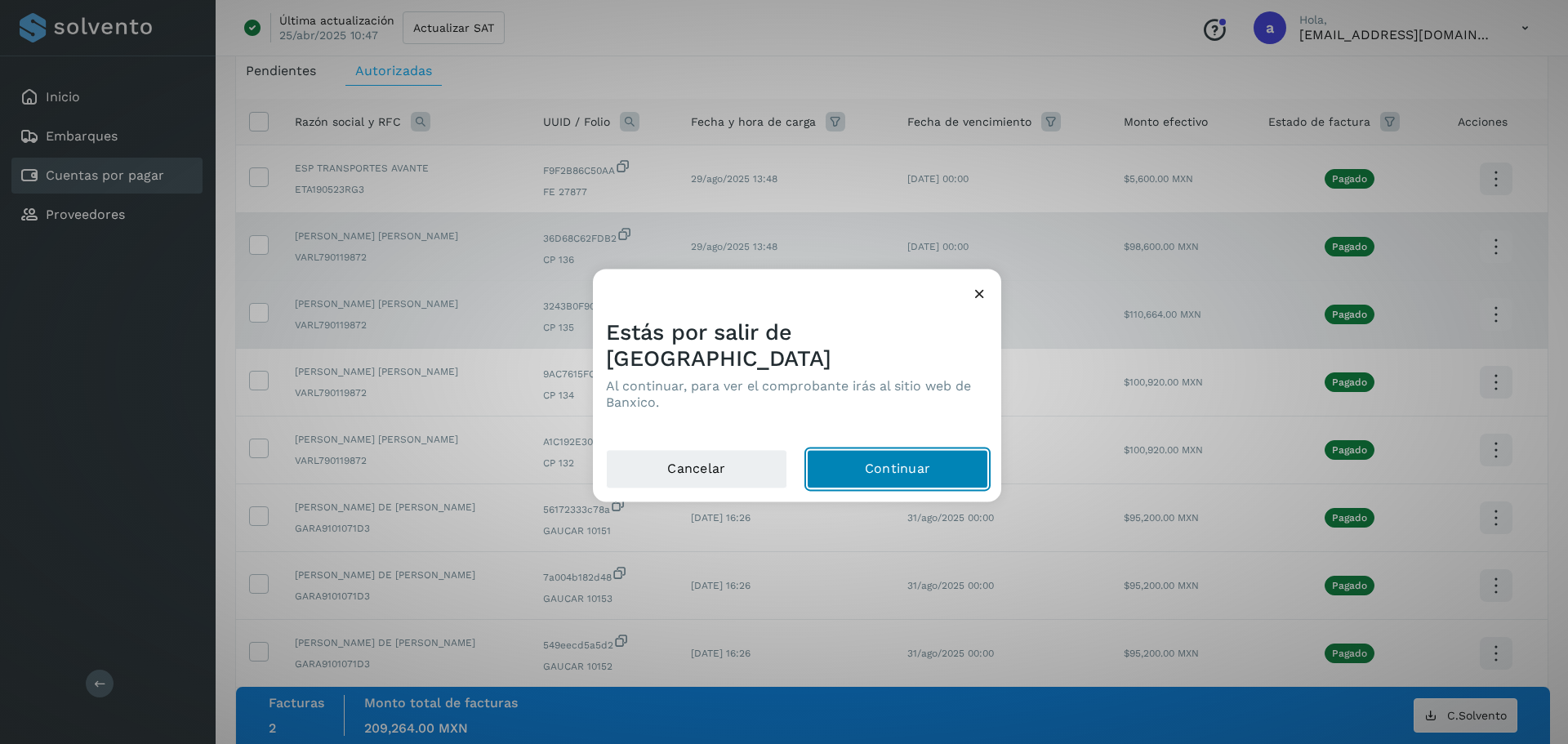
click at [953, 450] on button "Continuar" at bounding box center [897, 469] width 182 height 39
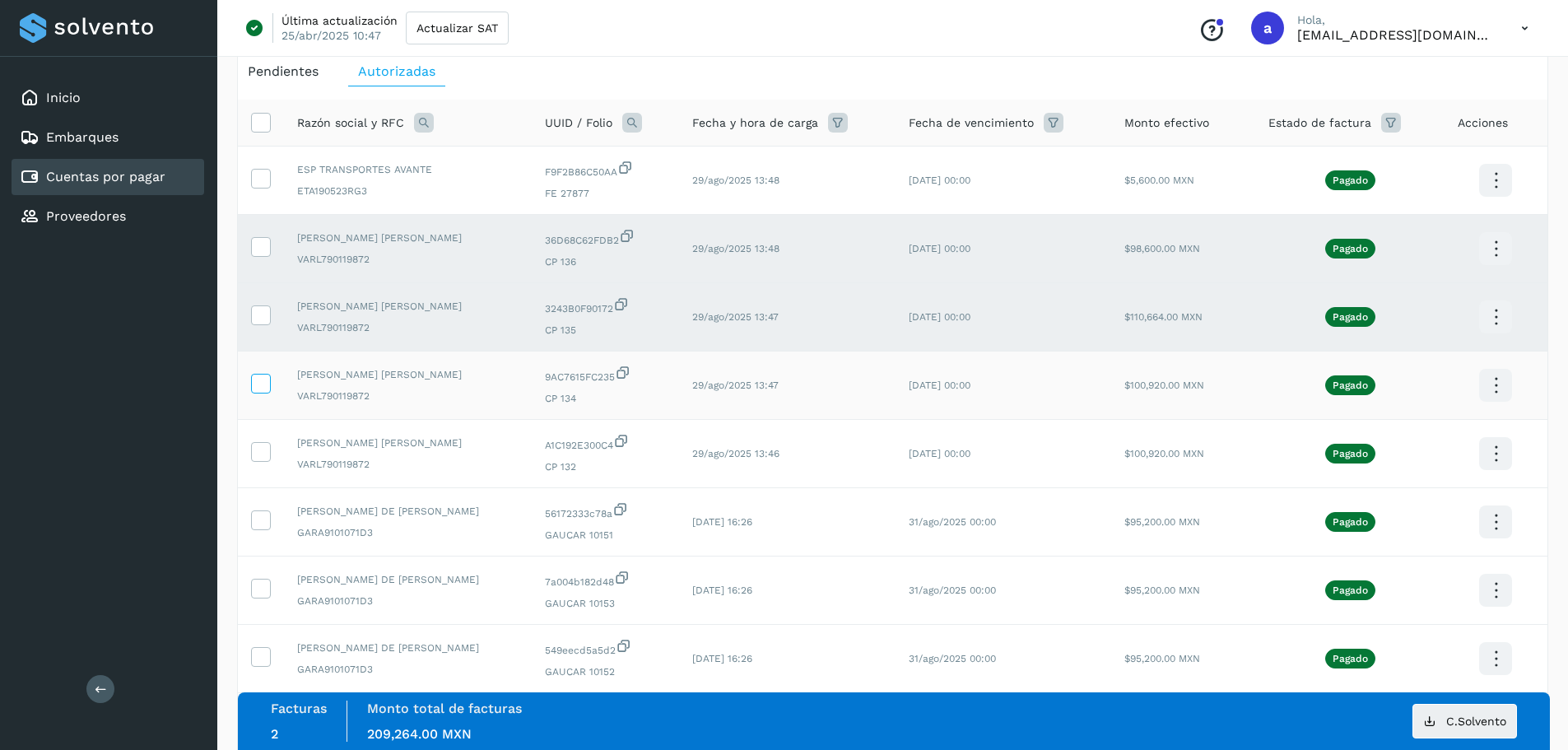
click at [261, 383] on icon at bounding box center [260, 382] width 17 height 17
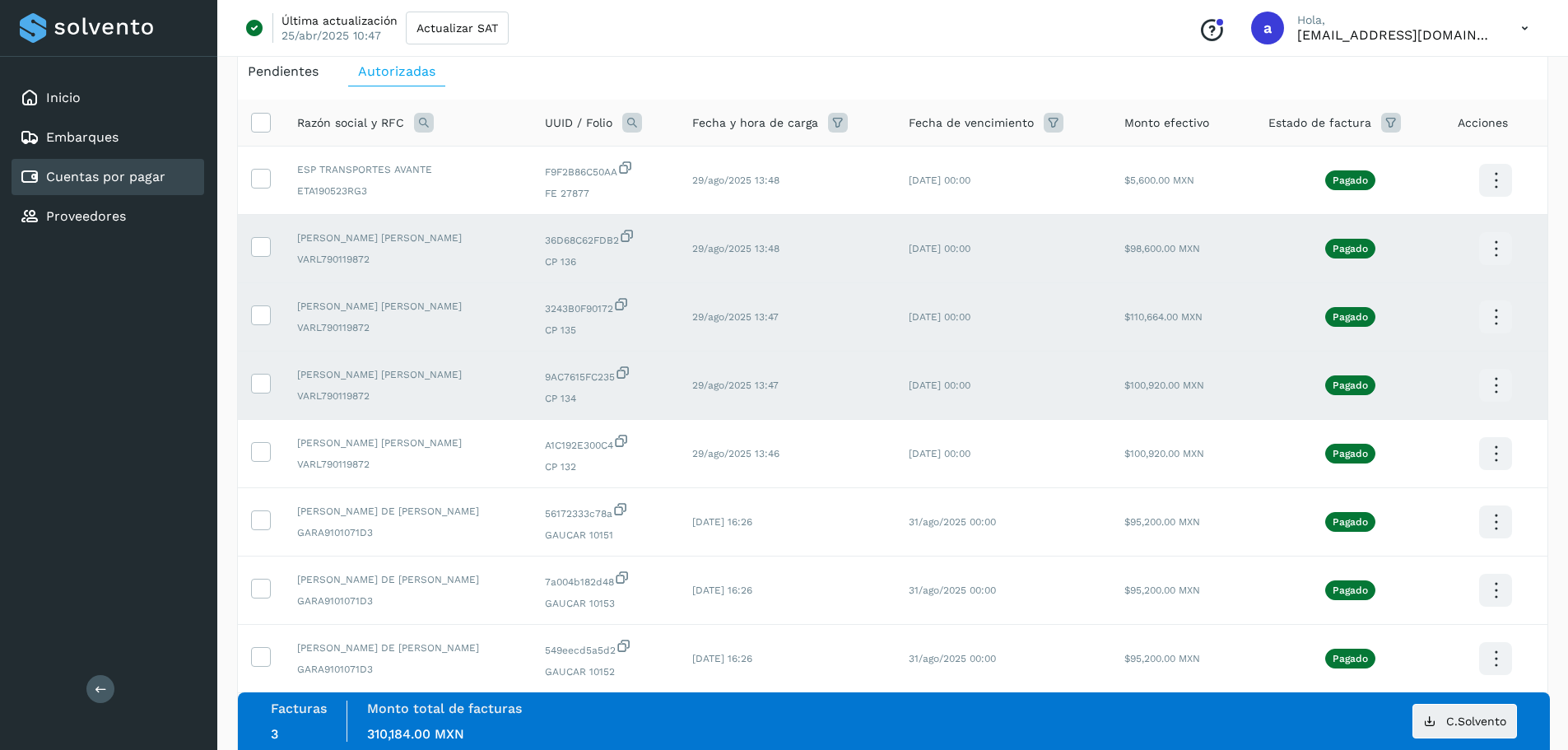
click at [1493, 381] on icon at bounding box center [1496, 385] width 39 height 39
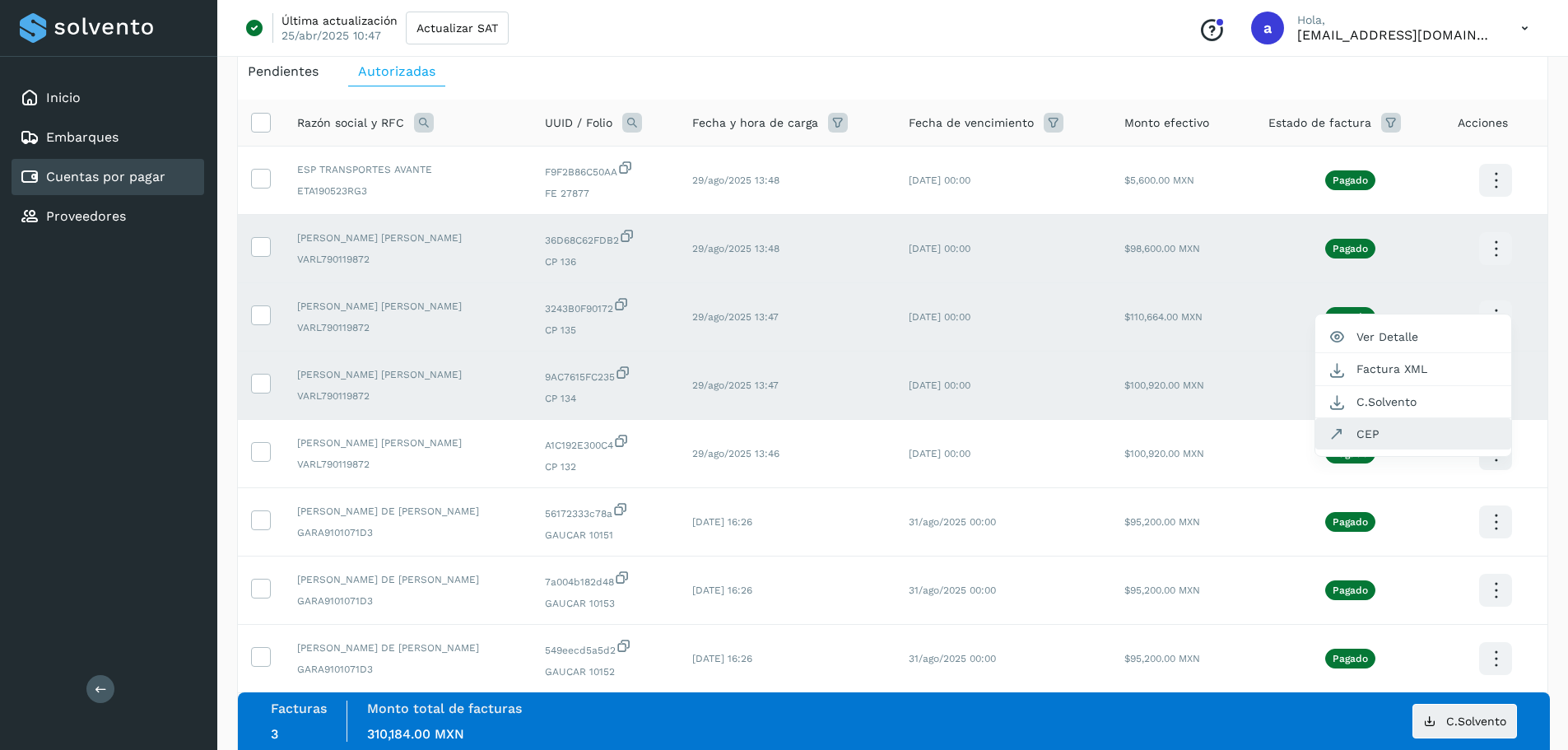
click at [1444, 435] on button "CEP" at bounding box center [1413, 434] width 195 height 31
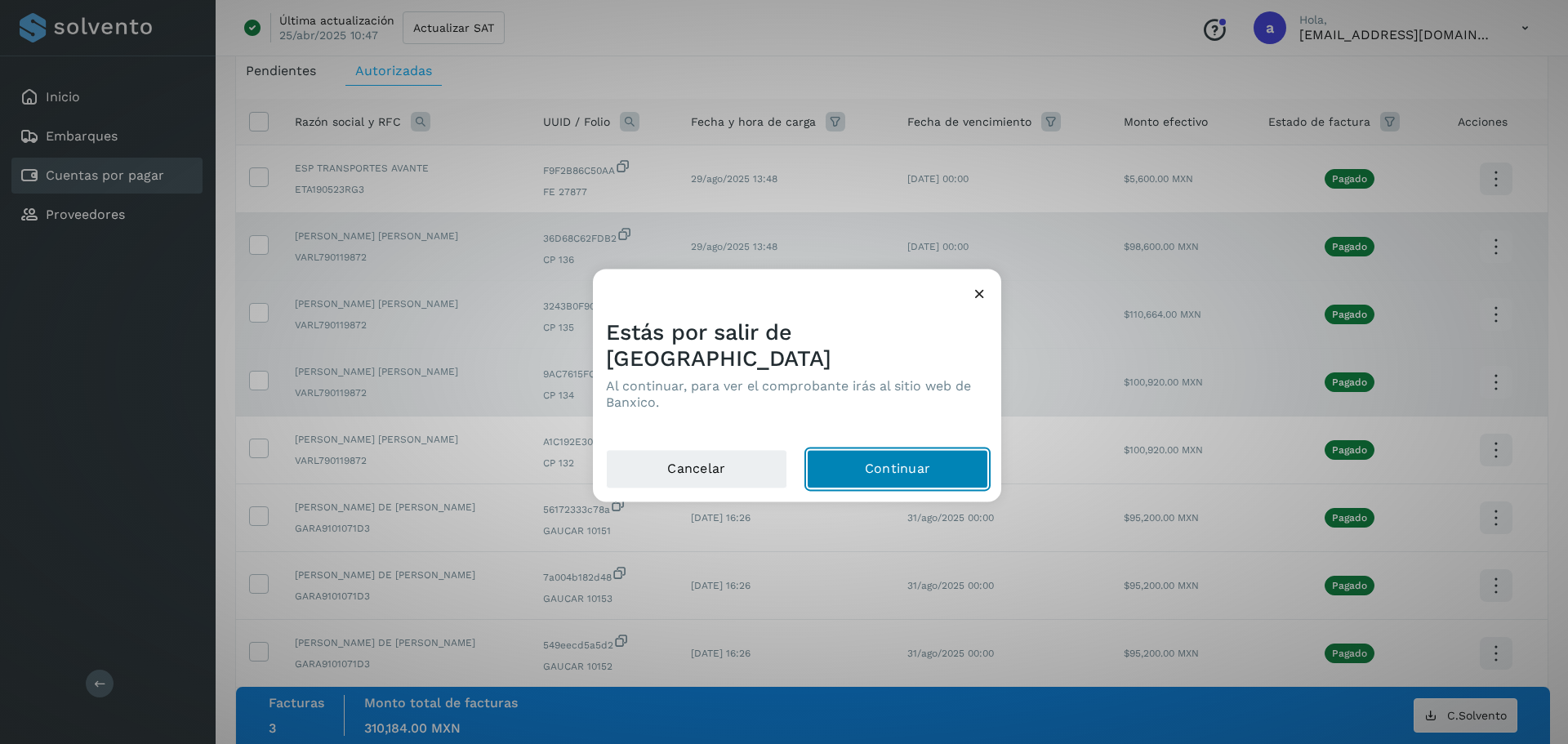
click at [959, 450] on button "Continuar" at bounding box center [897, 469] width 182 height 39
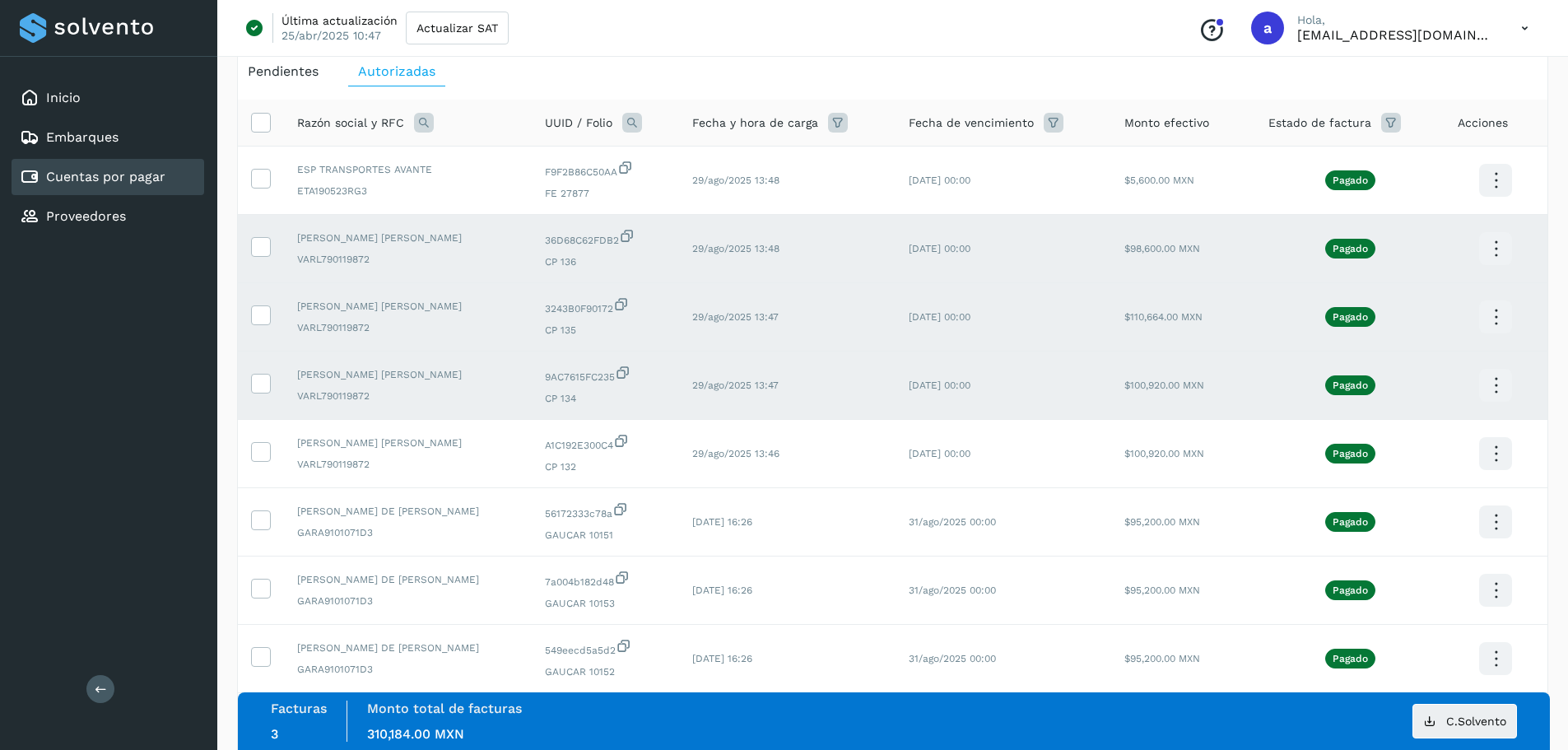
click at [1504, 384] on icon at bounding box center [1496, 385] width 39 height 39
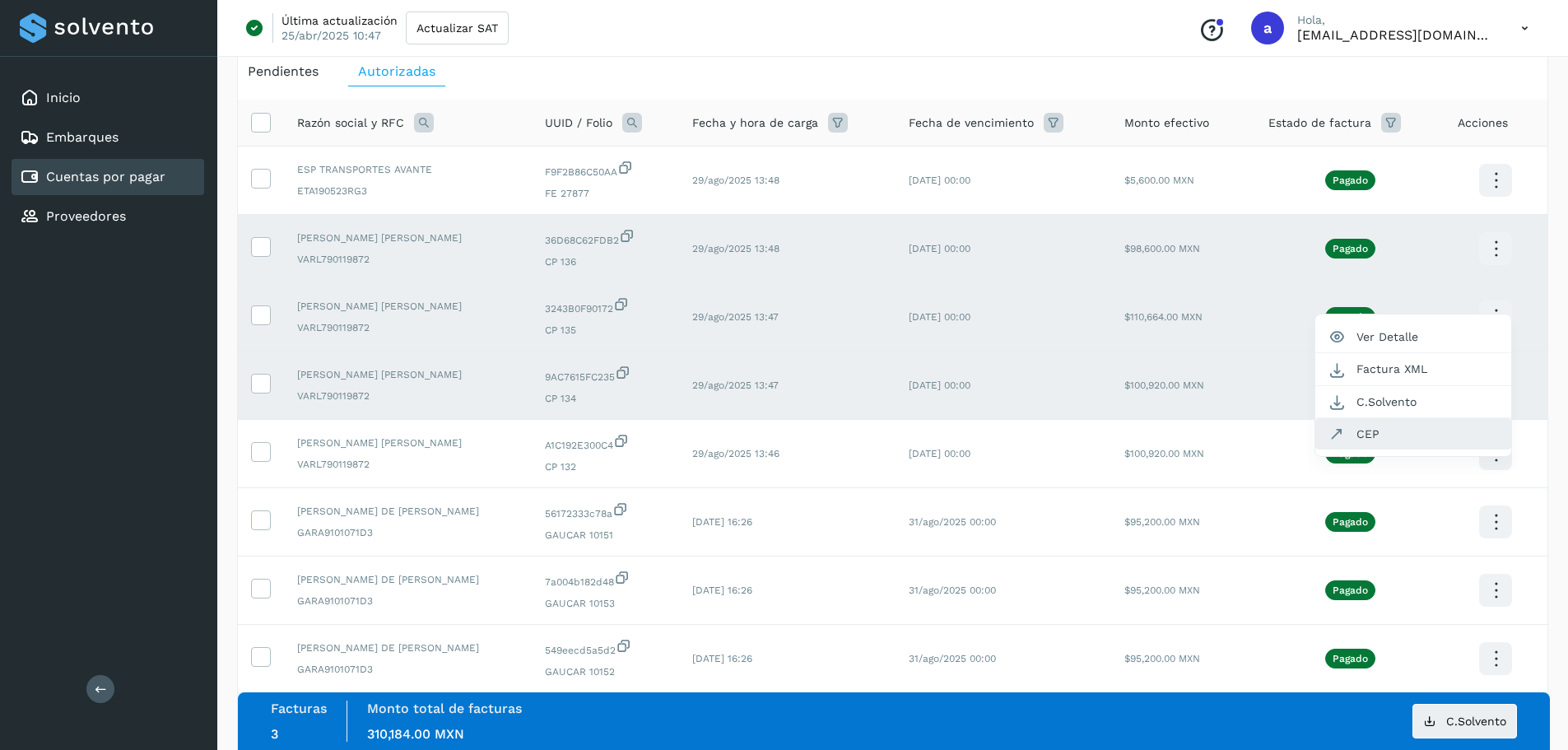
click at [1386, 433] on button "CEP" at bounding box center [1413, 434] width 195 height 31
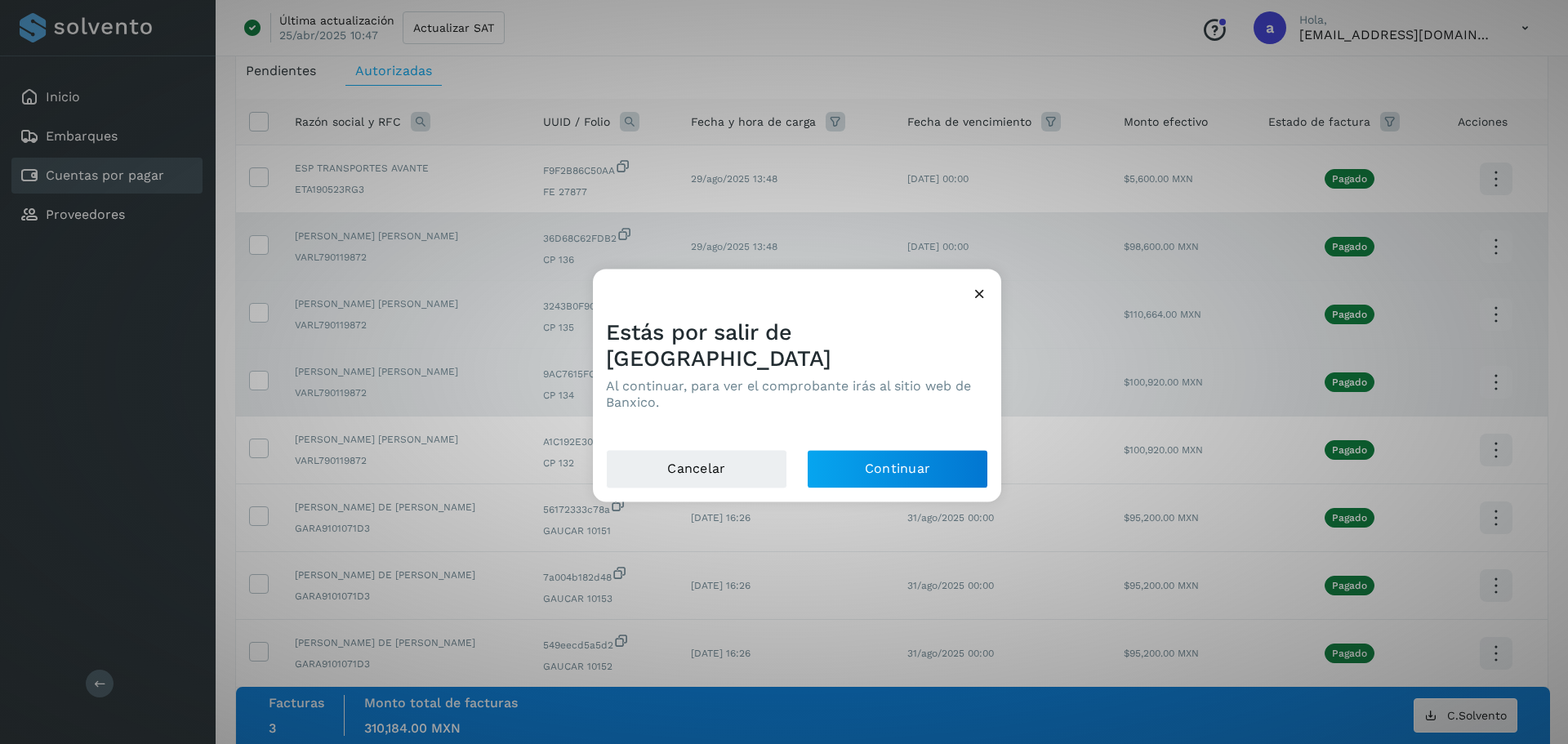
click at [934, 434] on div "Estás por salir de Solvento Al continuar, para ver el comprobante irás al sitio…" at bounding box center [796, 378] width 408 height 143
click at [929, 450] on button "Continuar" at bounding box center [897, 469] width 182 height 39
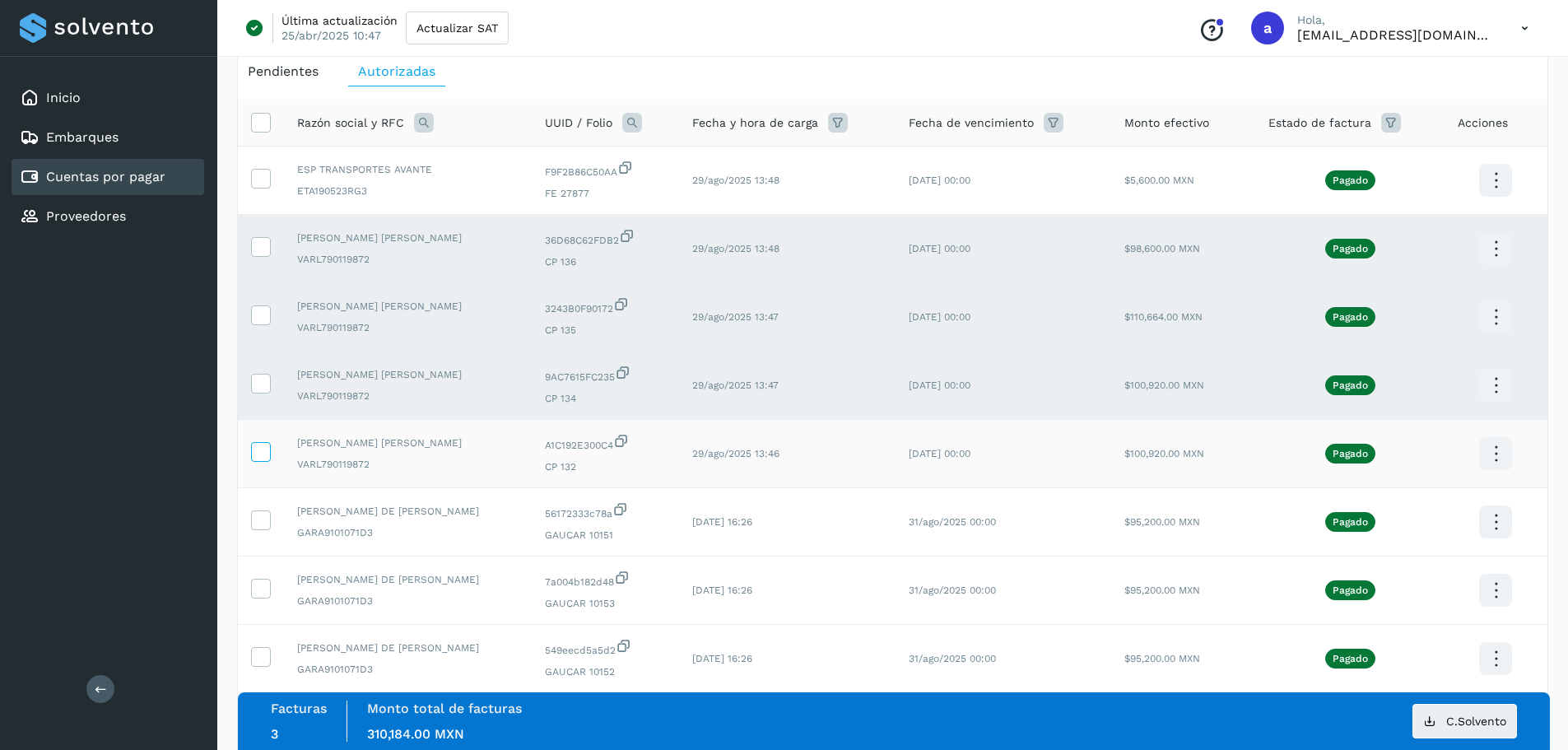
click at [258, 455] on icon at bounding box center [260, 451] width 17 height 17
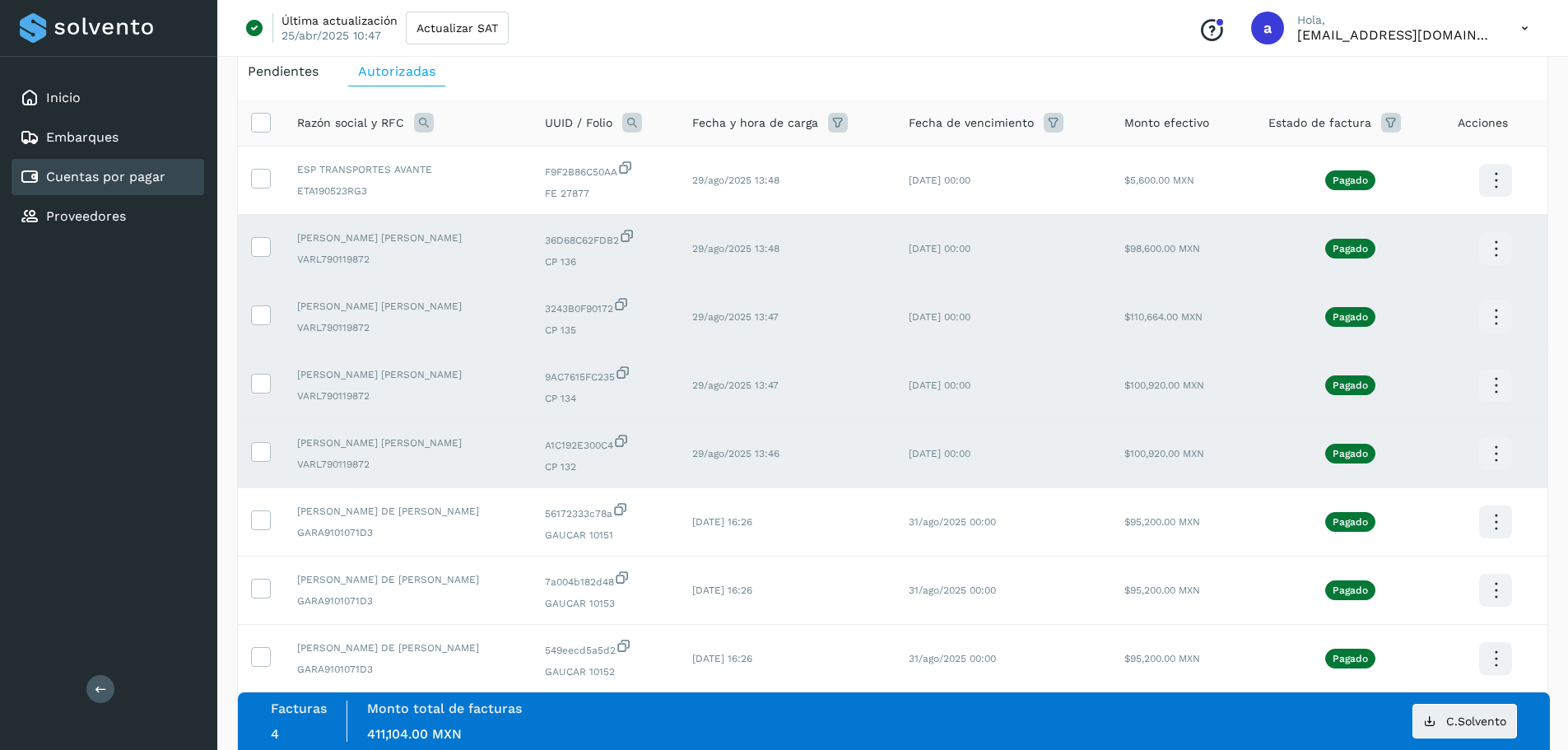
click at [1500, 450] on icon at bounding box center [1496, 454] width 39 height 39
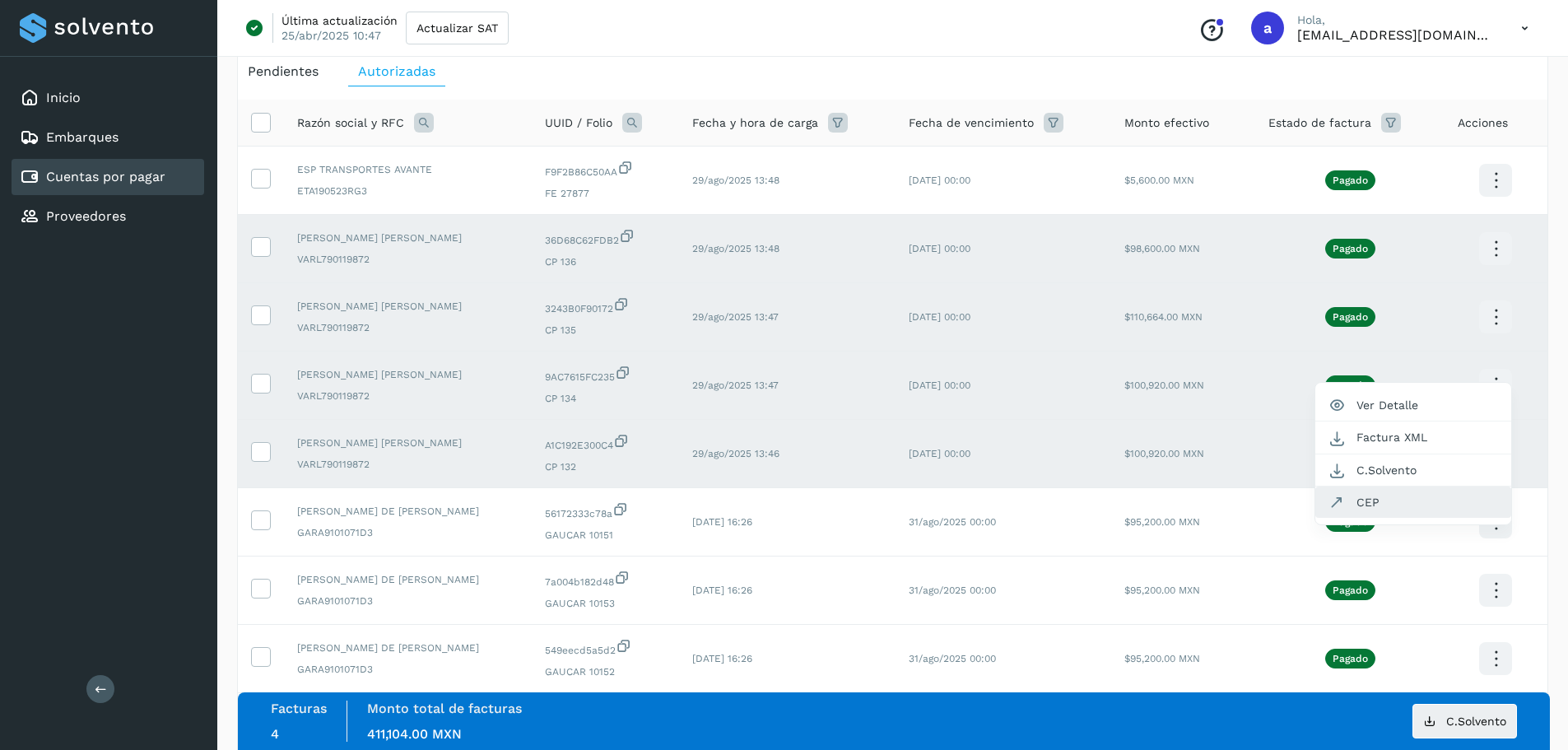
click at [1359, 502] on button "CEP" at bounding box center [1413, 502] width 195 height 31
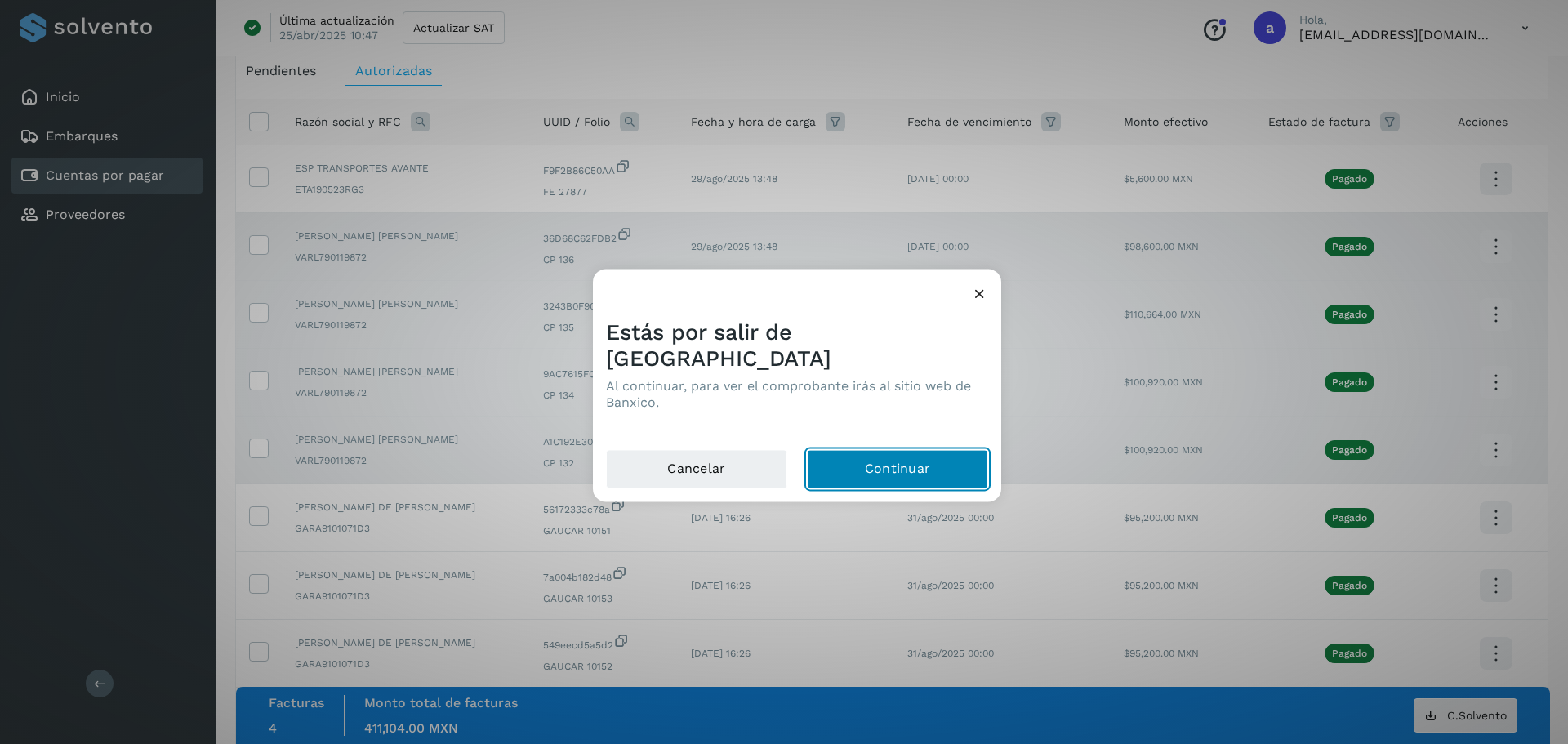
click at [873, 450] on button "Continuar" at bounding box center [897, 469] width 182 height 39
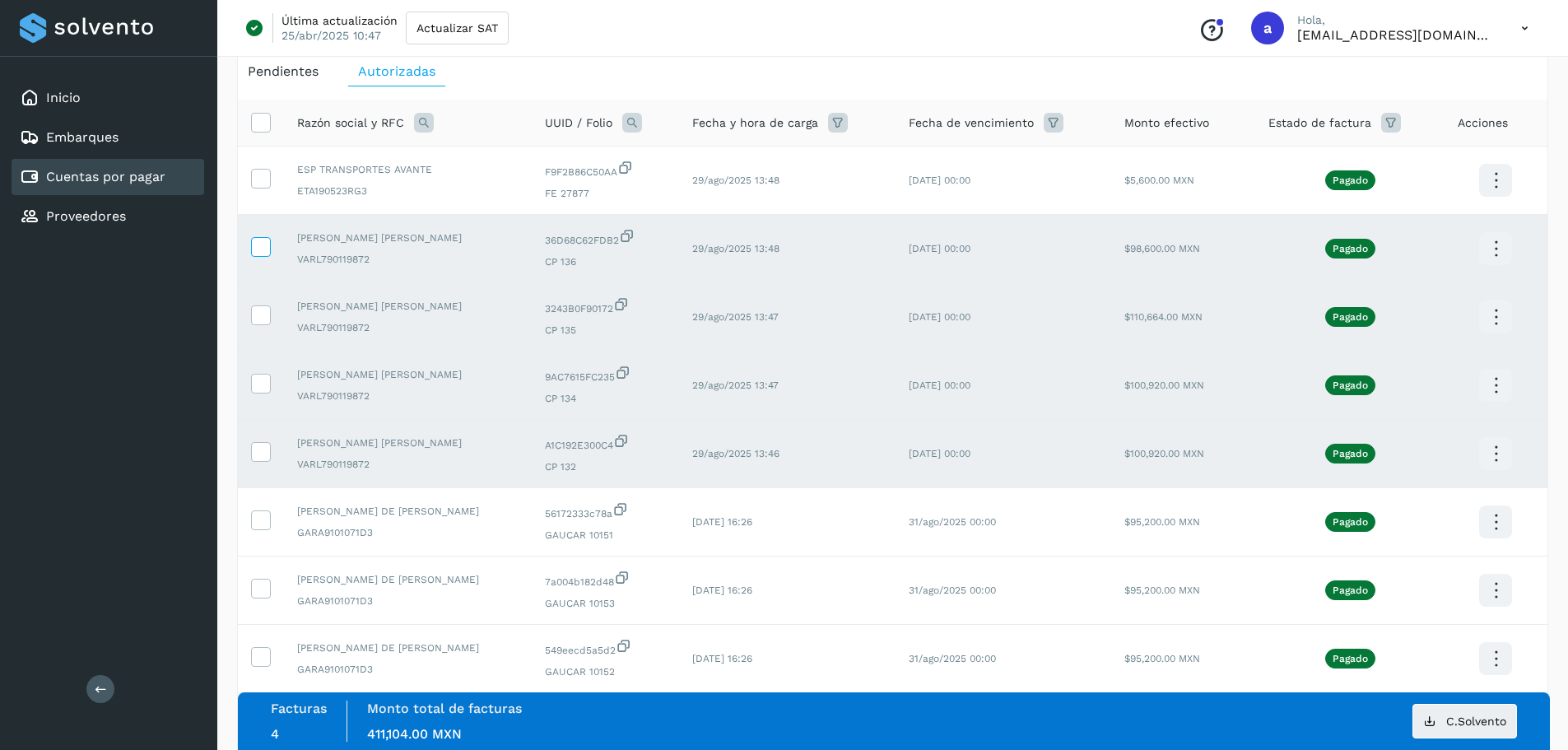
click at [257, 238] on icon at bounding box center [260, 245] width 17 height 17
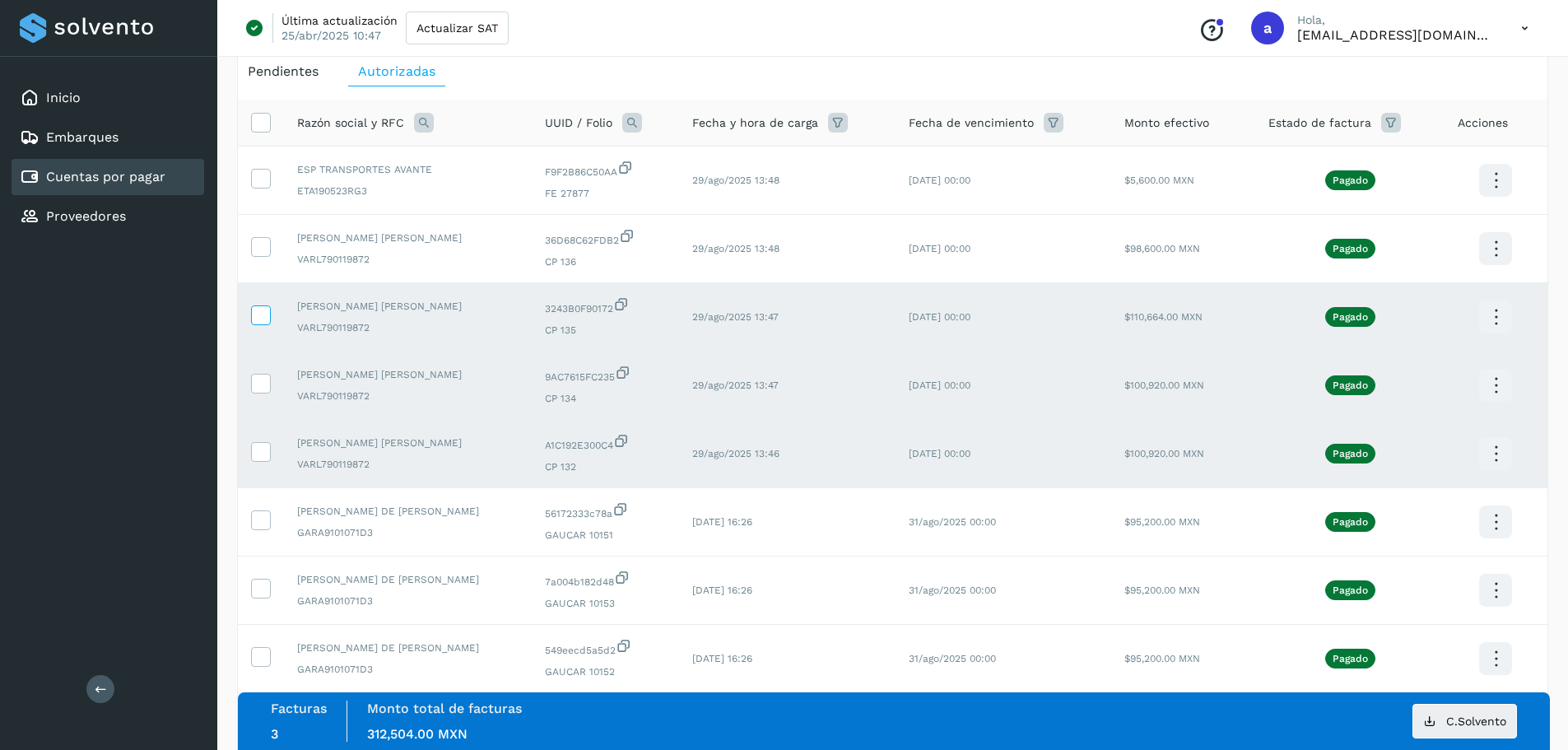
click at [257, 313] on icon at bounding box center [260, 314] width 17 height 17
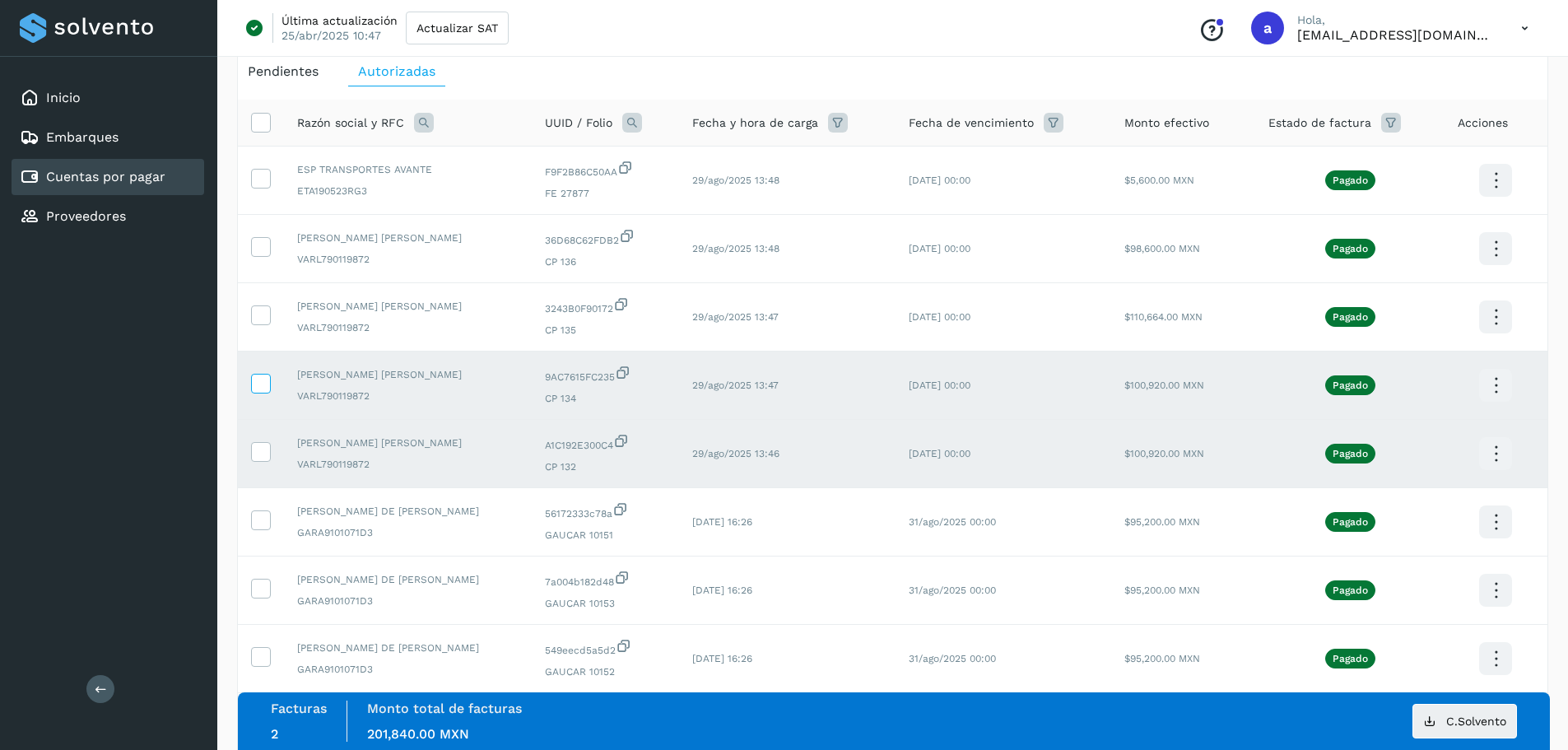
click at [262, 377] on icon at bounding box center [260, 382] width 17 height 17
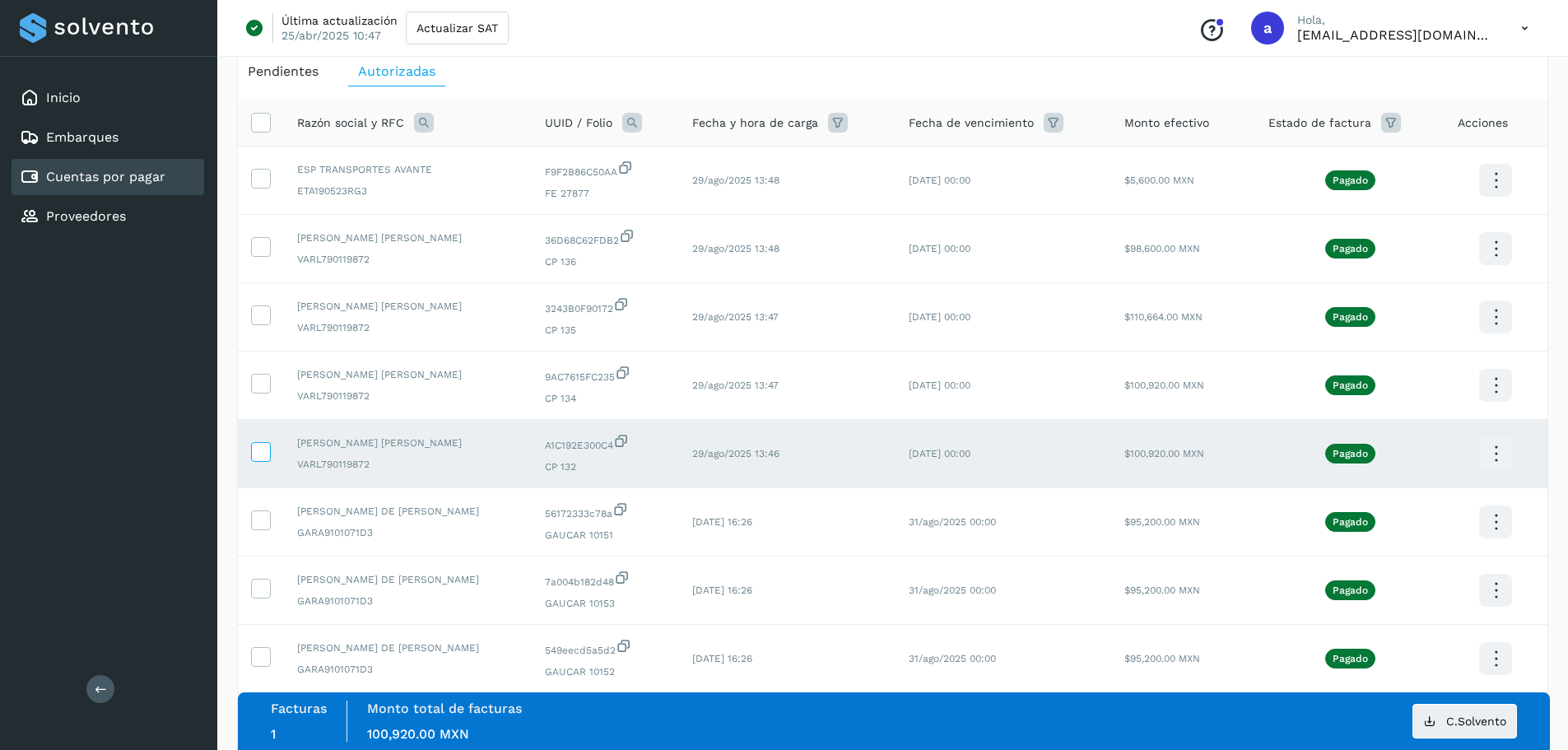
click at [260, 452] on icon at bounding box center [260, 451] width 17 height 17
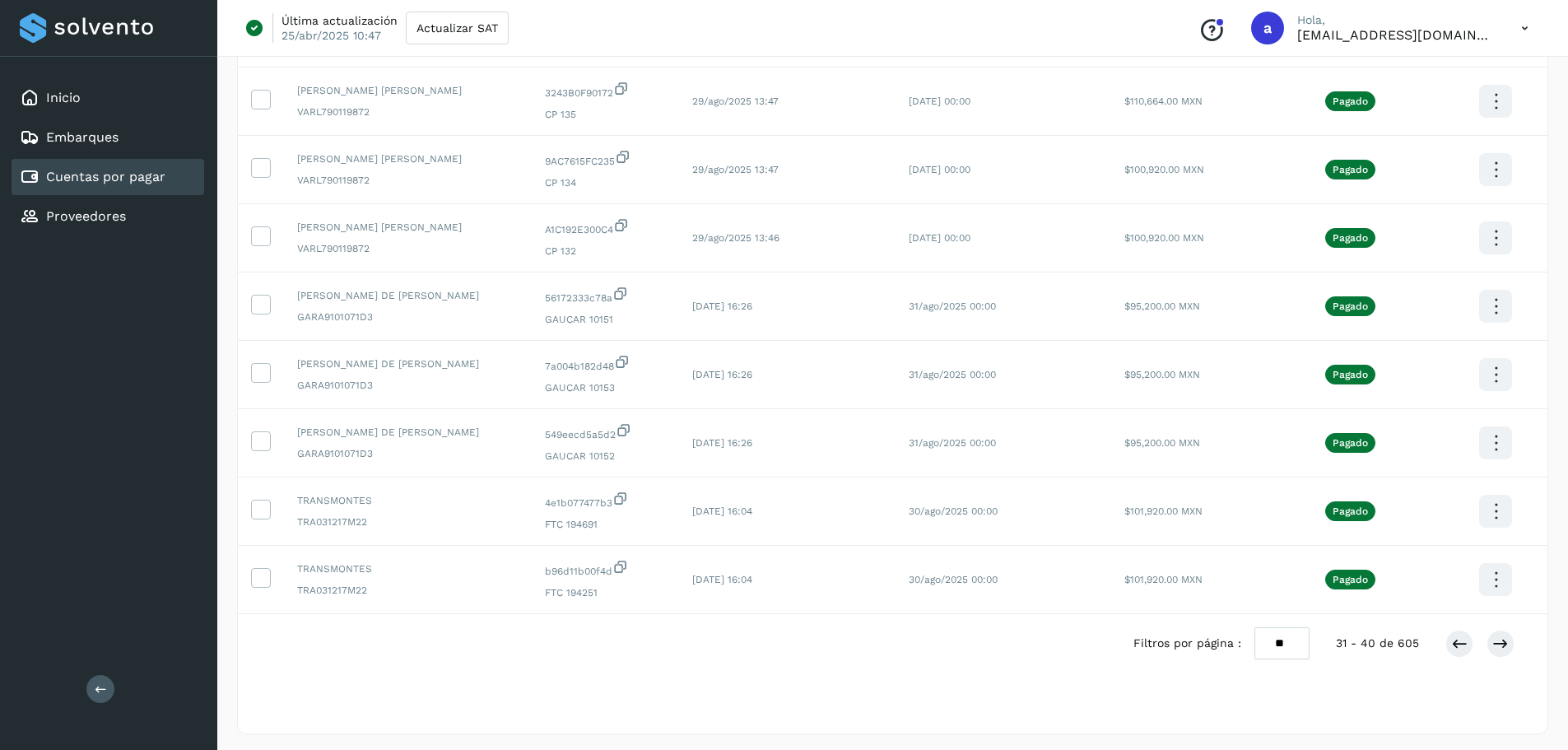
scroll to position [302, 0]
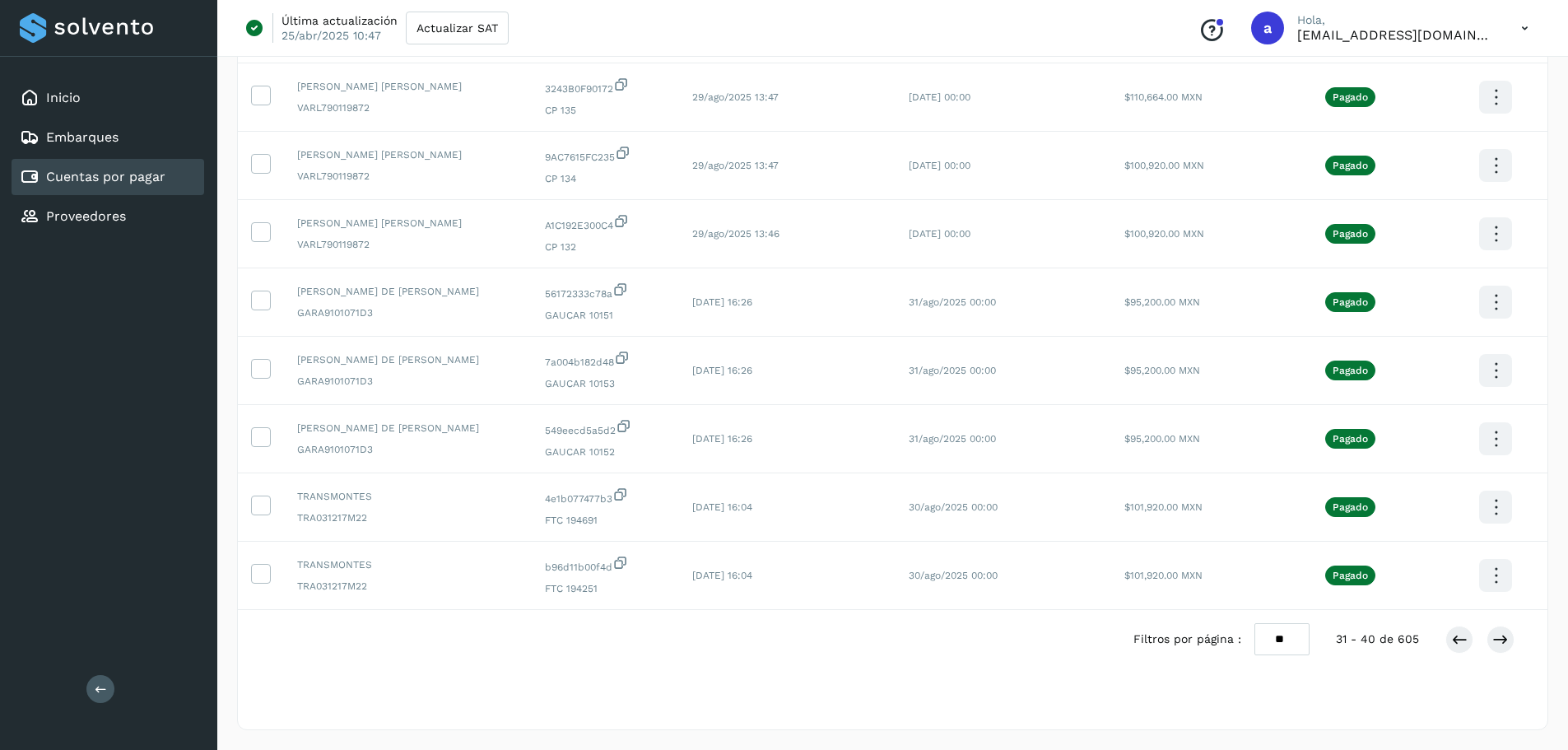
click at [1440, 641] on div "Filtros por página : ** ** ** 31 - 40 de 605" at bounding box center [1337, 639] width 408 height 32
click at [1452, 641] on icon at bounding box center [1459, 640] width 17 height 17
click at [1471, 636] on button at bounding box center [1459, 640] width 28 height 28
click at [1454, 640] on icon at bounding box center [1459, 640] width 17 height 17
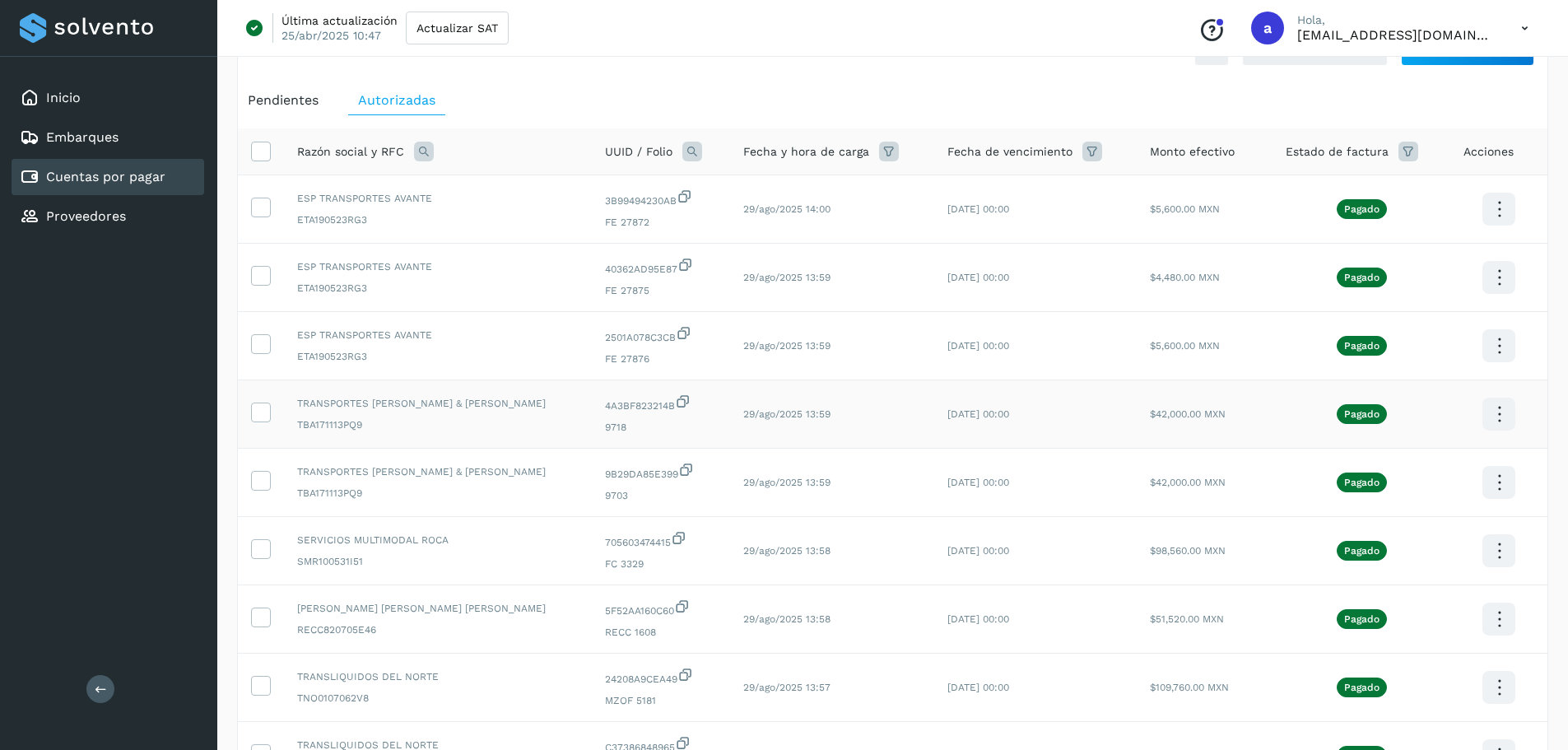
scroll to position [82, 0]
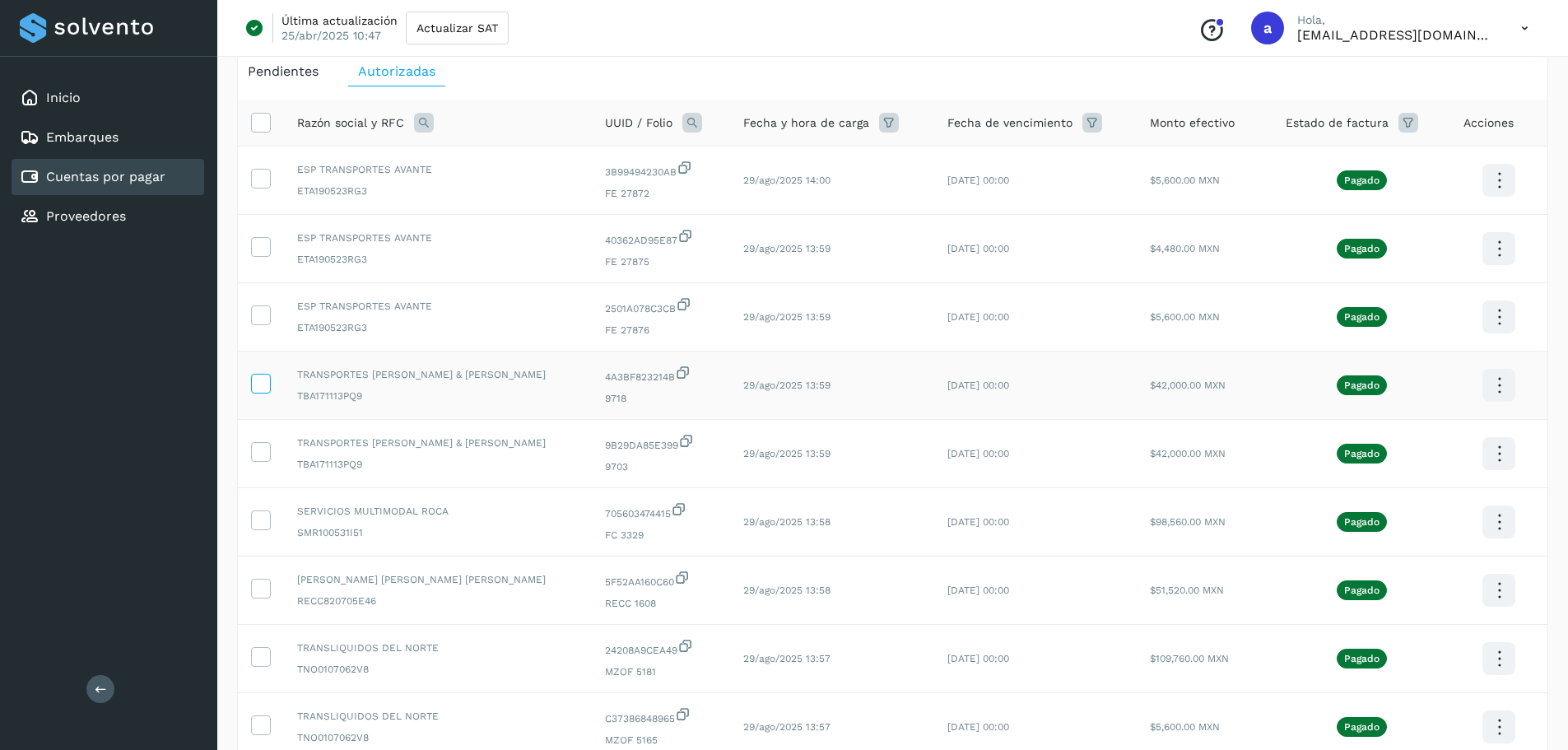
click at [259, 388] on icon at bounding box center [260, 382] width 17 height 17
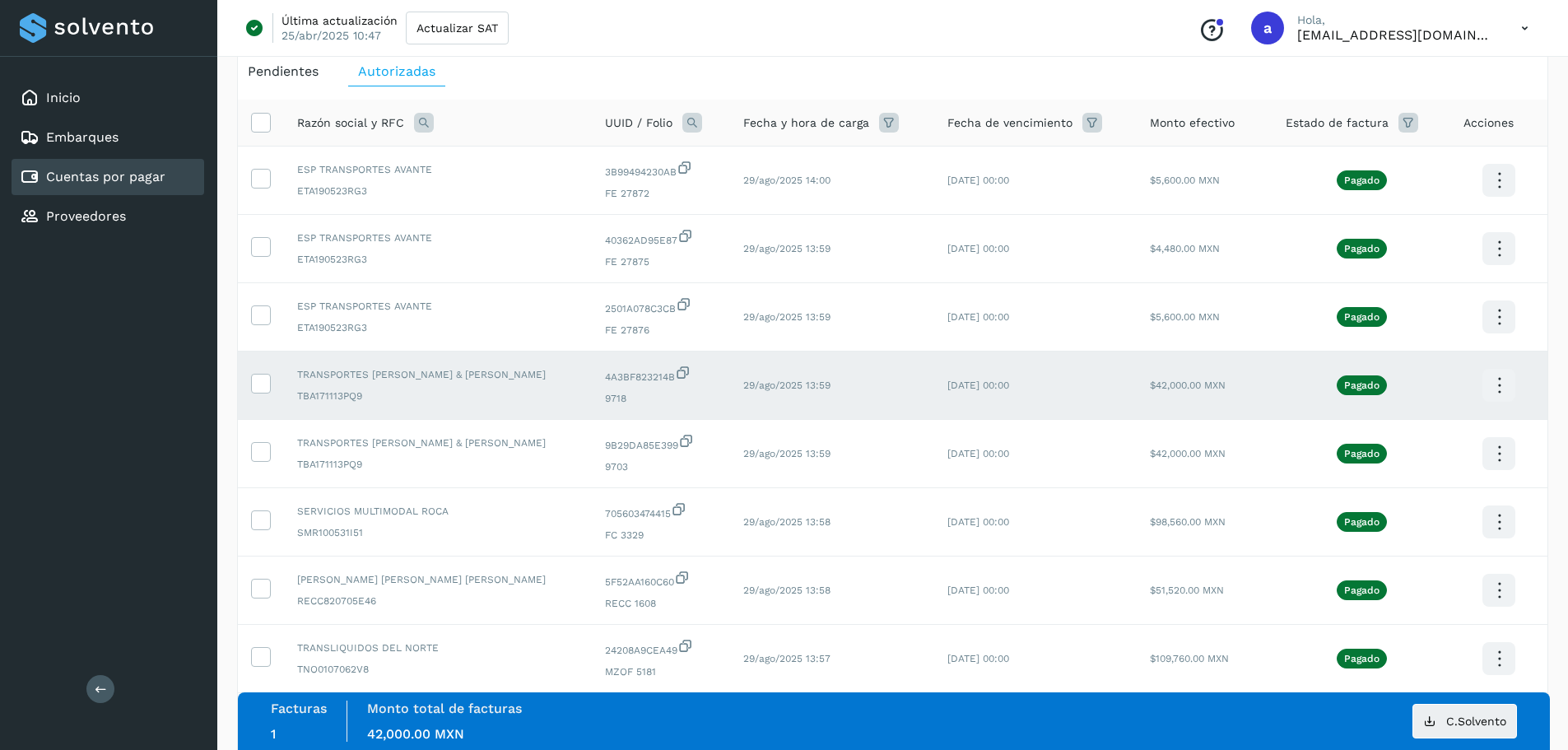
click at [1495, 384] on icon at bounding box center [1499, 385] width 39 height 39
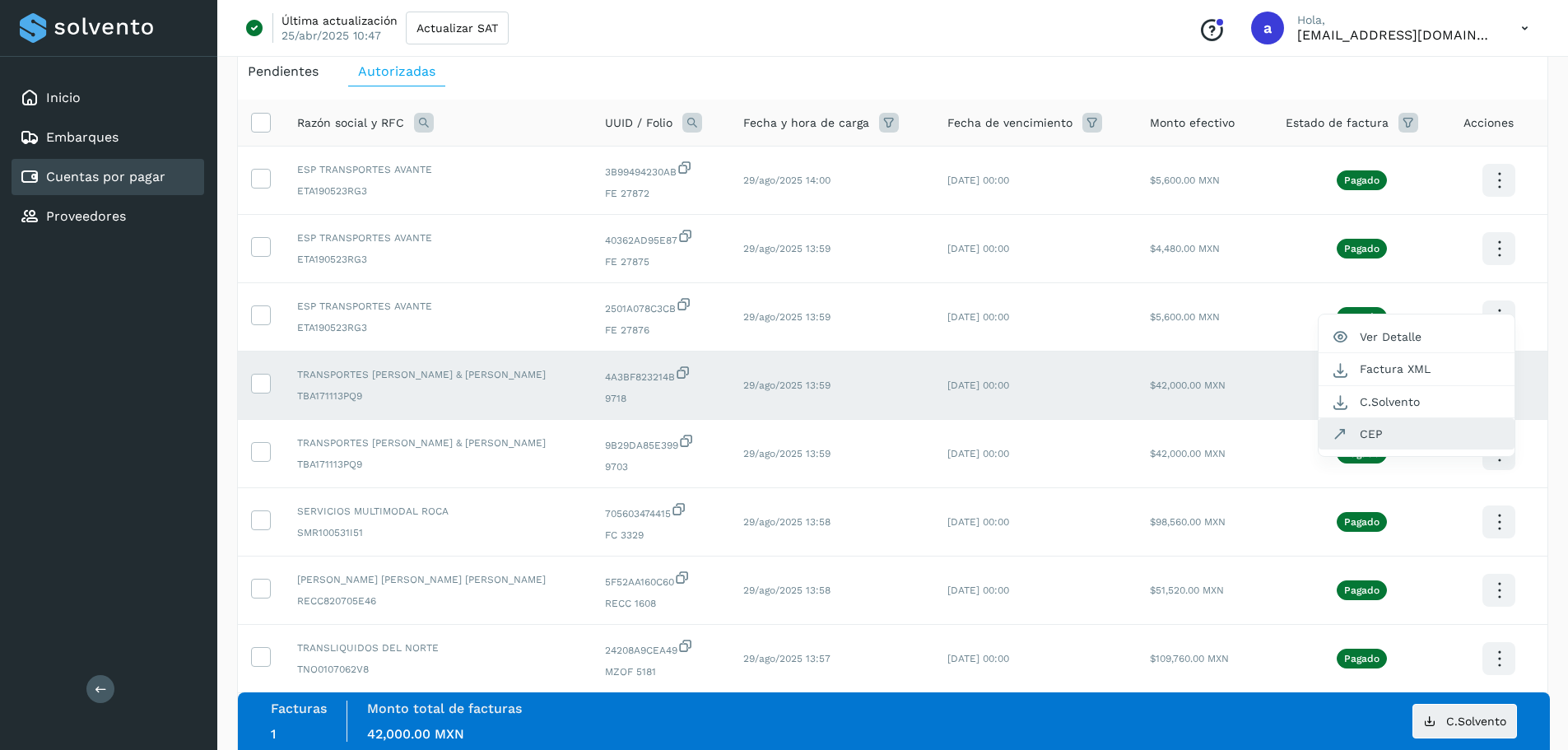
click at [1437, 443] on button "CEP" at bounding box center [1416, 434] width 195 height 31
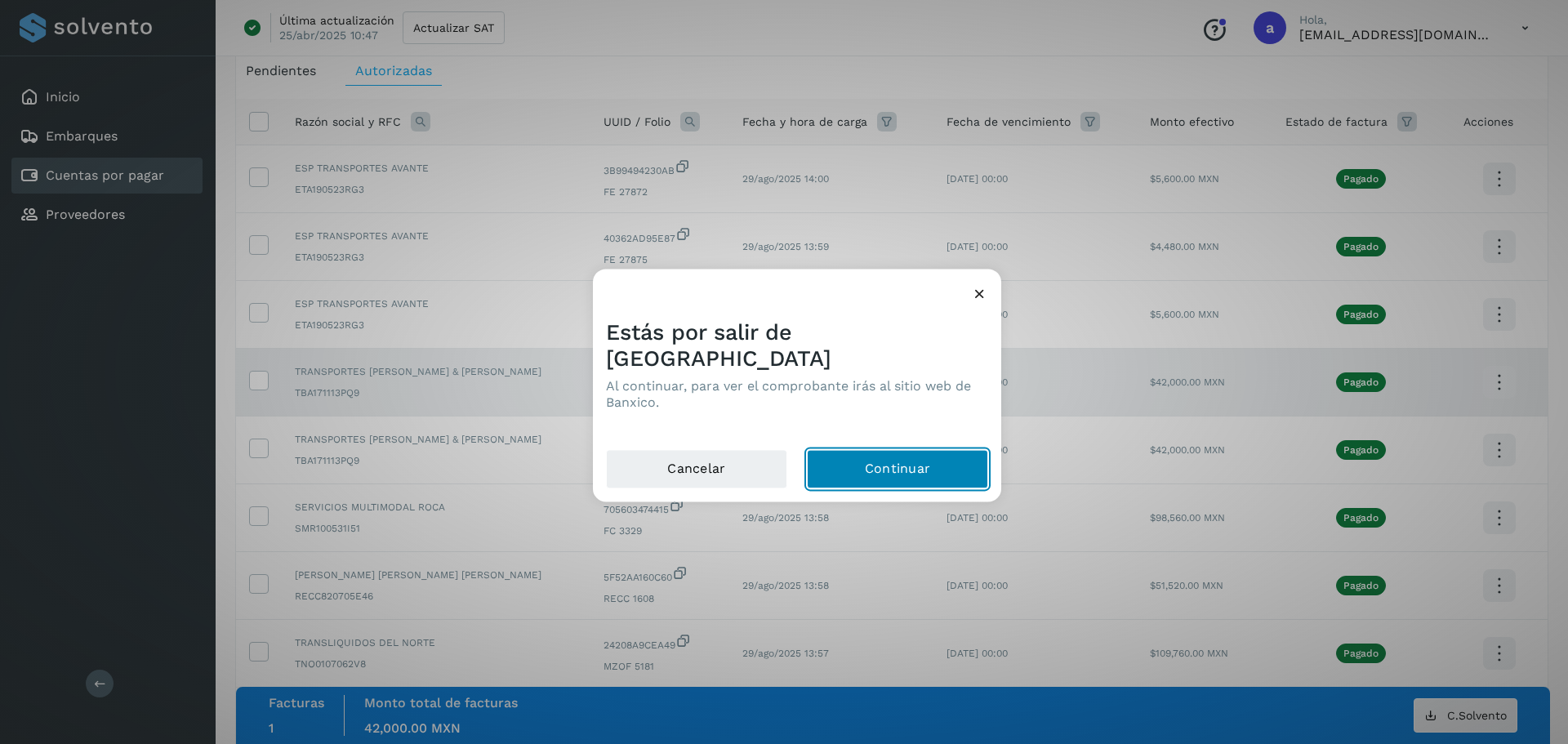
click at [831, 456] on button "Continuar" at bounding box center [897, 469] width 182 height 39
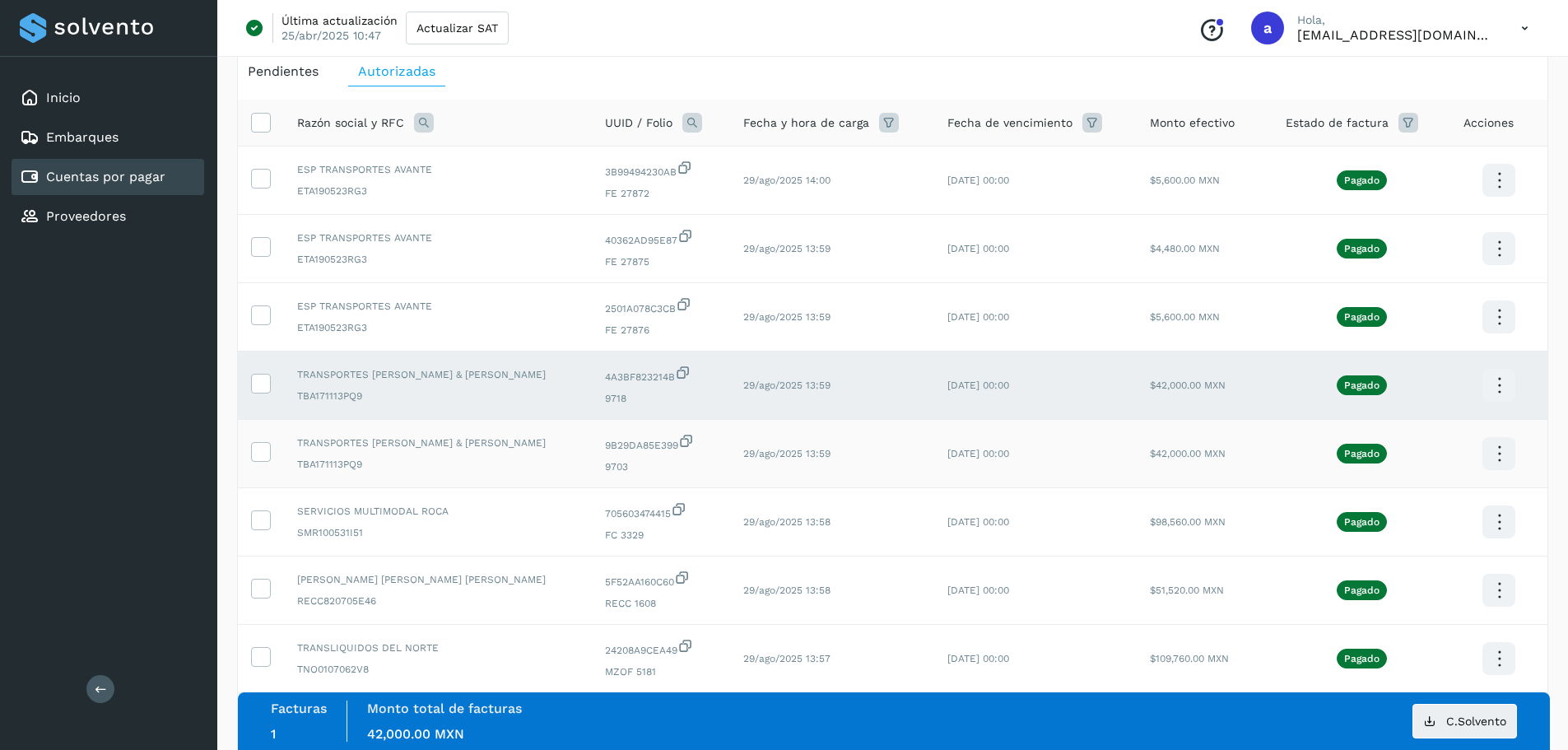
click at [1497, 446] on icon at bounding box center [1499, 454] width 39 height 39
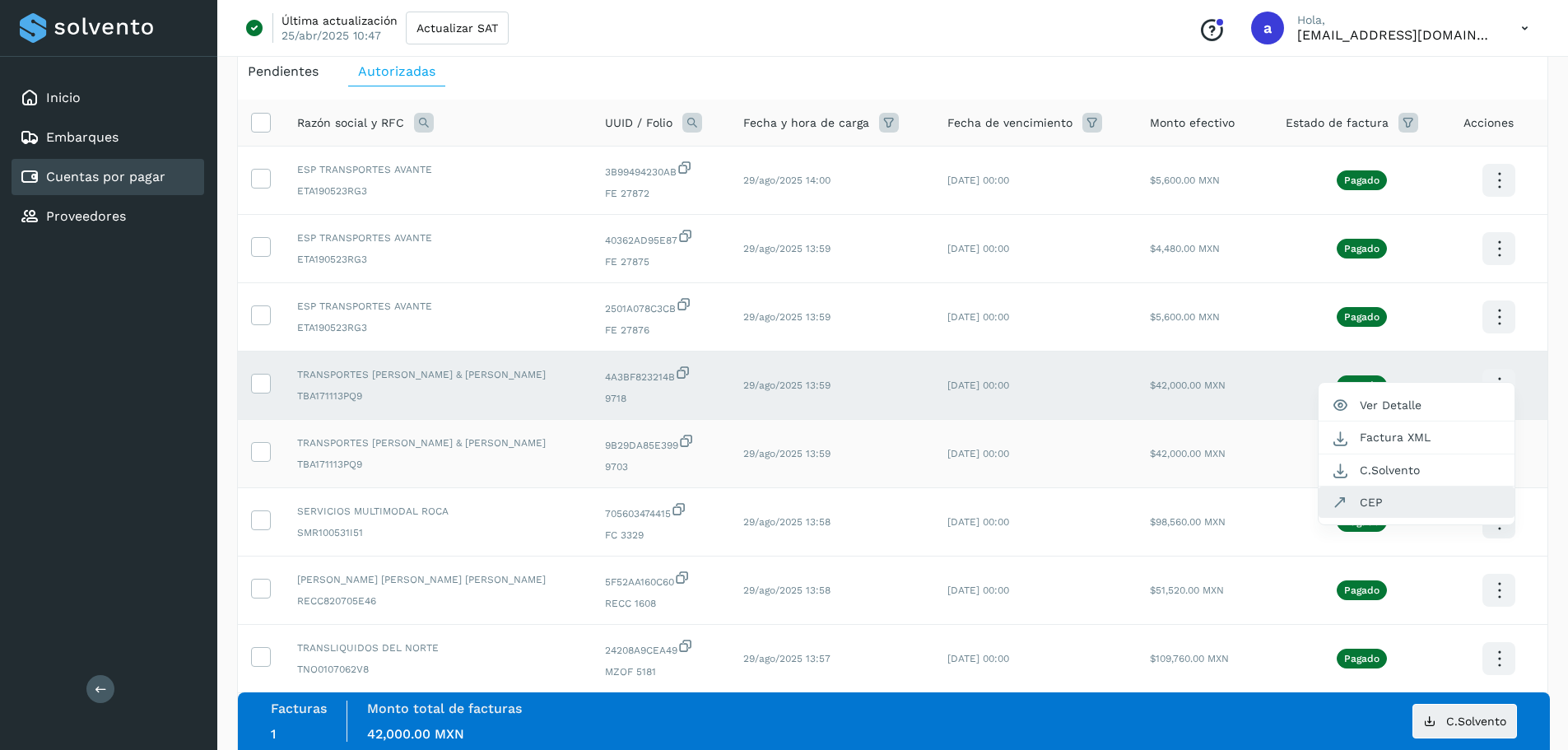
click at [1393, 501] on button "CEP" at bounding box center [1416, 502] width 195 height 31
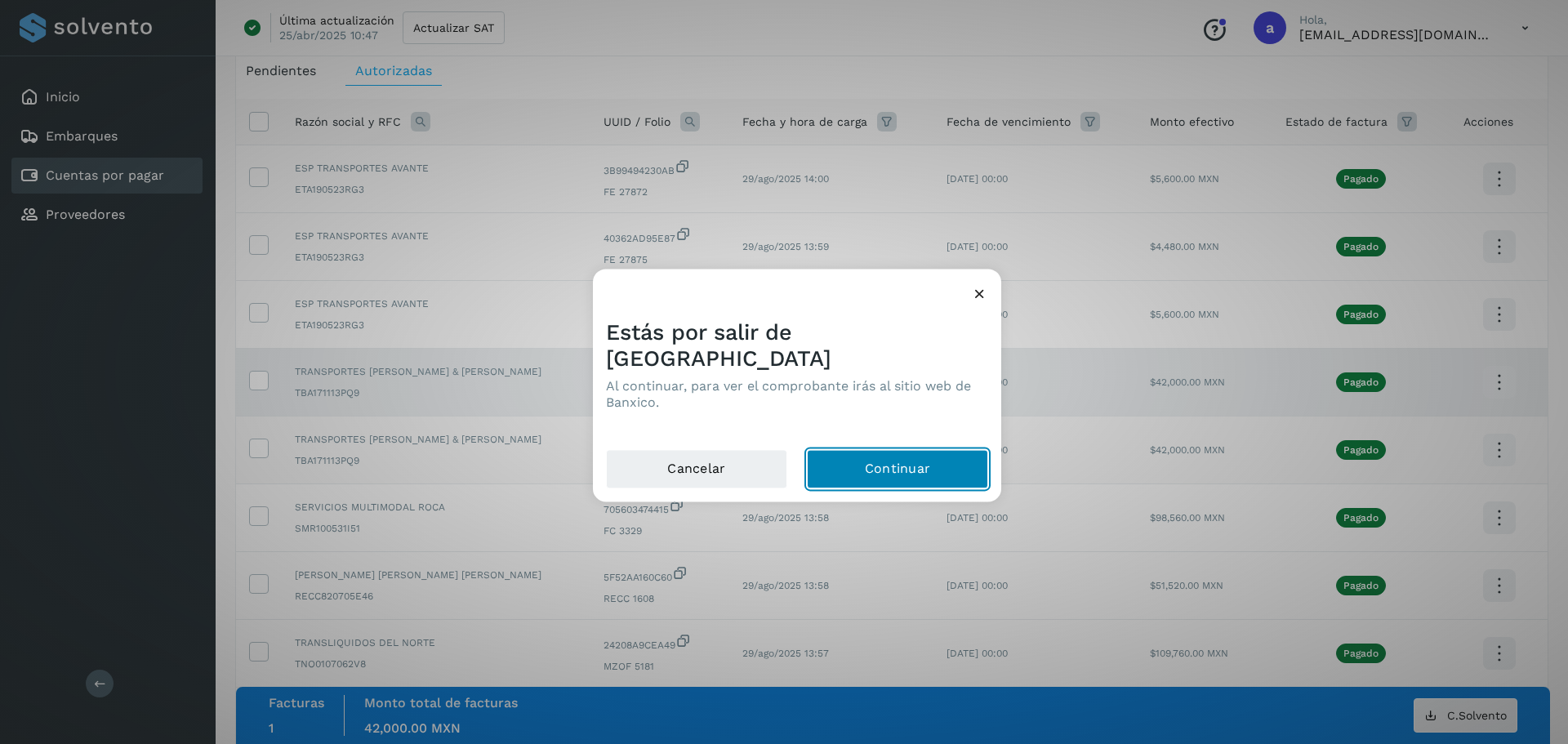
click at [905, 450] on button "Continuar" at bounding box center [897, 469] width 182 height 39
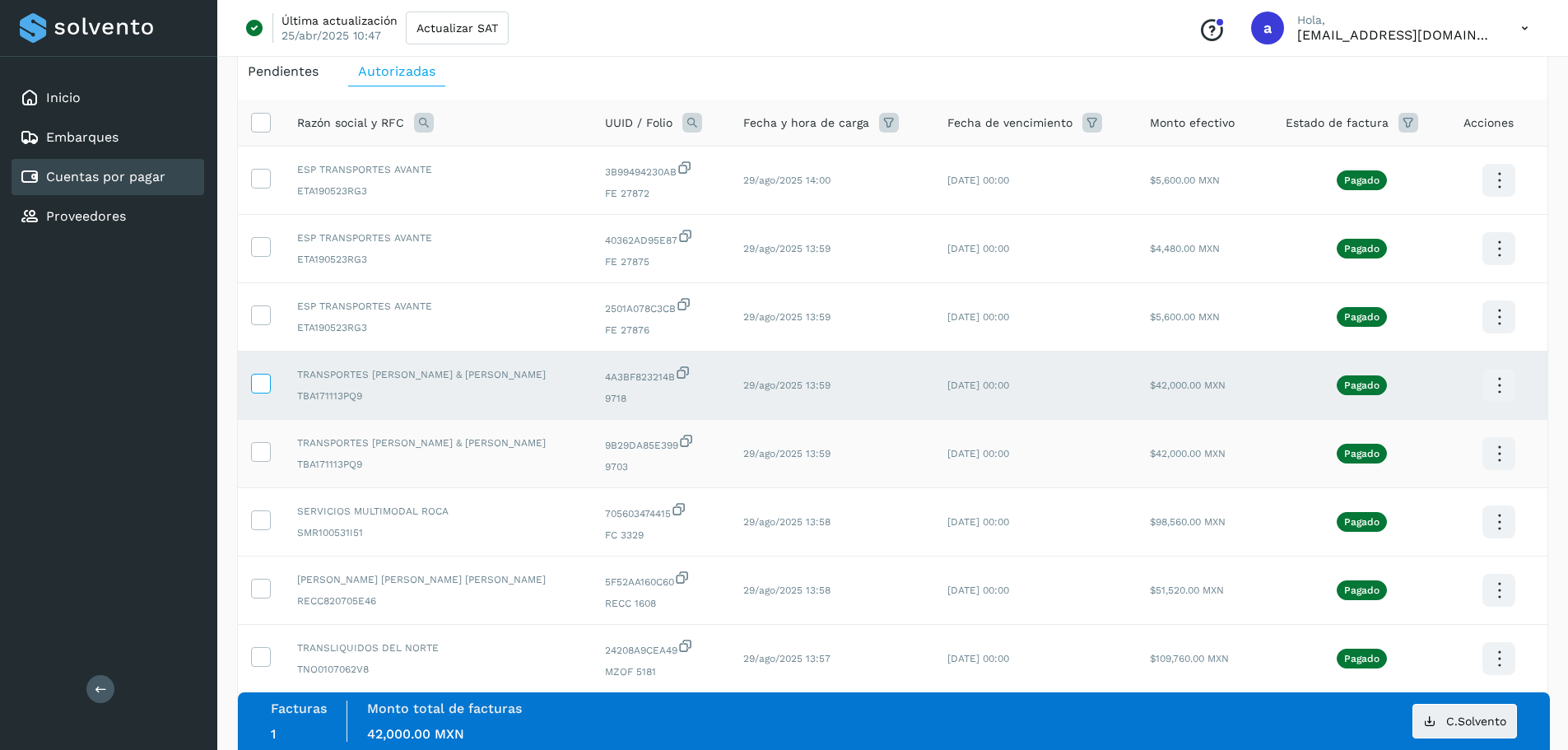
click at [264, 384] on icon at bounding box center [260, 382] width 17 height 17
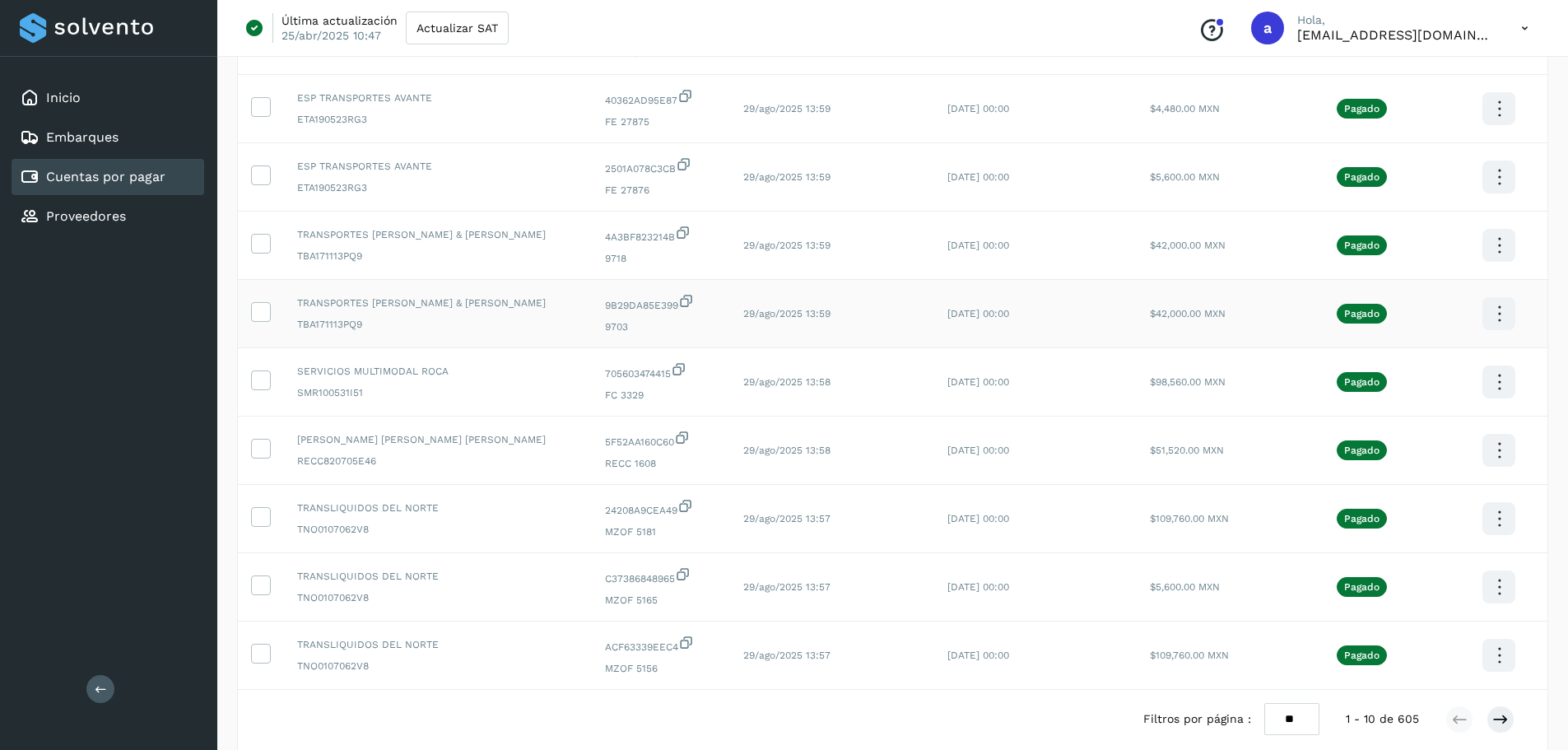
scroll to position [302, 0]
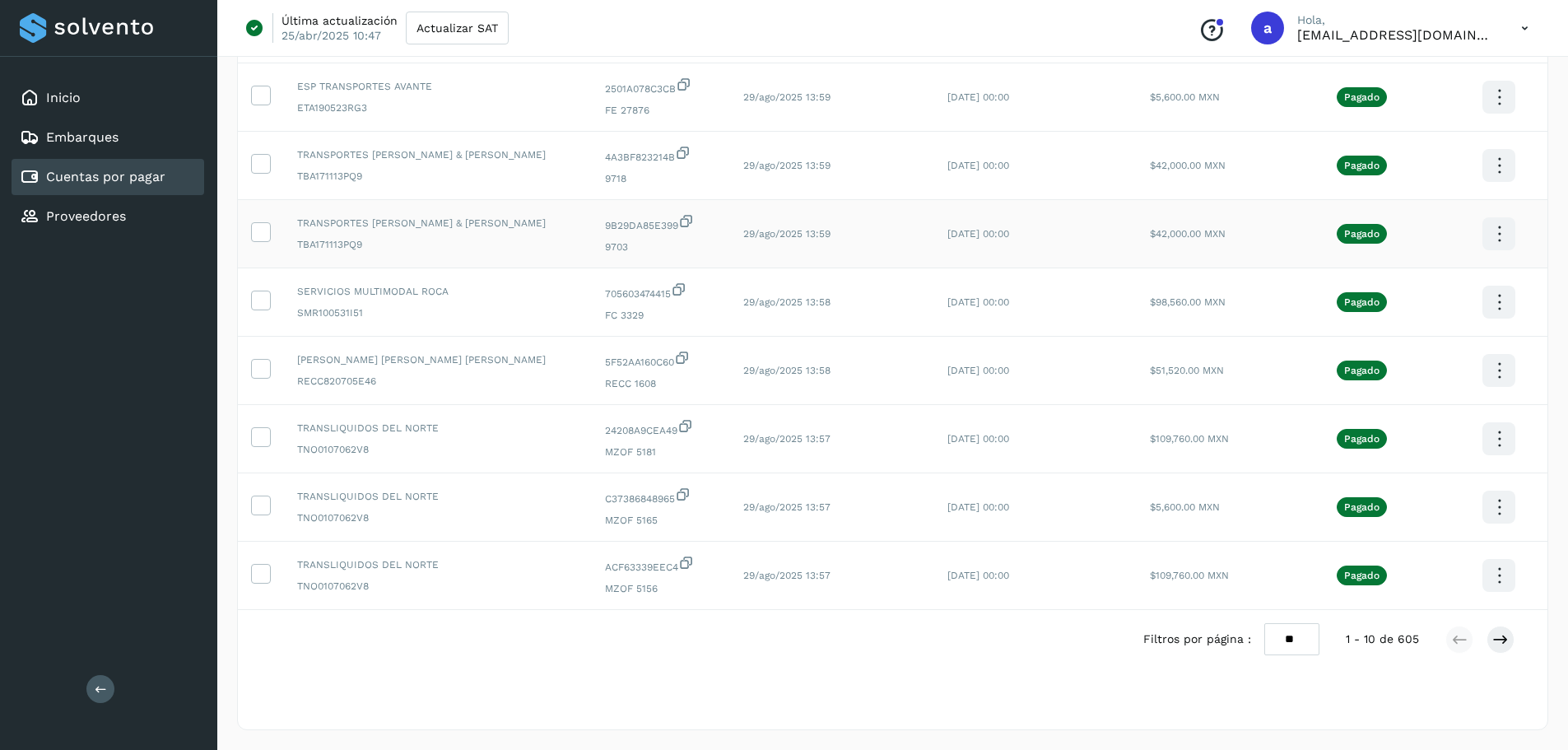
click at [1513, 648] on div at bounding box center [1479, 640] width 69 height 28
click at [1503, 641] on icon at bounding box center [1500, 640] width 17 height 17
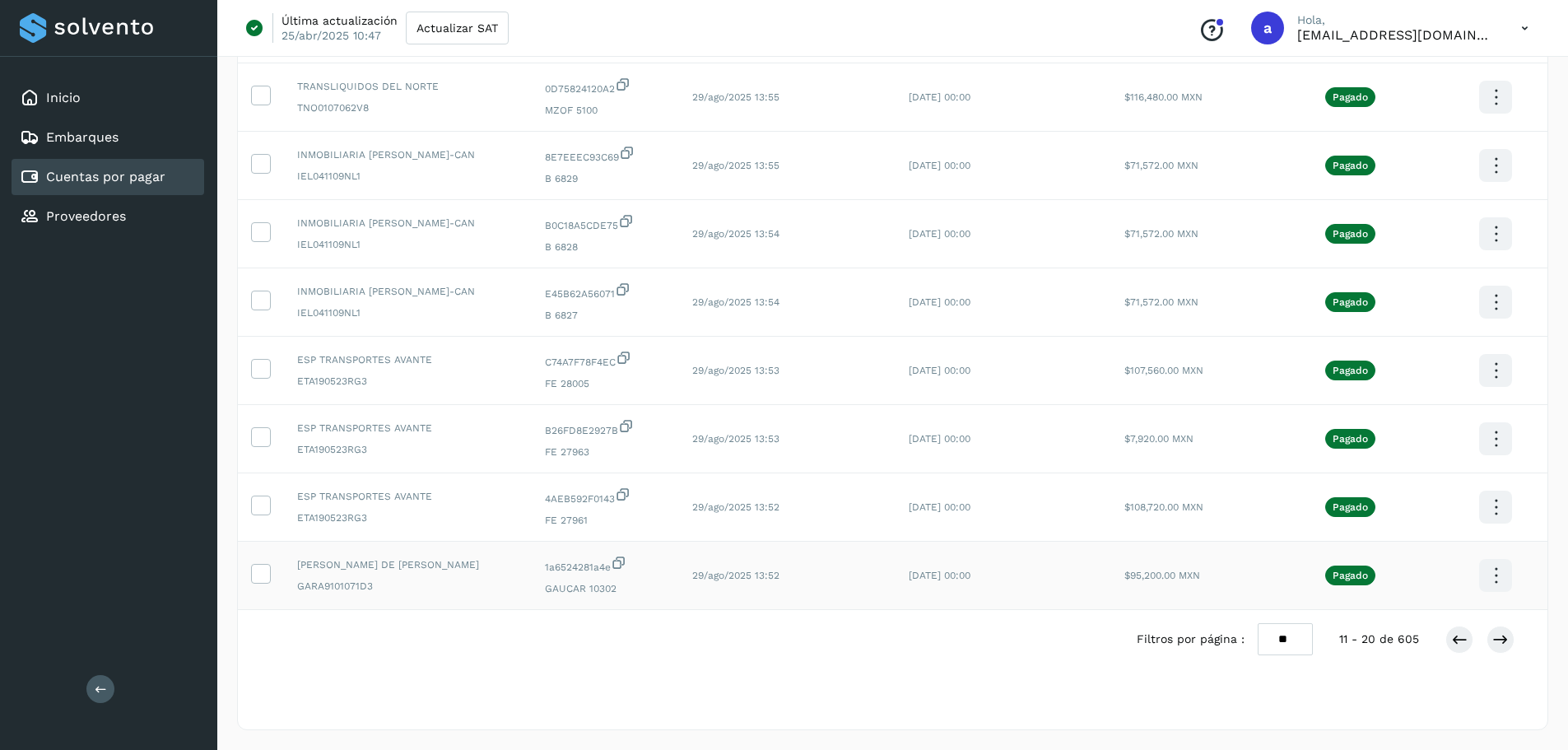
click at [1486, 583] on icon at bounding box center [1496, 576] width 39 height 39
click at [1385, 541] on button "CEP" at bounding box center [1413, 536] width 195 height 31
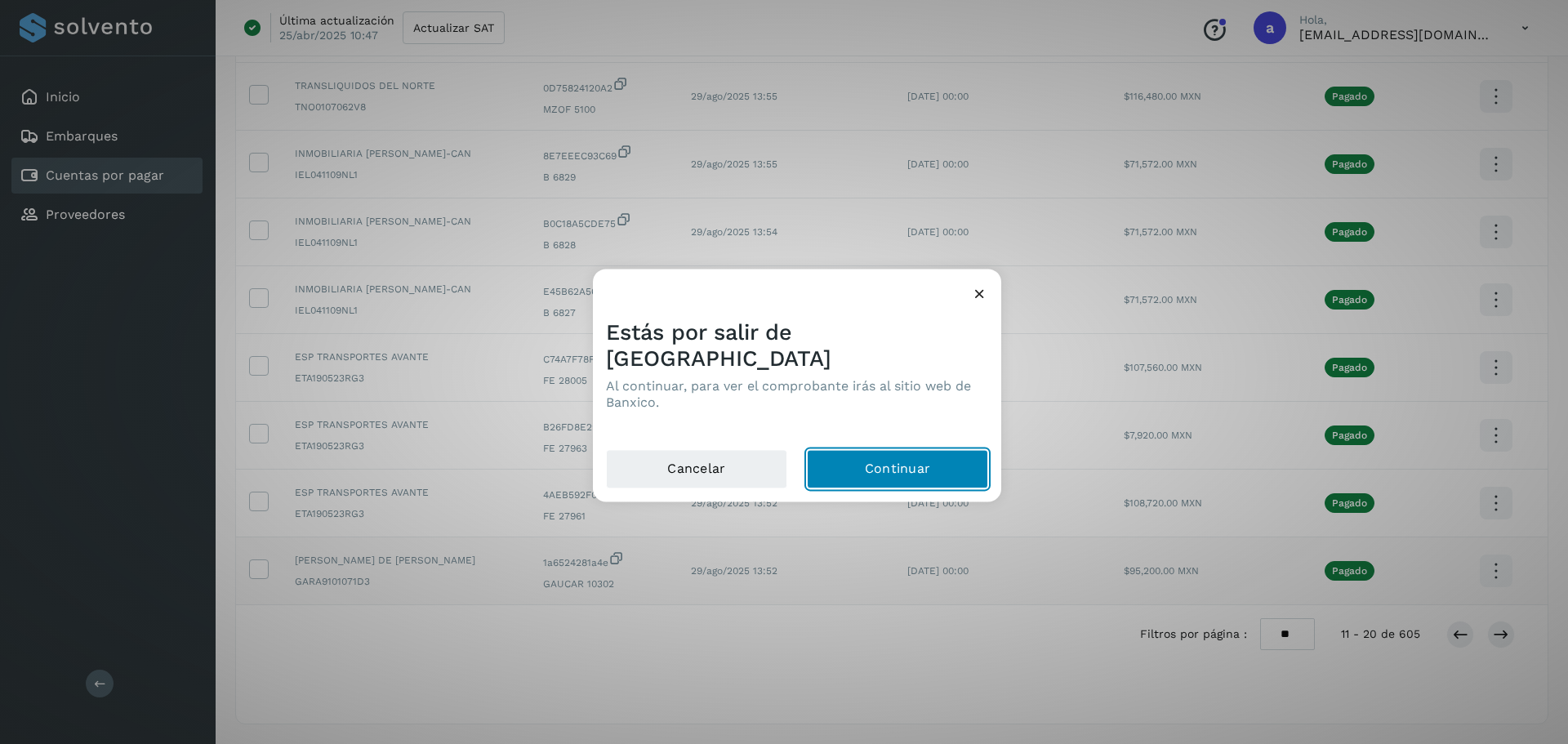
click at [890, 452] on button "Continuar" at bounding box center [897, 469] width 182 height 39
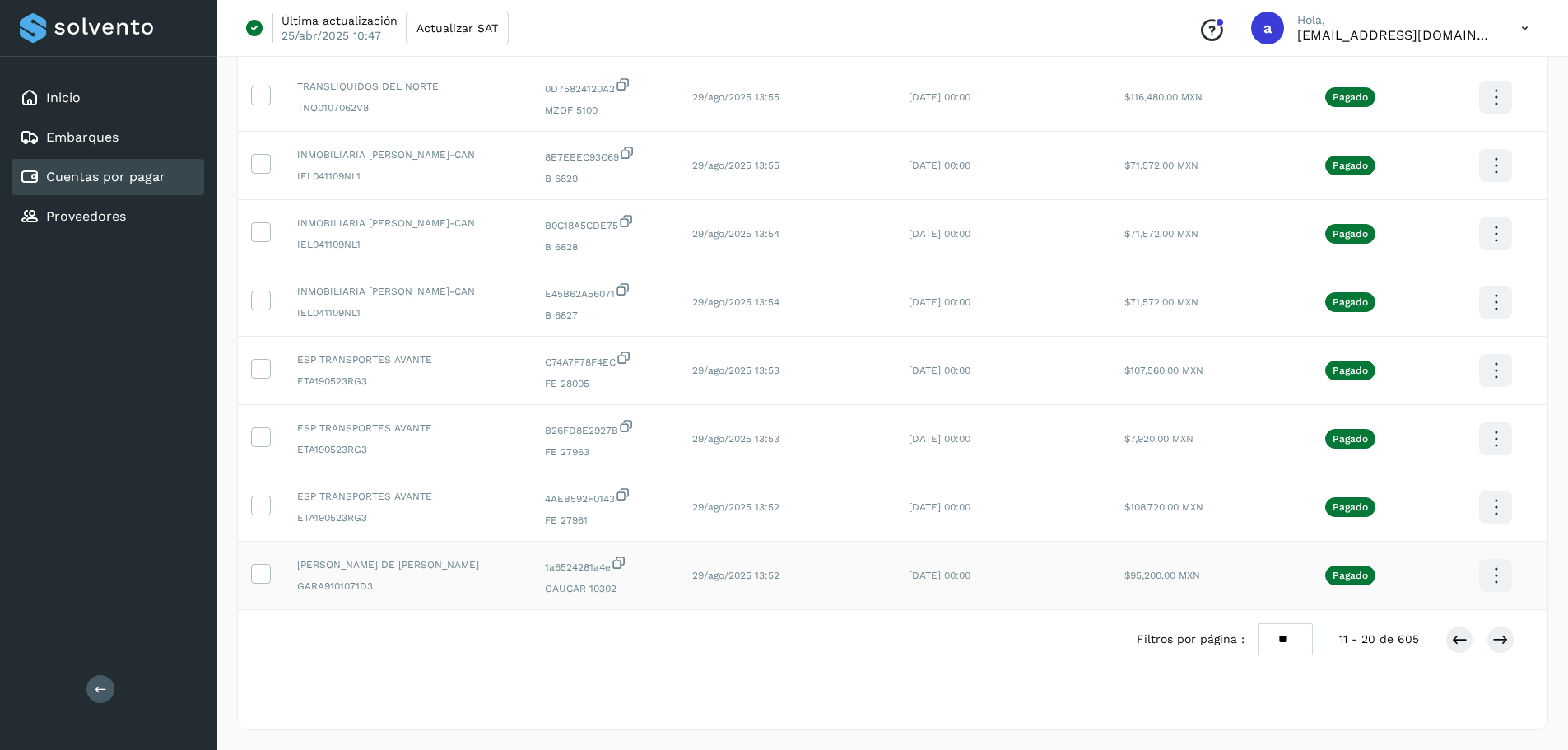
click at [257, 561] on td at bounding box center [261, 576] width 46 height 68
click at [259, 572] on icon at bounding box center [260, 573] width 17 height 17
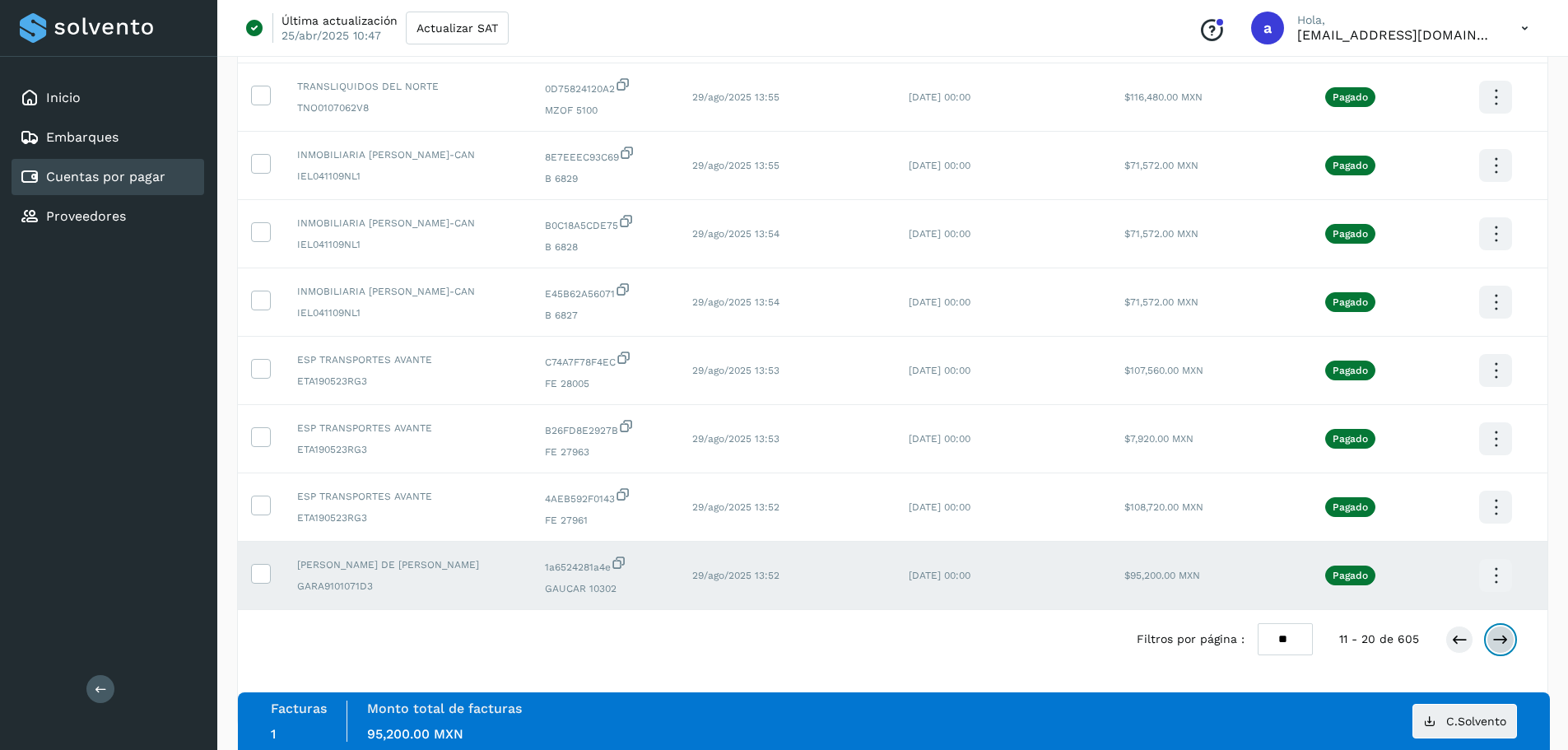
click at [1501, 650] on button at bounding box center [1501, 640] width 28 height 28
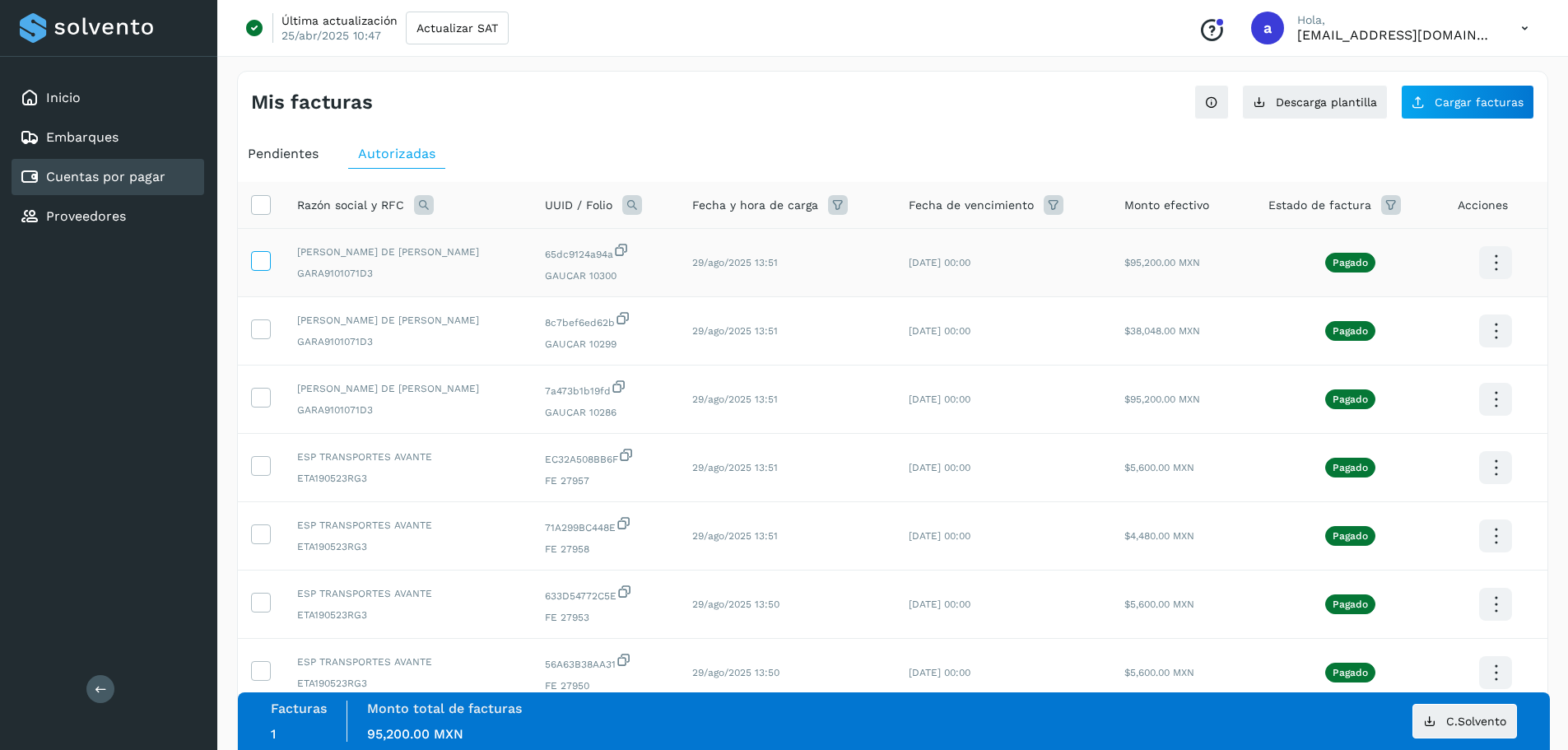
click at [259, 269] on span at bounding box center [260, 264] width 17 height 12
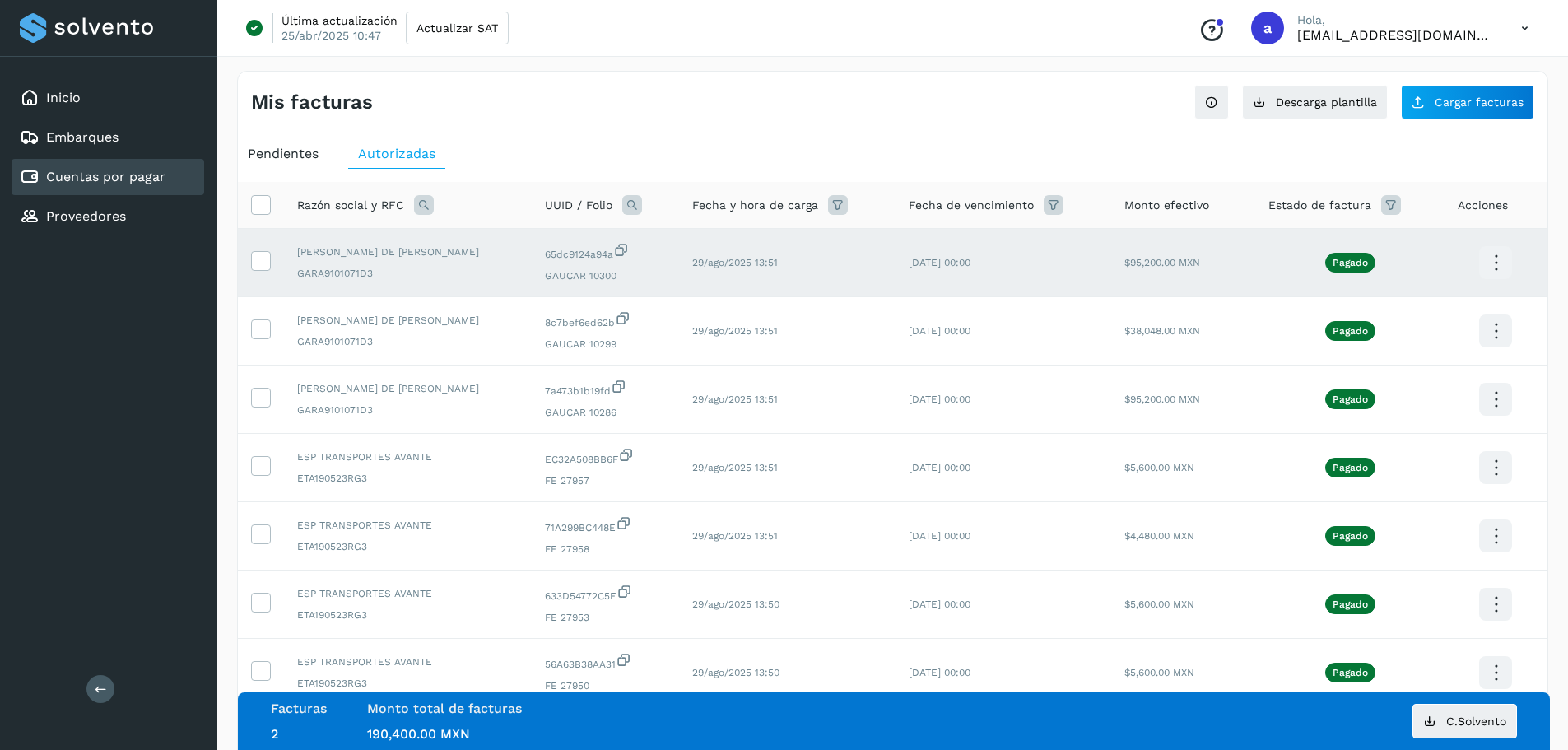
click at [1501, 254] on icon at bounding box center [1496, 263] width 39 height 39
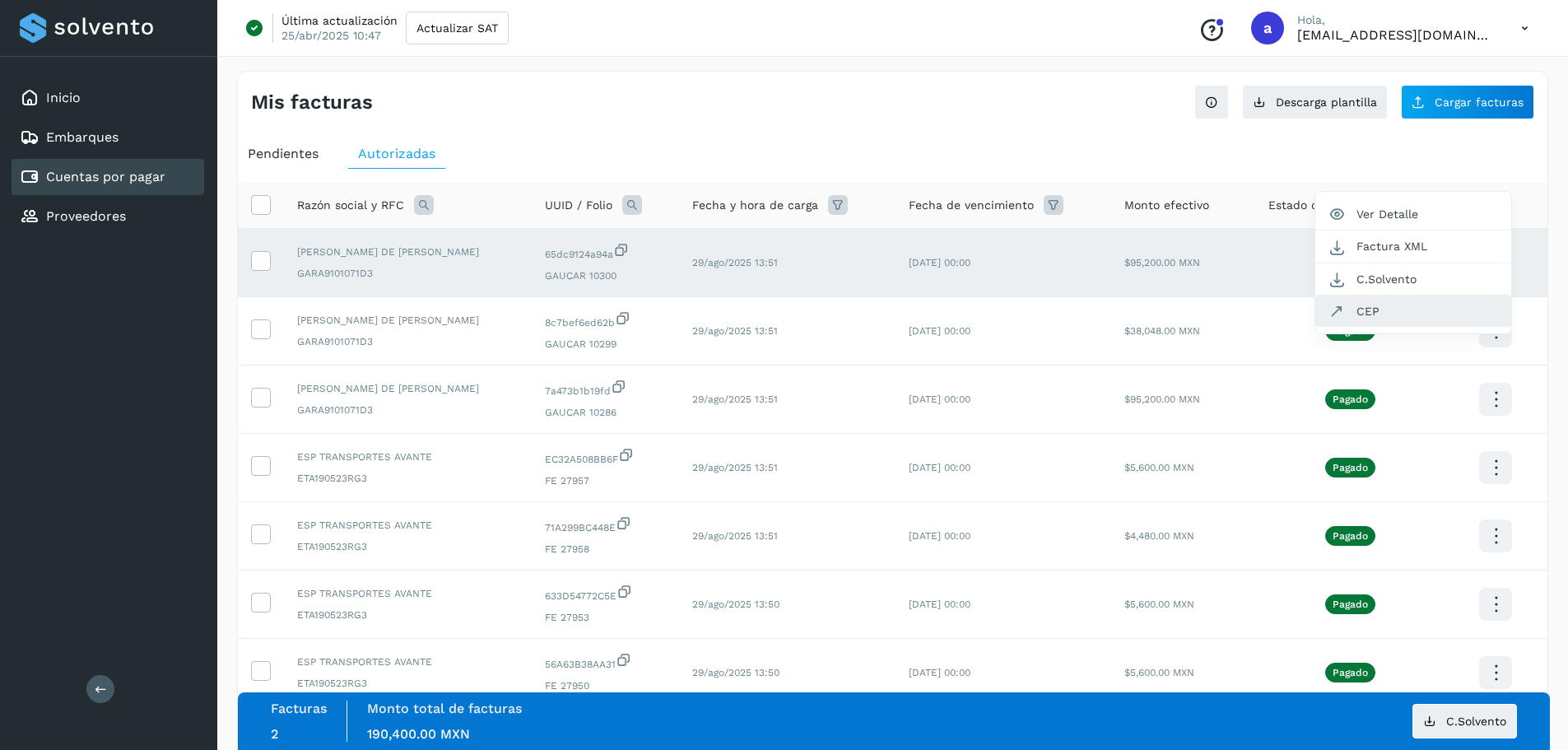
click at [1396, 301] on button "CEP" at bounding box center [1413, 312] width 195 height 31
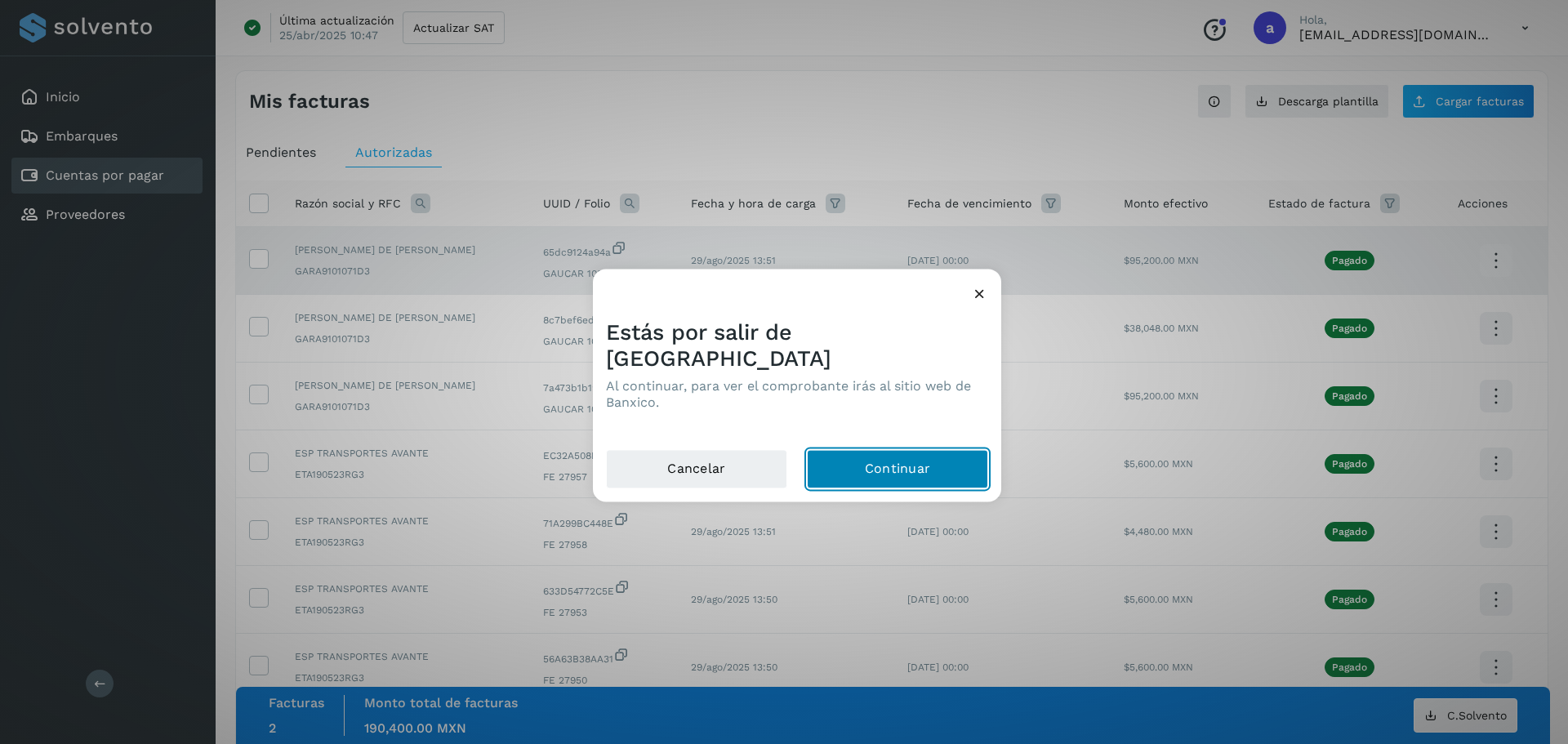
click at [902, 451] on button "Continuar" at bounding box center [897, 469] width 182 height 39
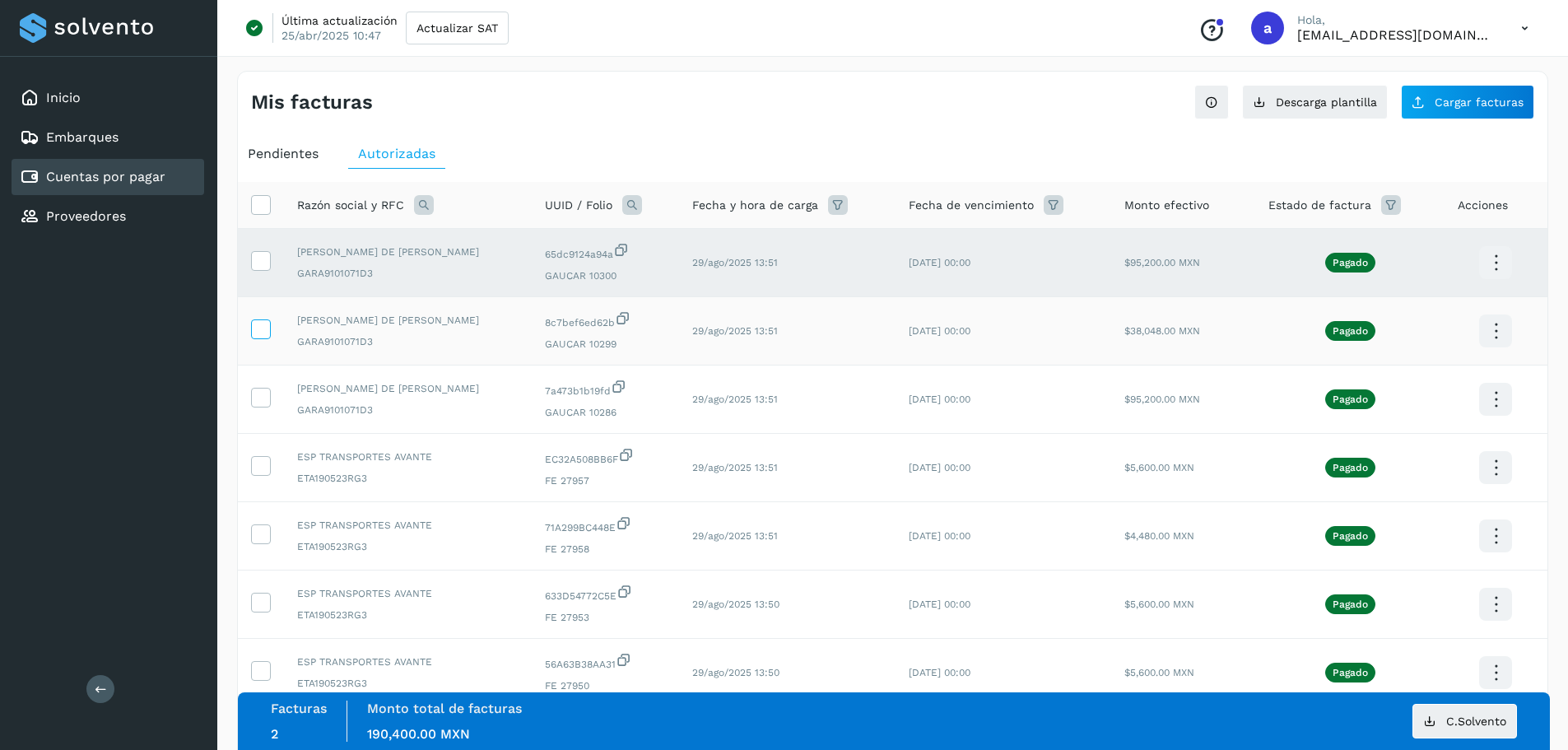
click at [253, 324] on icon at bounding box center [260, 328] width 17 height 17
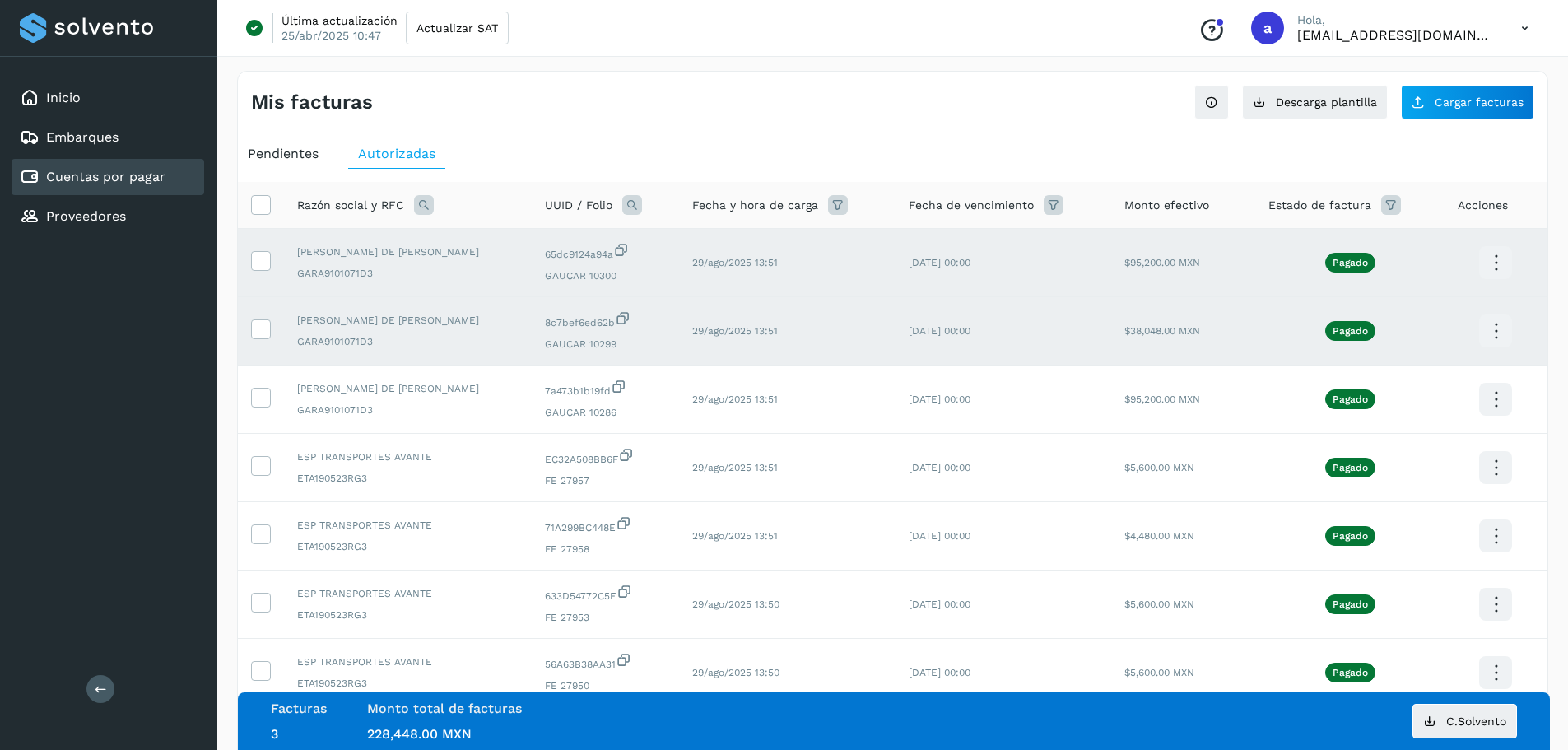
click at [1494, 326] on icon at bounding box center [1496, 331] width 39 height 39
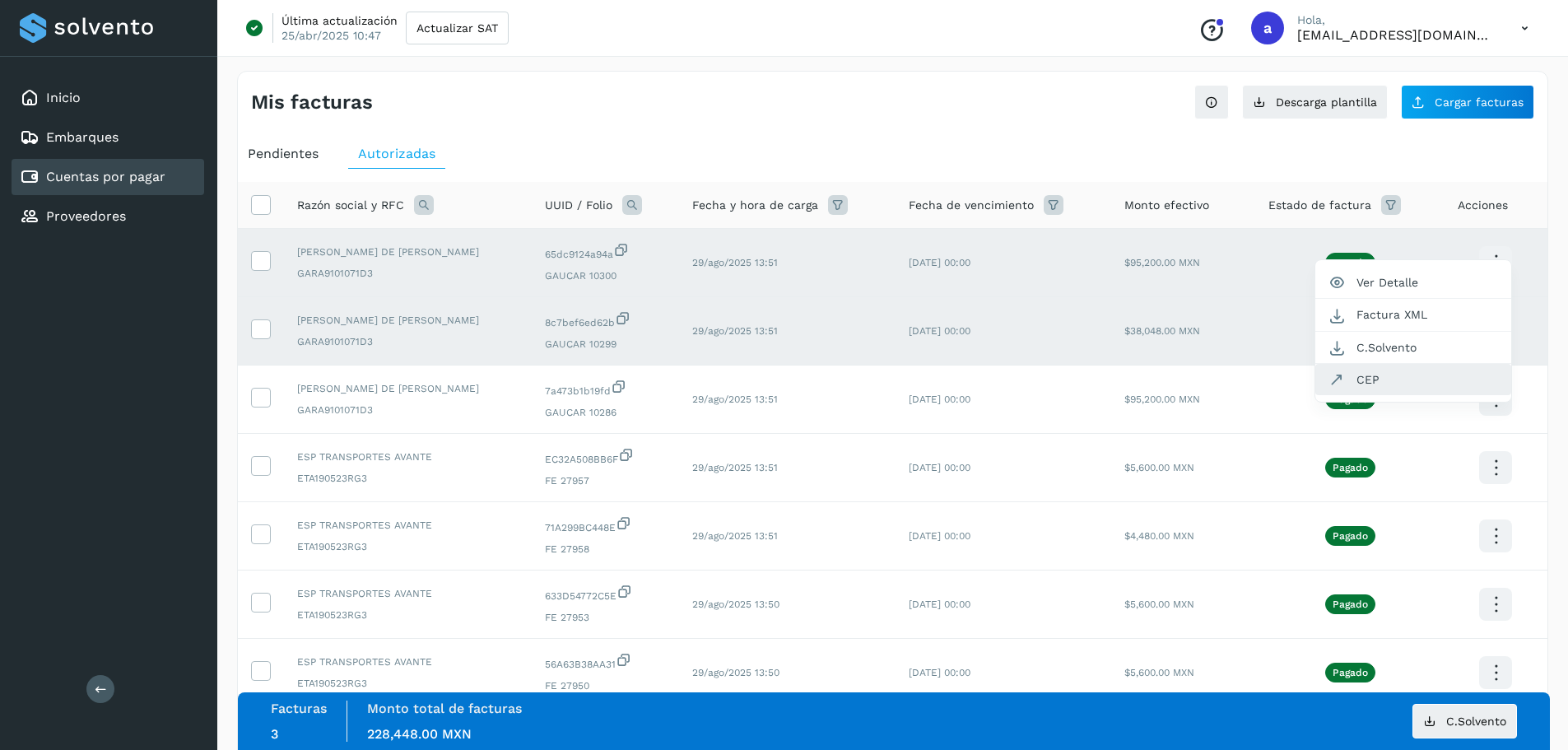
click at [1402, 383] on button "CEP" at bounding box center [1413, 380] width 195 height 31
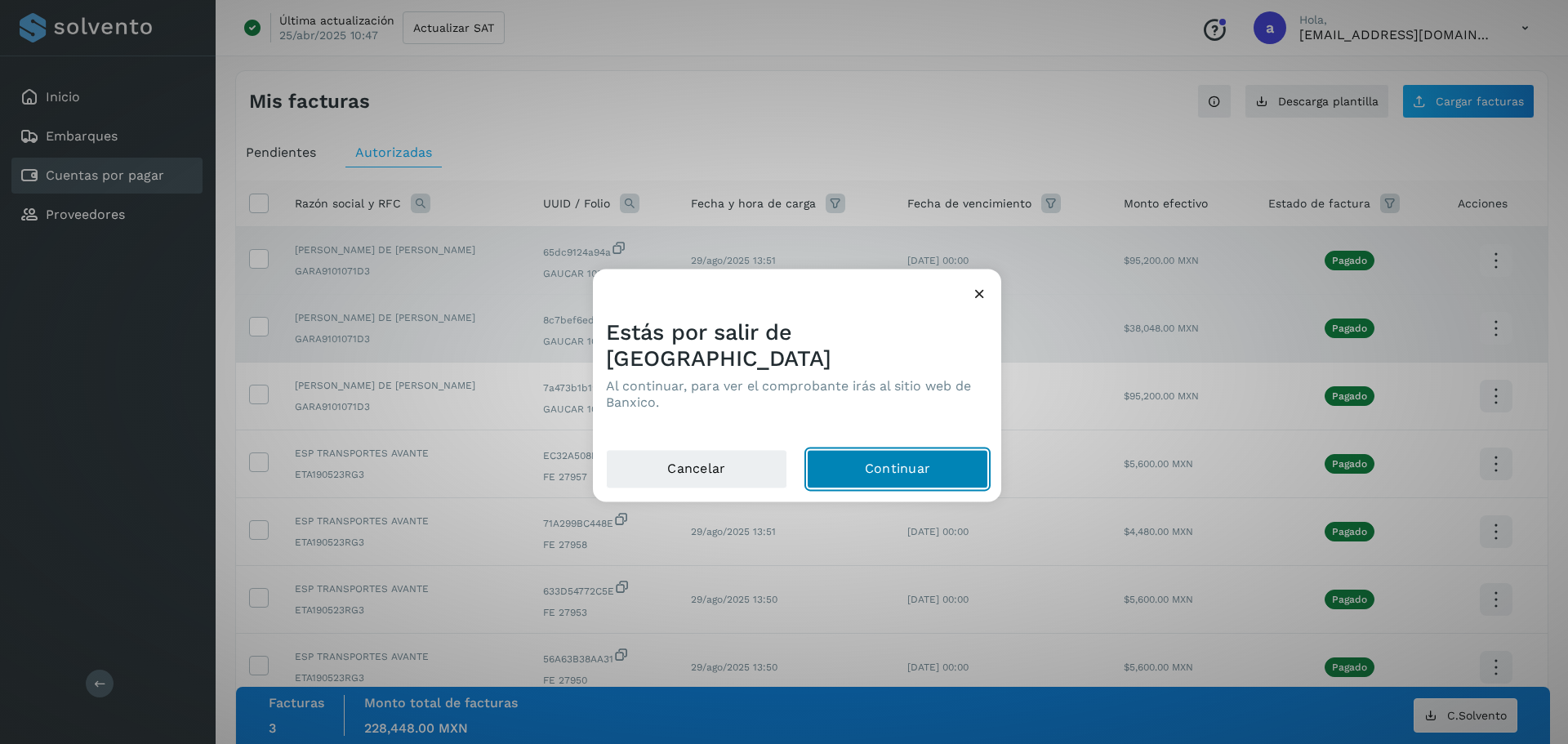
click at [899, 450] on button "Continuar" at bounding box center [897, 469] width 182 height 39
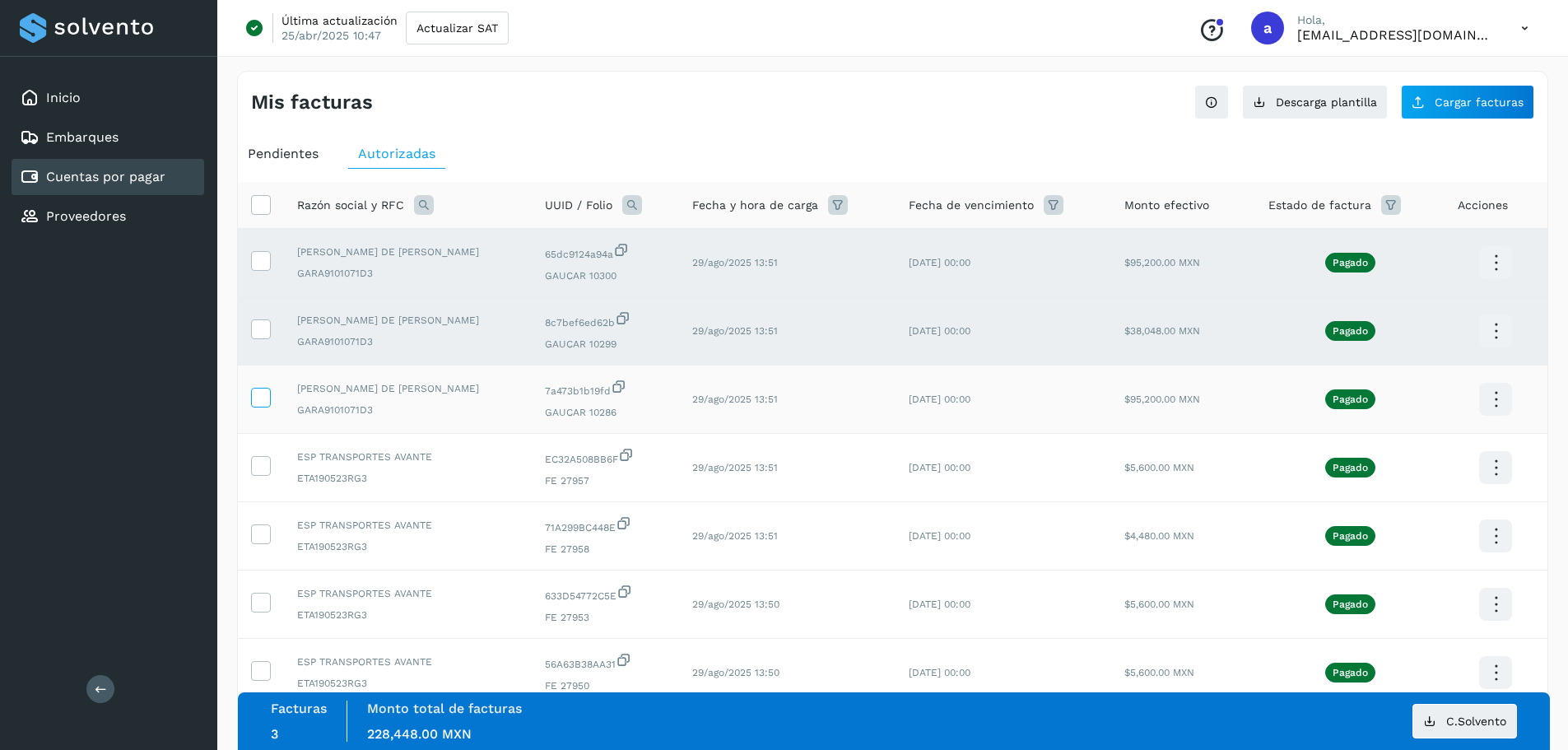
click at [263, 400] on icon at bounding box center [260, 396] width 17 height 17
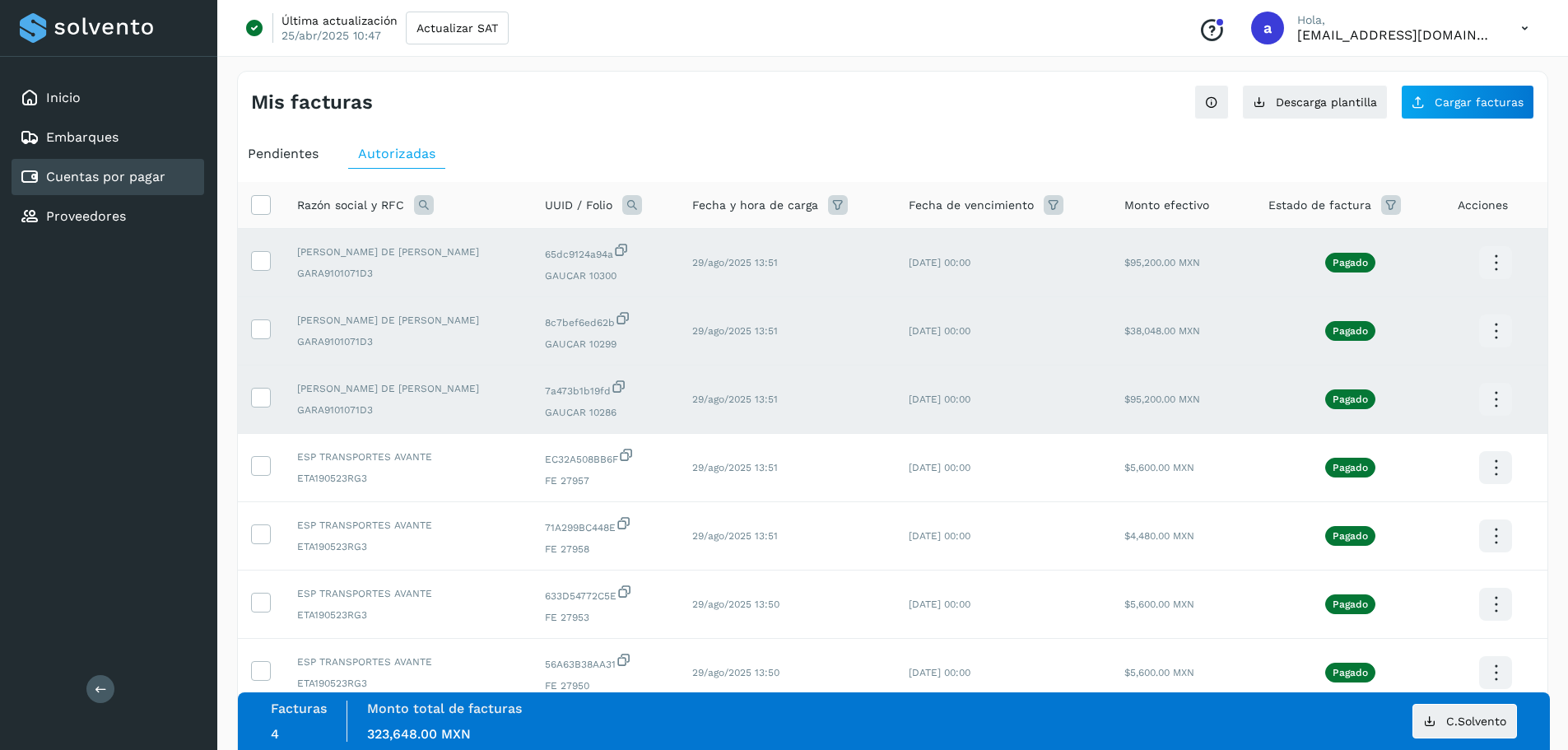
click at [1503, 392] on icon at bounding box center [1496, 399] width 39 height 39
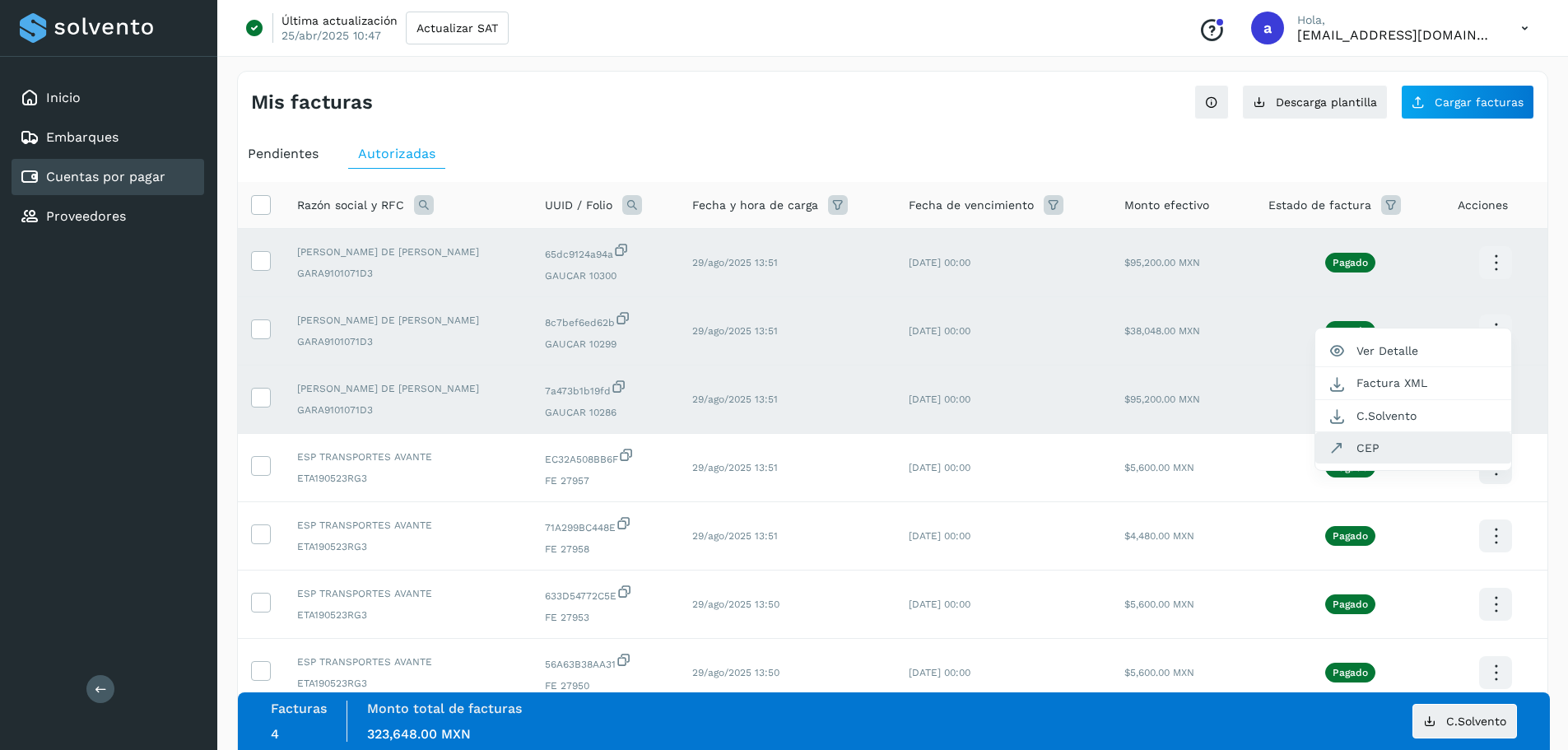
click at [1424, 444] on button "CEP" at bounding box center [1413, 448] width 195 height 31
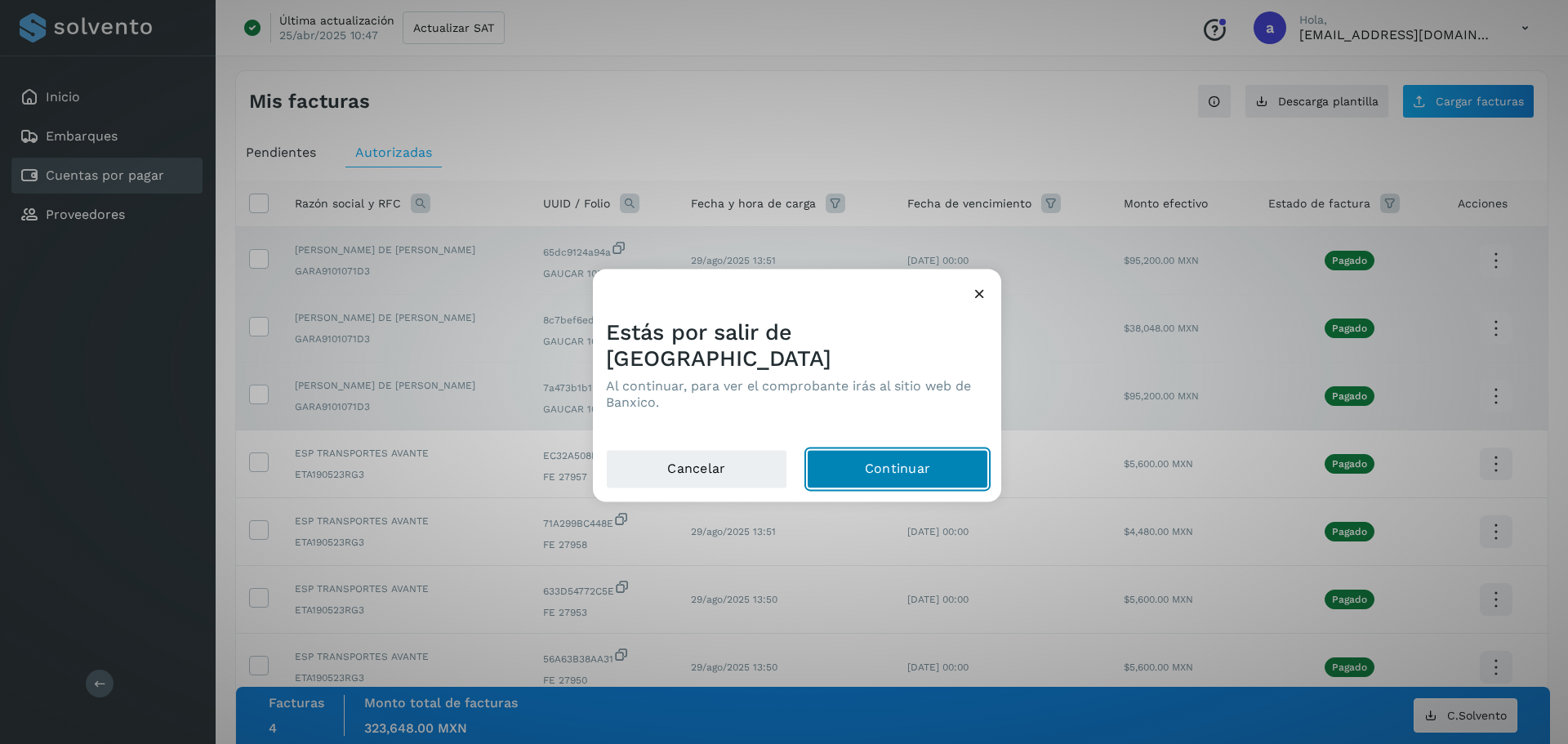
click at [898, 450] on button "Continuar" at bounding box center [897, 469] width 182 height 39
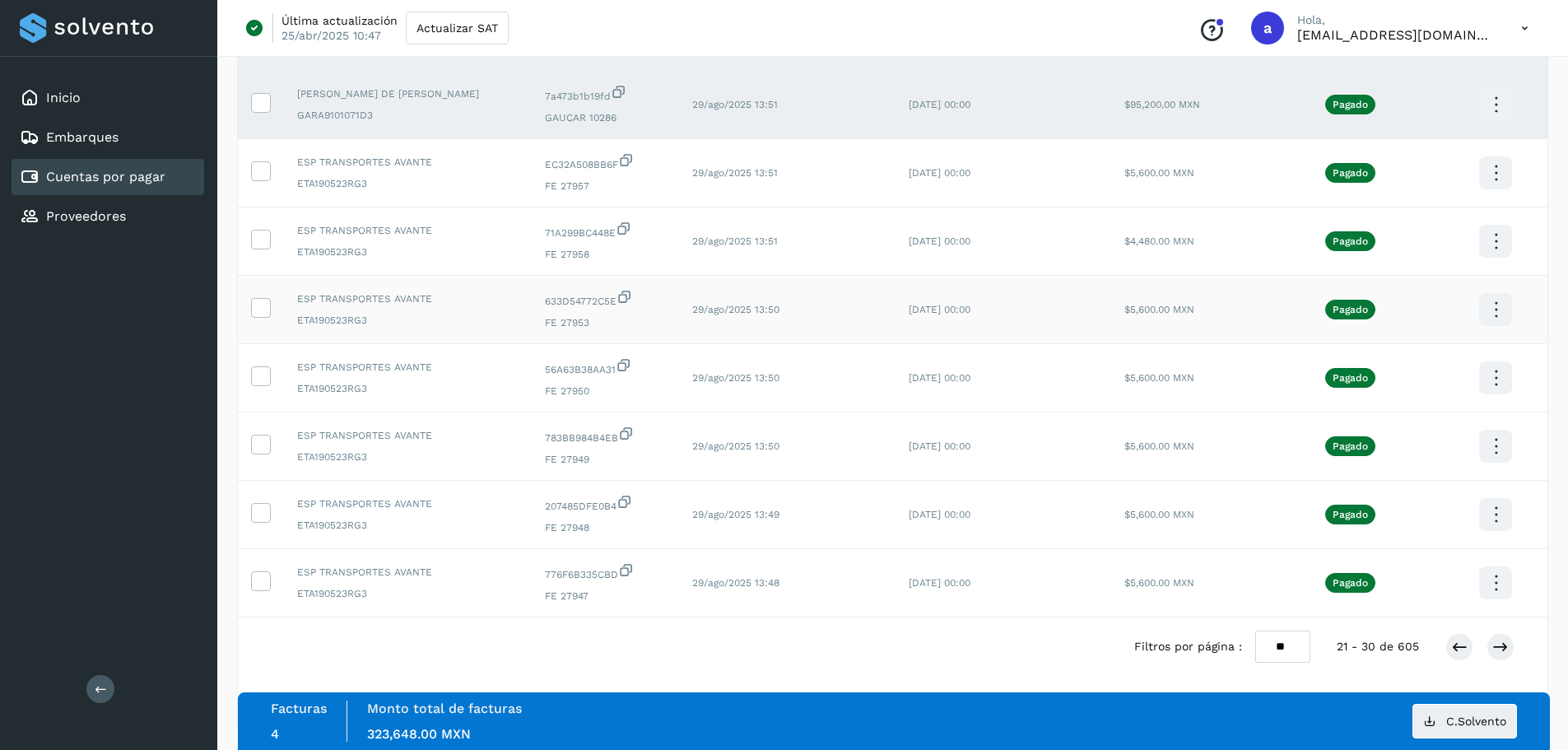
scroll to position [302, 0]
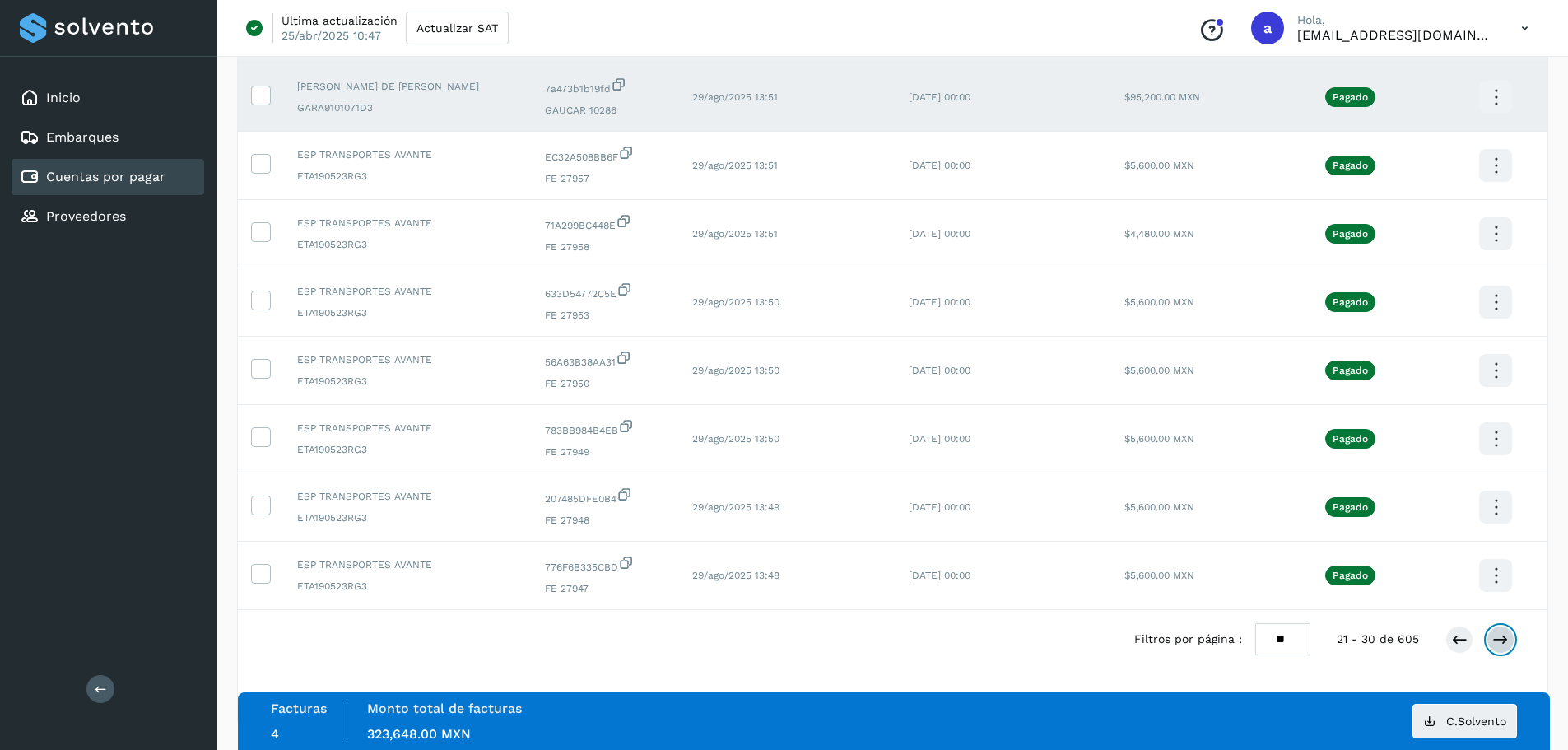
click at [1511, 648] on button at bounding box center [1501, 640] width 28 height 28
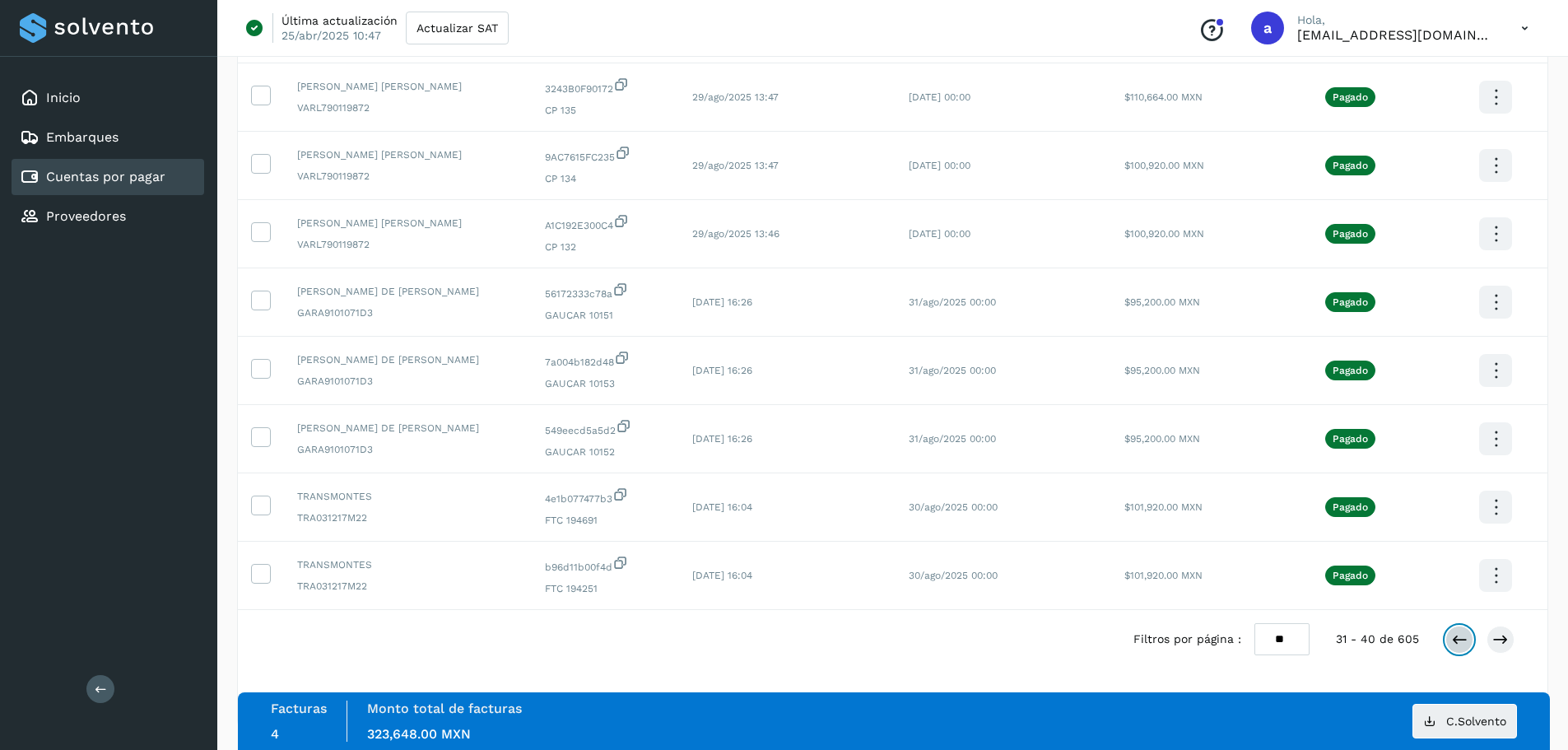
click at [1456, 641] on icon at bounding box center [1459, 640] width 17 height 17
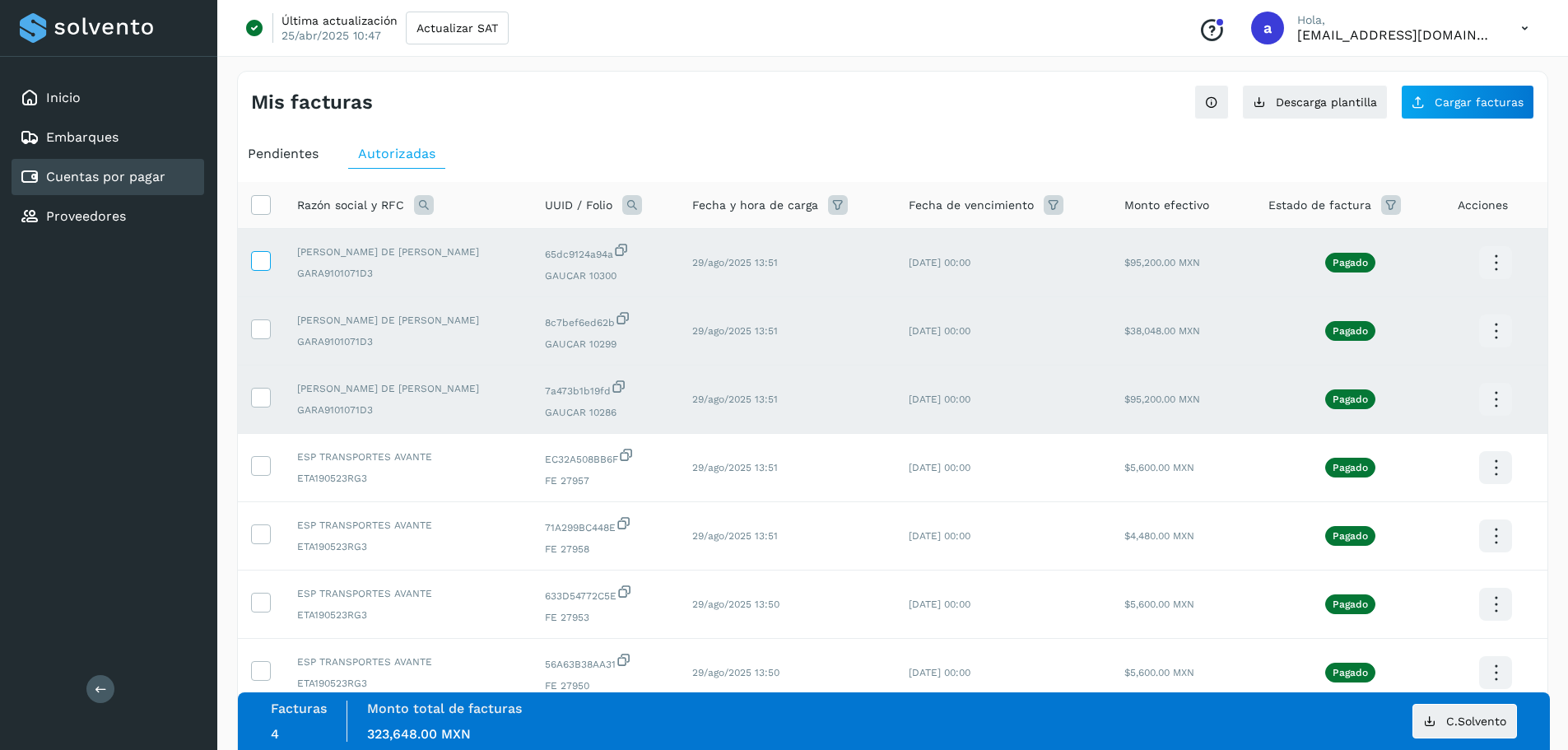
click at [265, 267] on icon at bounding box center [260, 259] width 17 height 17
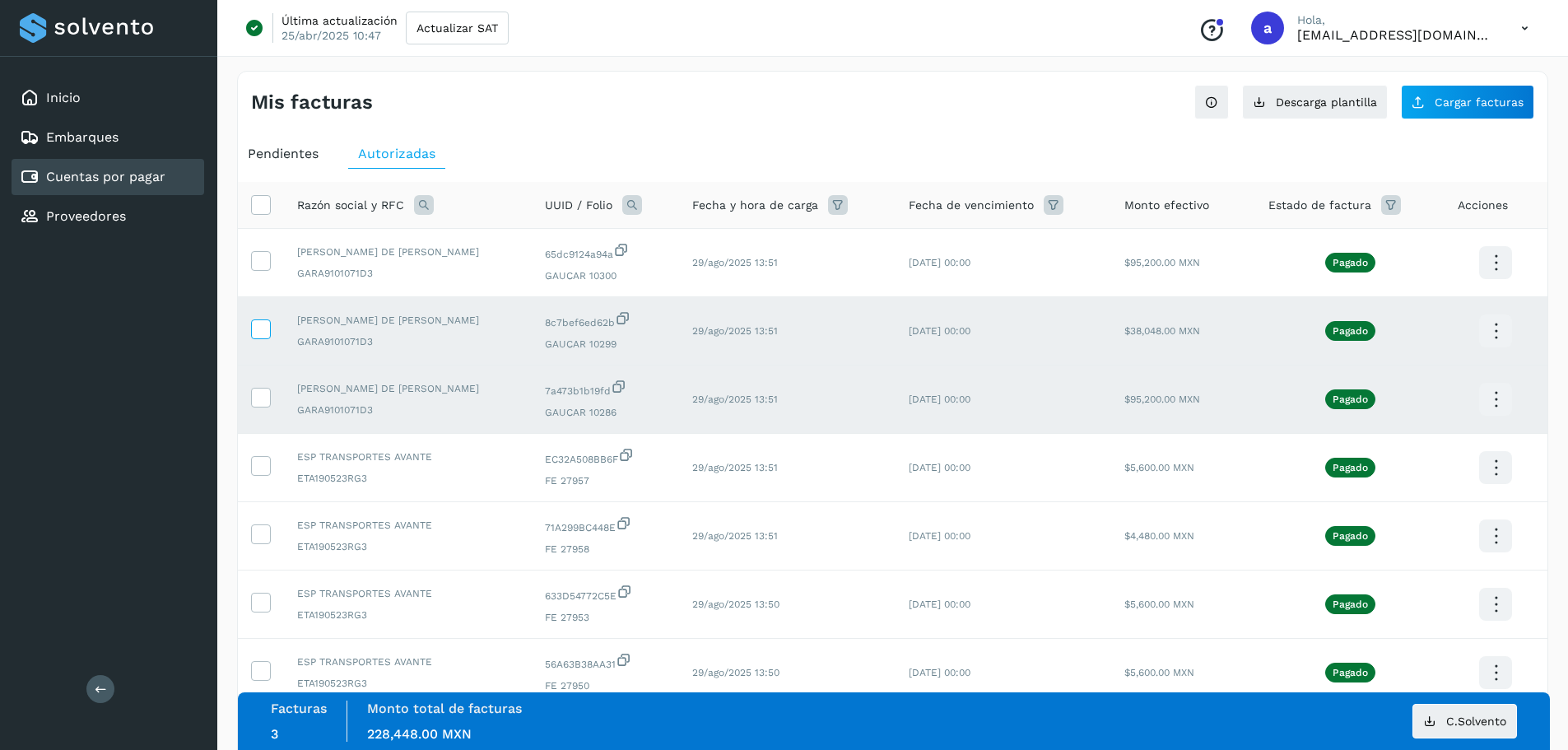
click at [263, 334] on icon at bounding box center [260, 328] width 17 height 17
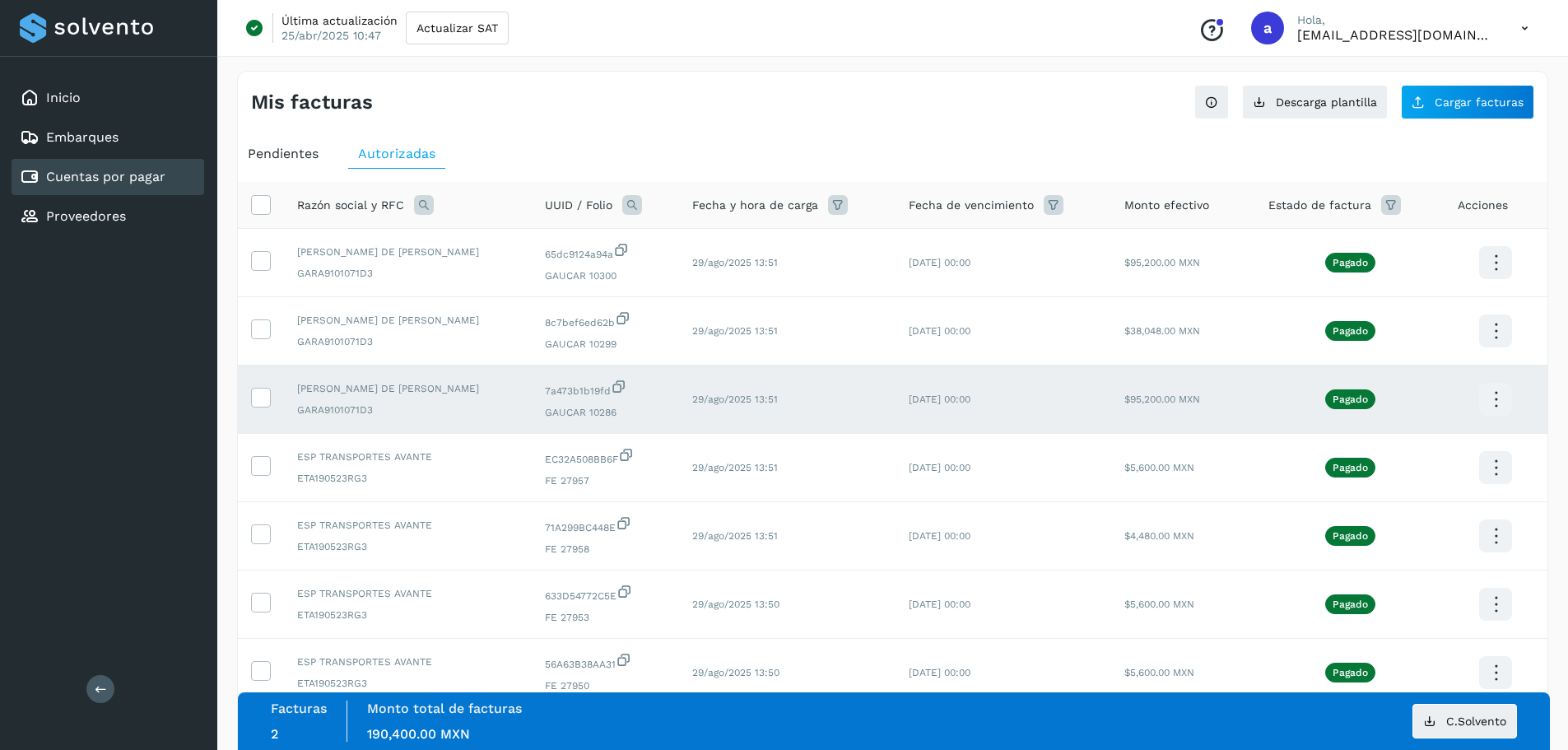
click at [263, 383] on td at bounding box center [261, 399] width 46 height 68
click at [258, 396] on icon at bounding box center [260, 396] width 17 height 17
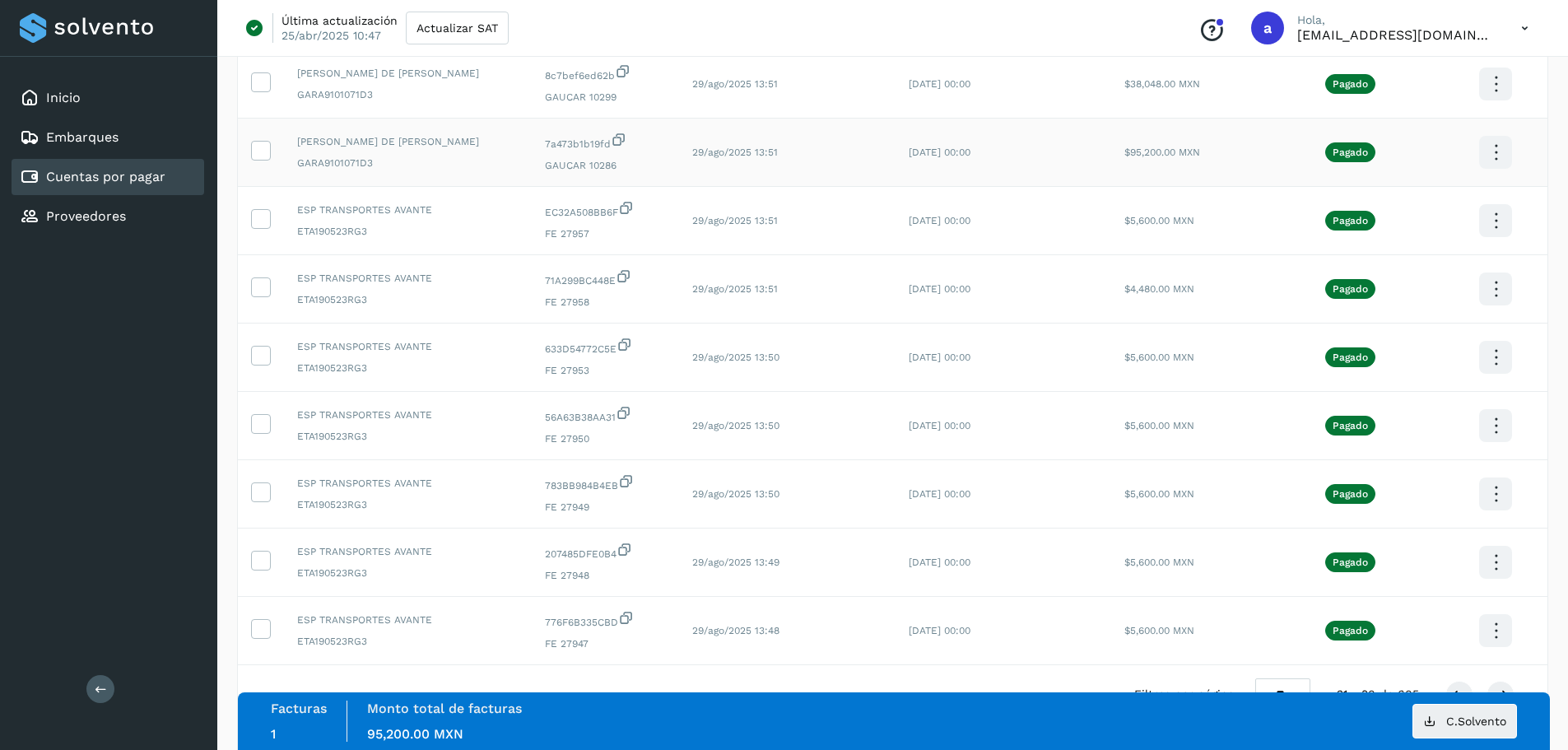
scroll to position [302, 0]
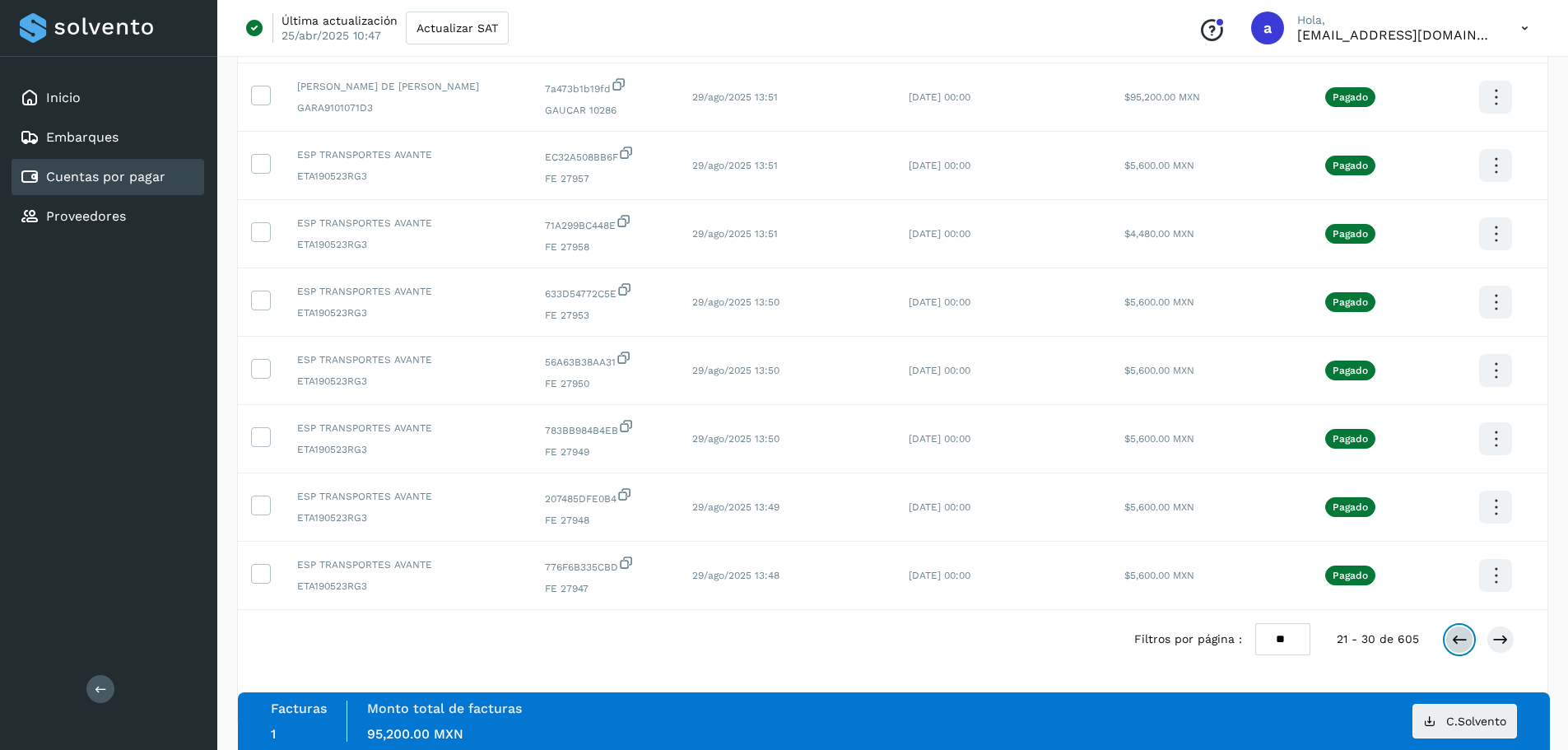
click at [1452, 644] on icon at bounding box center [1459, 640] width 17 height 17
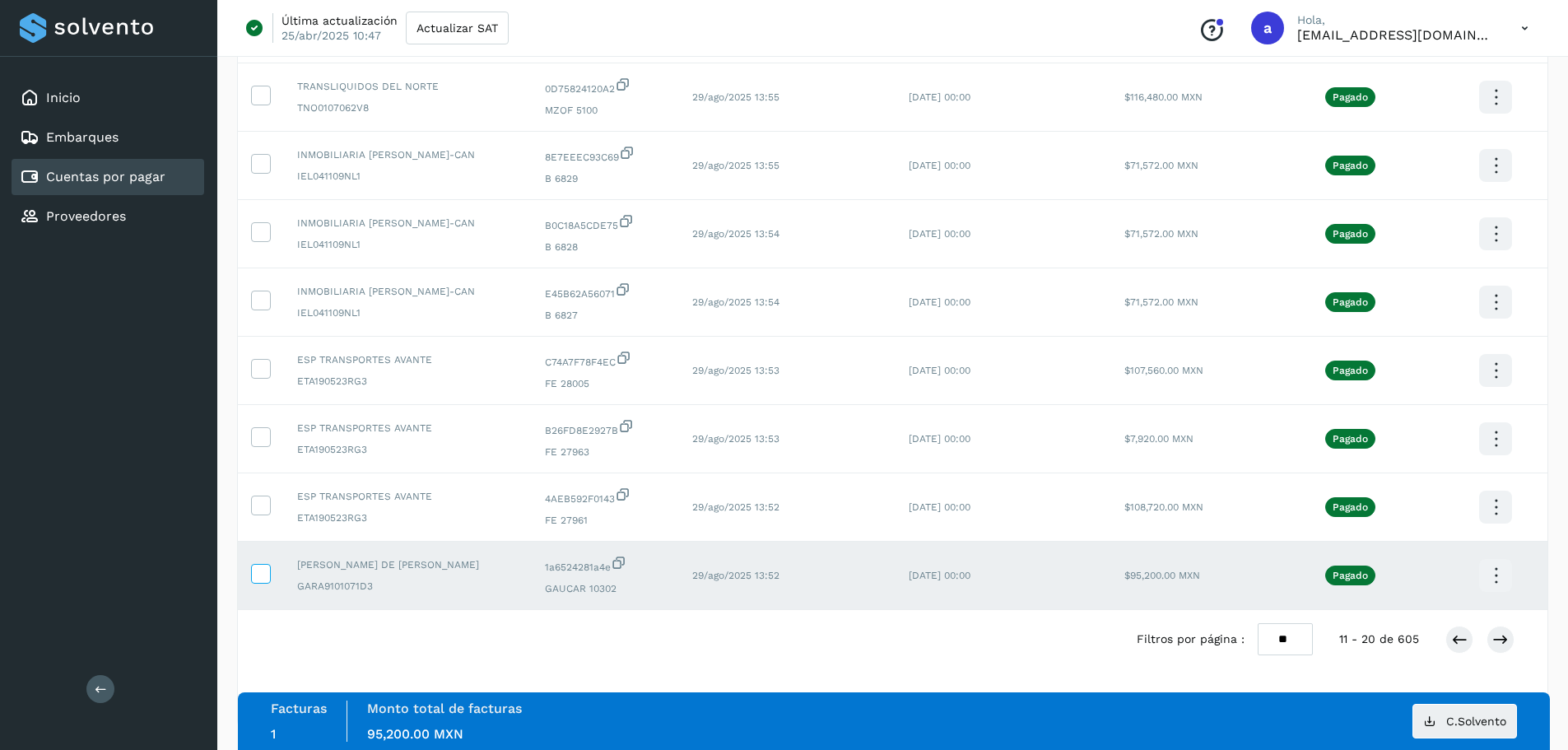
click at [258, 576] on icon at bounding box center [260, 573] width 17 height 17
